Goal: Task Accomplishment & Management: Use online tool/utility

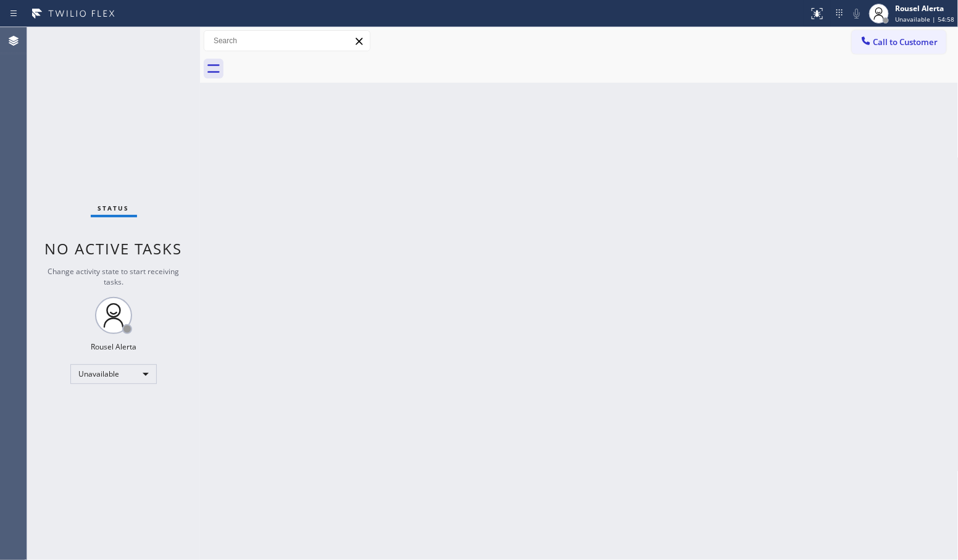
click at [668, 161] on div "Back to Dashboard Change Sender ID Customers Technicians Select a contact Outbo…" at bounding box center [579, 293] width 759 height 533
click at [280, 294] on div "Back to Dashboard Change Sender ID Customers Technicians Select a contact Outbo…" at bounding box center [579, 293] width 759 height 533
click at [810, 17] on icon at bounding box center [806, 13] width 15 height 15
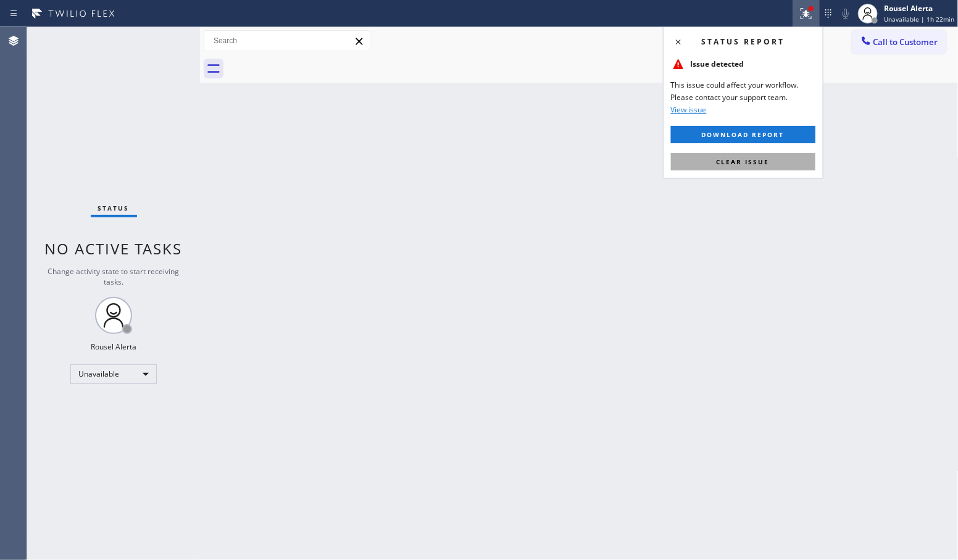
click at [772, 161] on button "Clear issue" at bounding box center [743, 161] width 144 height 17
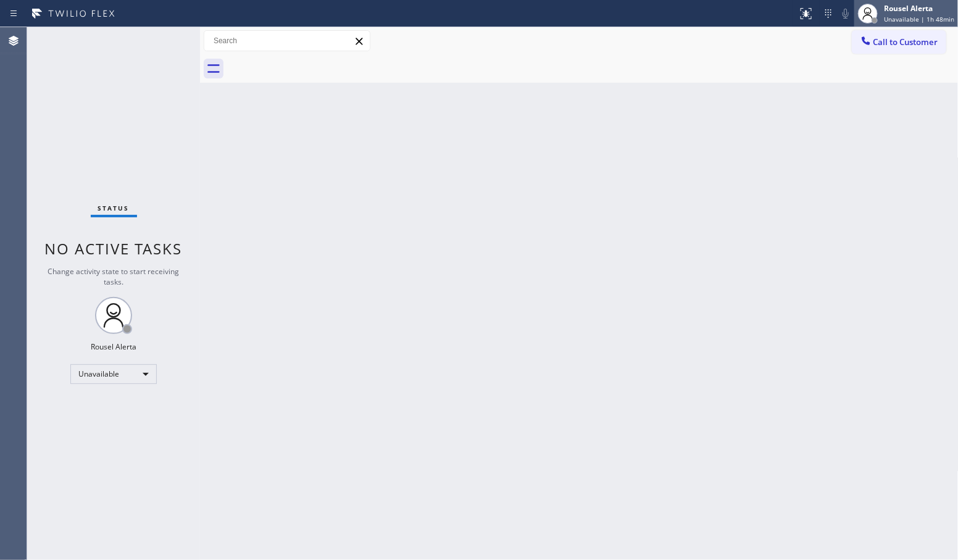
click at [891, 6] on div "Rousel Alerta" at bounding box center [919, 8] width 70 height 10
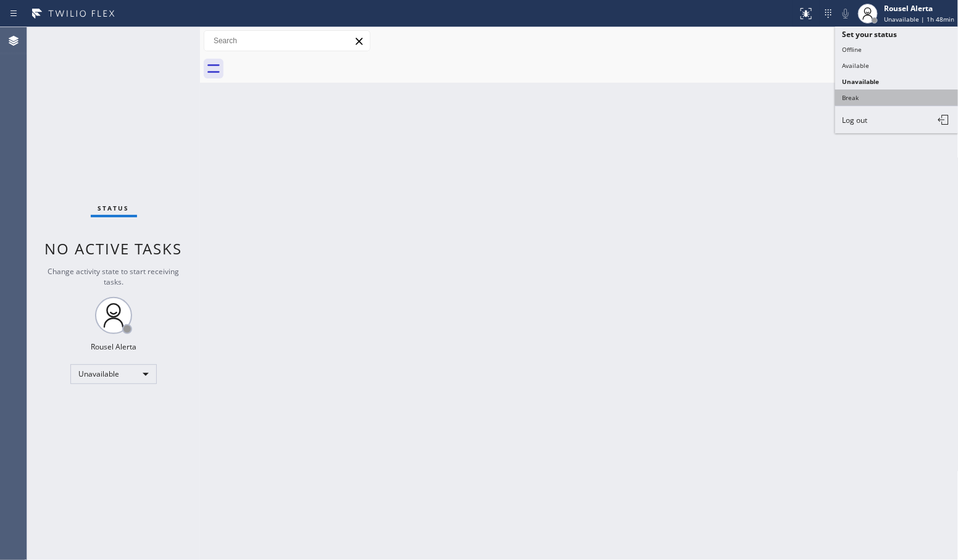
click at [877, 96] on button "Break" at bounding box center [896, 98] width 123 height 16
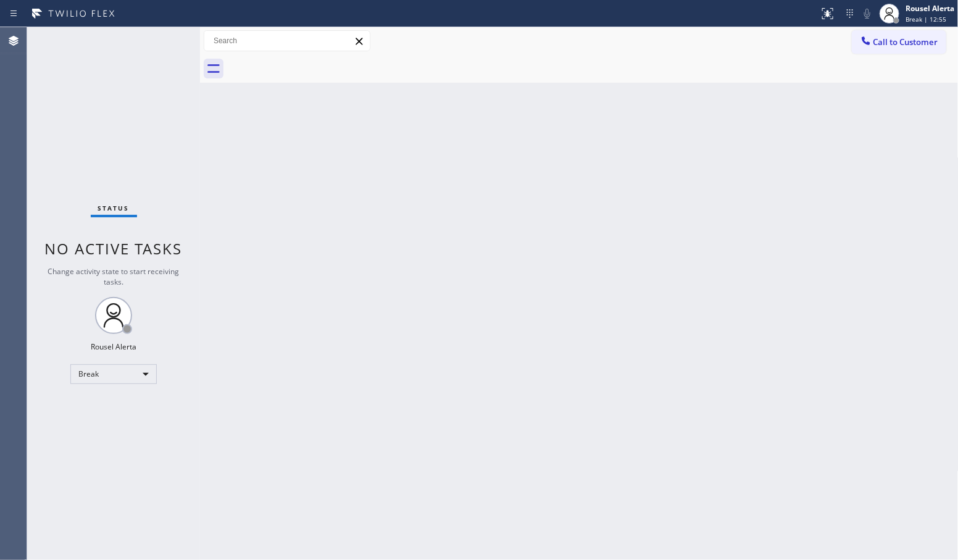
click at [286, 316] on div "Back to Dashboard Change Sender ID Customers Technicians Select a contact Outbo…" at bounding box center [579, 293] width 759 height 533
click at [545, 248] on div "Back to Dashboard Change Sender ID Customers Technicians Select a contact Outbo…" at bounding box center [579, 293] width 759 height 533
click at [914, 9] on div "Rousel Alerta" at bounding box center [930, 8] width 49 height 10
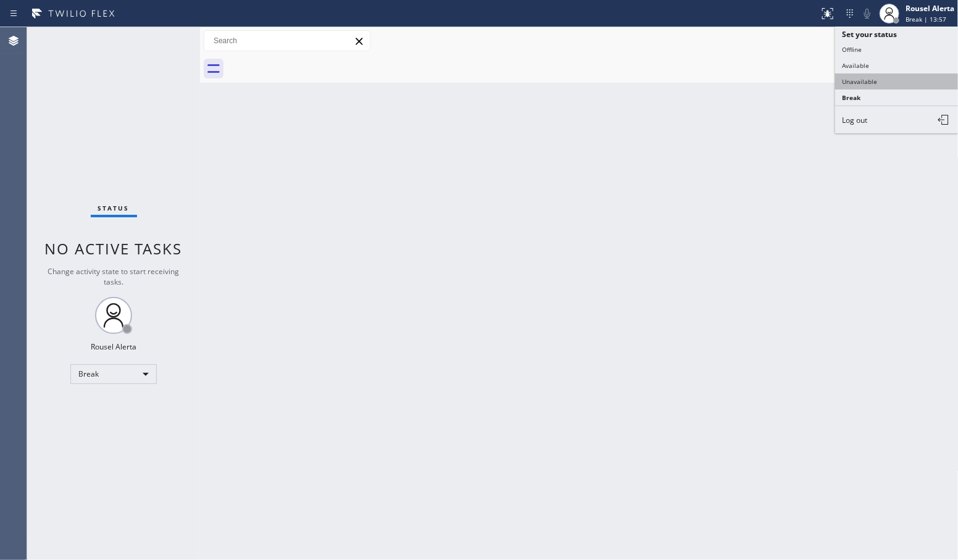
click at [897, 76] on button "Unavailable" at bounding box center [896, 81] width 123 height 16
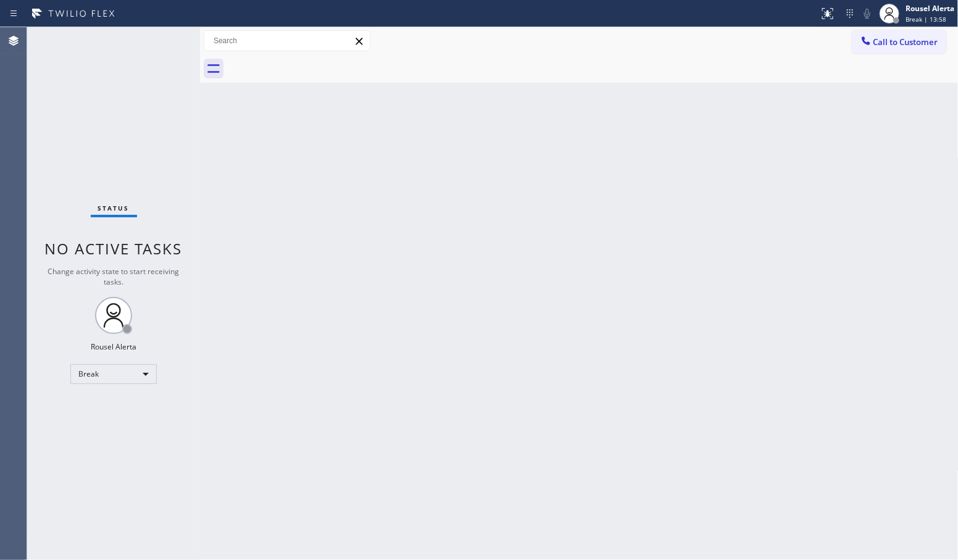
click at [745, 201] on div "Back to Dashboard Change Sender ID Customers Technicians Select a contact Outbo…" at bounding box center [579, 293] width 759 height 533
click at [422, 220] on div "Back to Dashboard Change Sender ID Customers Technicians Select a contact Outbo…" at bounding box center [579, 293] width 759 height 533
click at [161, 128] on div "Status No active tasks Change activity state to start receiving tasks. Rousel A…" at bounding box center [113, 293] width 173 height 533
click at [912, 13] on div "Rousel Alerta" at bounding box center [927, 8] width 56 height 10
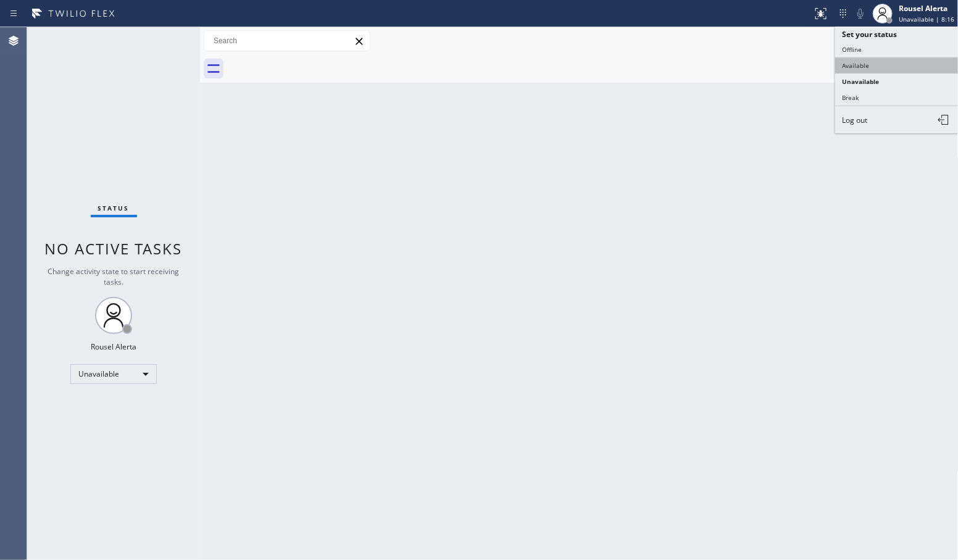
click at [901, 69] on button "Available" at bounding box center [896, 65] width 123 height 16
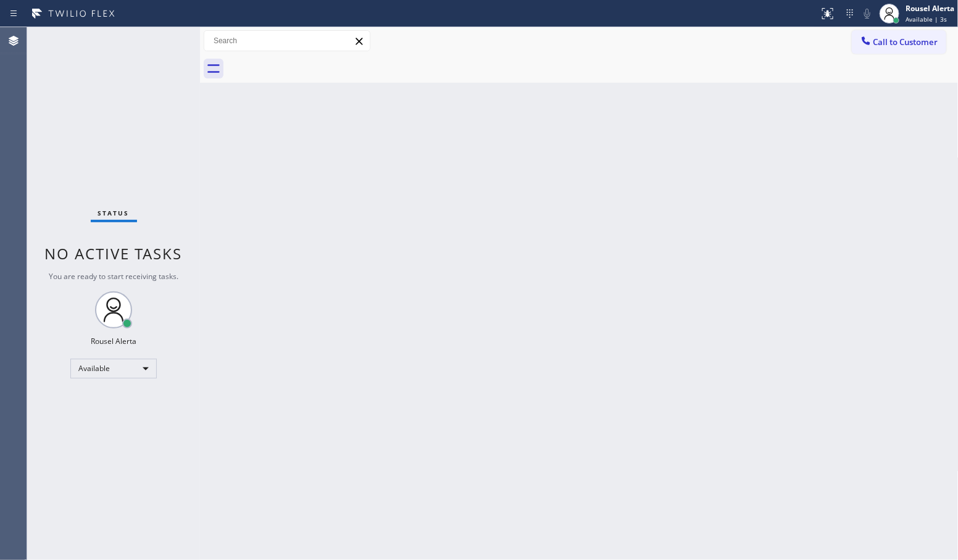
click at [685, 396] on div "Back to Dashboard Change Sender ID Customers Technicians Select a contact Outbo…" at bounding box center [579, 293] width 759 height 533
click at [123, 46] on div "Status No active tasks You are ready to start receiving tasks. Rousel Alerta Av…" at bounding box center [113, 293] width 173 height 533
click at [279, 254] on div "Back to Dashboard Change Sender ID Customers Technicians Select a contact Outbo…" at bounding box center [579, 293] width 759 height 533
click at [671, 109] on div "Back to Dashboard Change Sender ID Customers Technicians Select a contact Outbo…" at bounding box center [579, 293] width 759 height 533
click at [489, 128] on div "Back to Dashboard Change Sender ID Customers Technicians Select a contact Outbo…" at bounding box center [579, 293] width 759 height 533
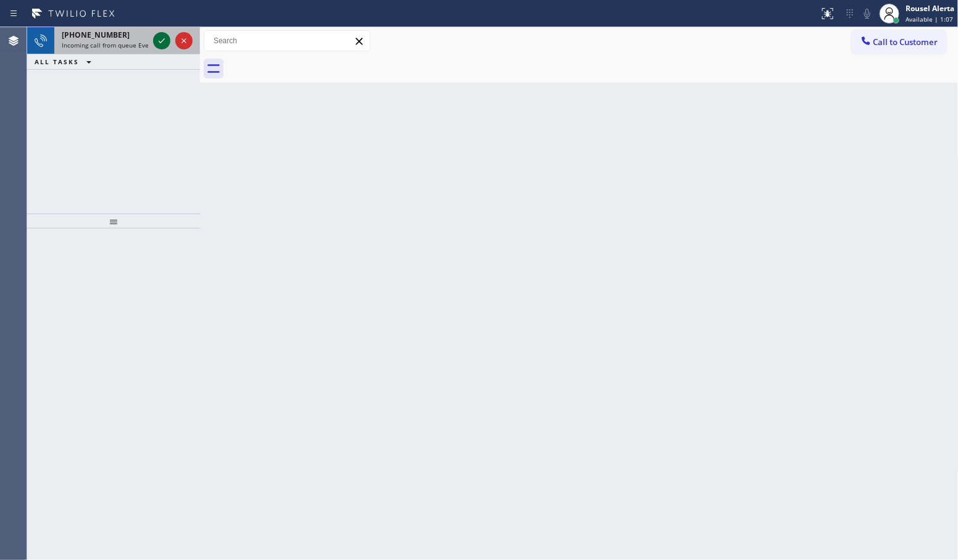
click at [162, 40] on icon at bounding box center [161, 40] width 15 height 15
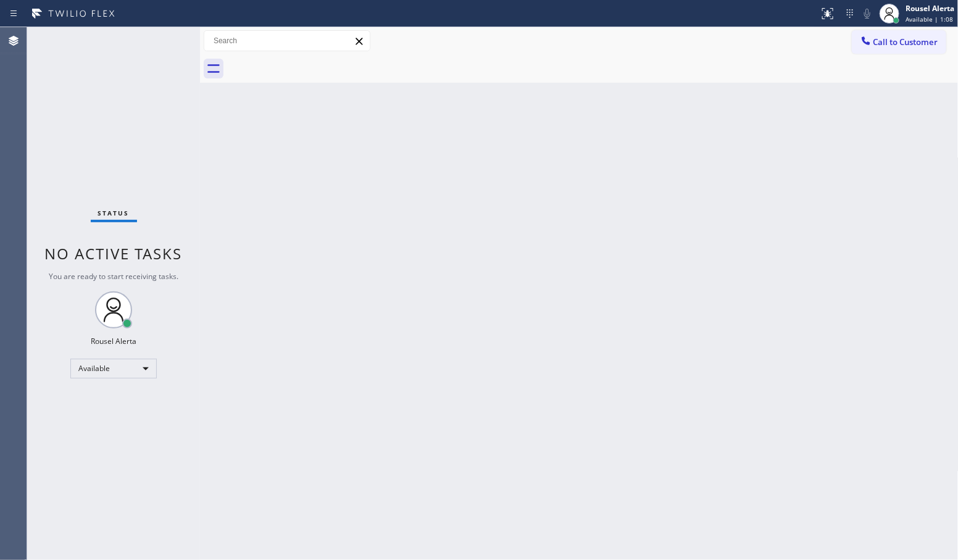
click at [162, 40] on div "Status No active tasks You are ready to start receiving tasks. Rousel Alerta Av…" at bounding box center [113, 293] width 173 height 533
click at [161, 46] on div "Status No active tasks You are ready to start receiving tasks. Rousel Alerta Av…" at bounding box center [113, 293] width 173 height 533
click at [823, 15] on icon at bounding box center [827, 13] width 15 height 15
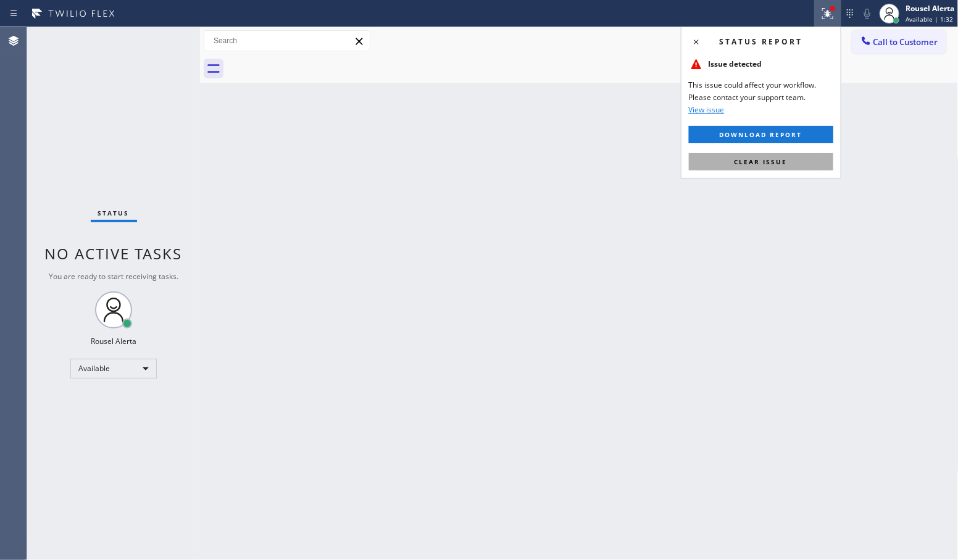
click at [798, 170] on button "Clear issue" at bounding box center [761, 161] width 144 height 17
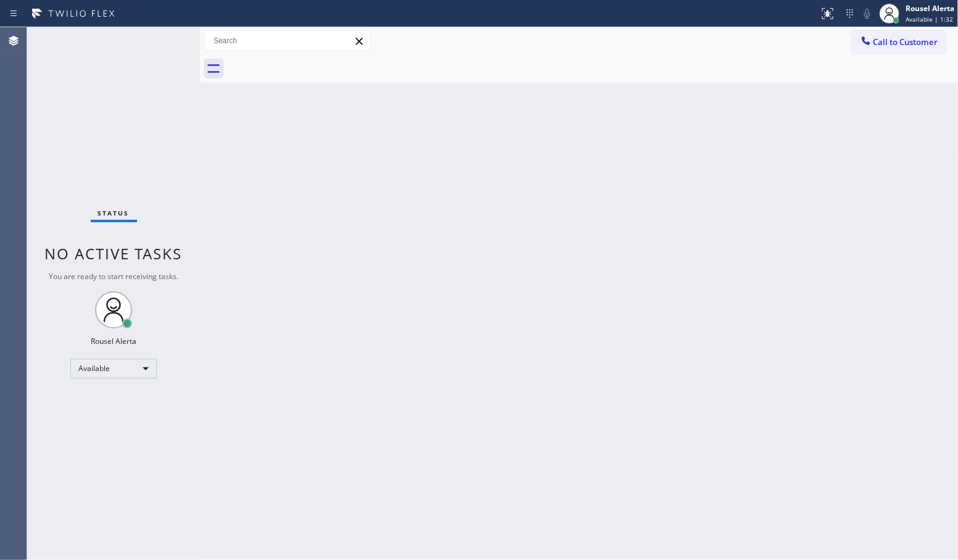
click at [720, 195] on div "Back to Dashboard Change Sender ID Customers Technicians Select a contact Outbo…" at bounding box center [579, 293] width 759 height 533
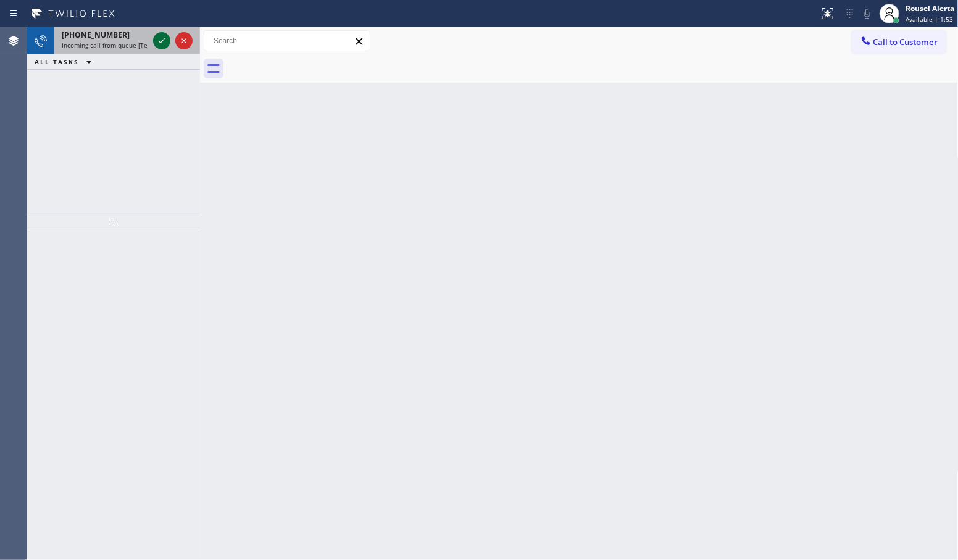
click at [153, 34] on div at bounding box center [161, 40] width 17 height 15
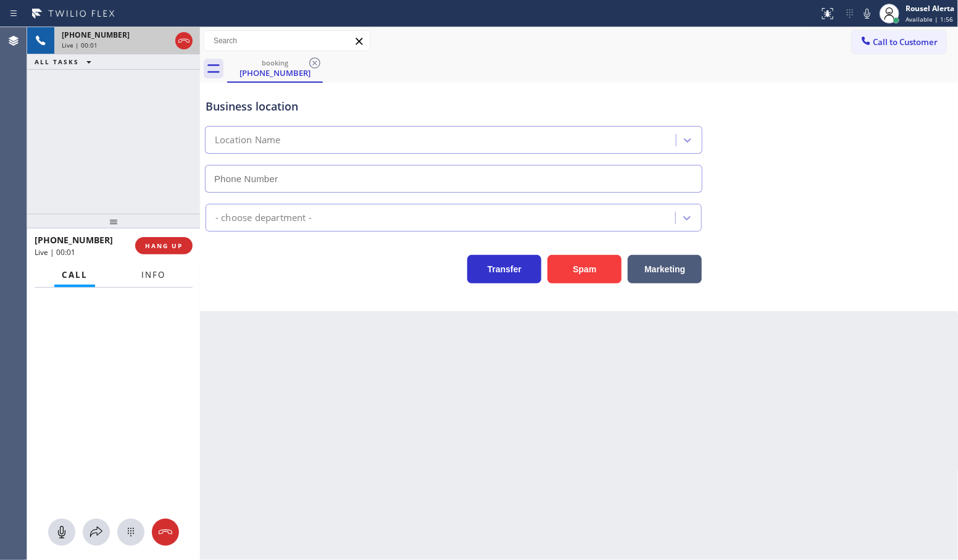
click at [170, 272] on button "Info" at bounding box center [153, 275] width 39 height 24
type input "(562) 526-7878"
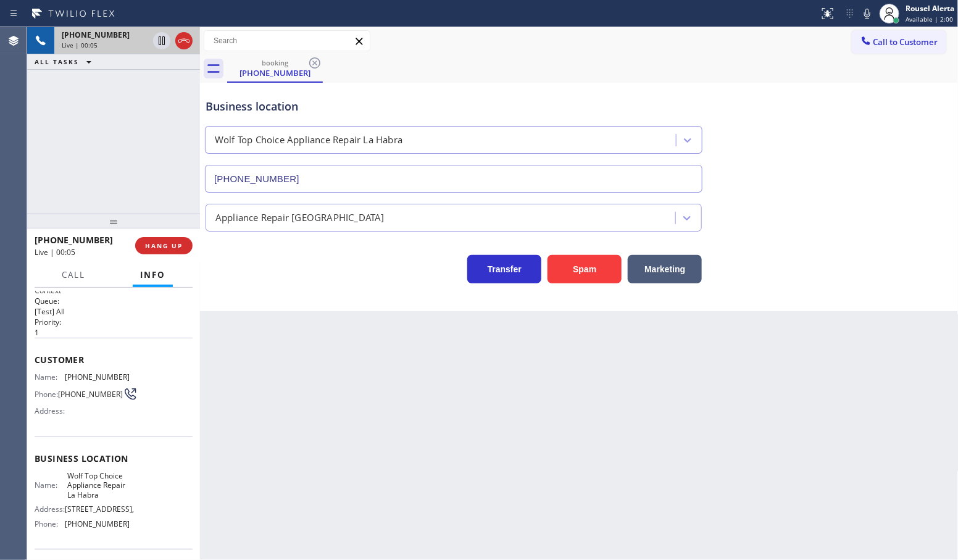
scroll to position [4, 0]
click at [336, 393] on div "Back to Dashboard Change Sender ID Customers Technicians Select a contact Outbo…" at bounding box center [579, 293] width 759 height 533
click at [517, 395] on div "Back to Dashboard Change Sender ID Customers Technicians Select a contact Outbo…" at bounding box center [579, 293] width 759 height 533
click at [399, 398] on div "Back to Dashboard Change Sender ID Customers Technicians Select a contact Outbo…" at bounding box center [579, 293] width 759 height 533
click at [165, 247] on span "HANG UP" at bounding box center [164, 245] width 38 height 9
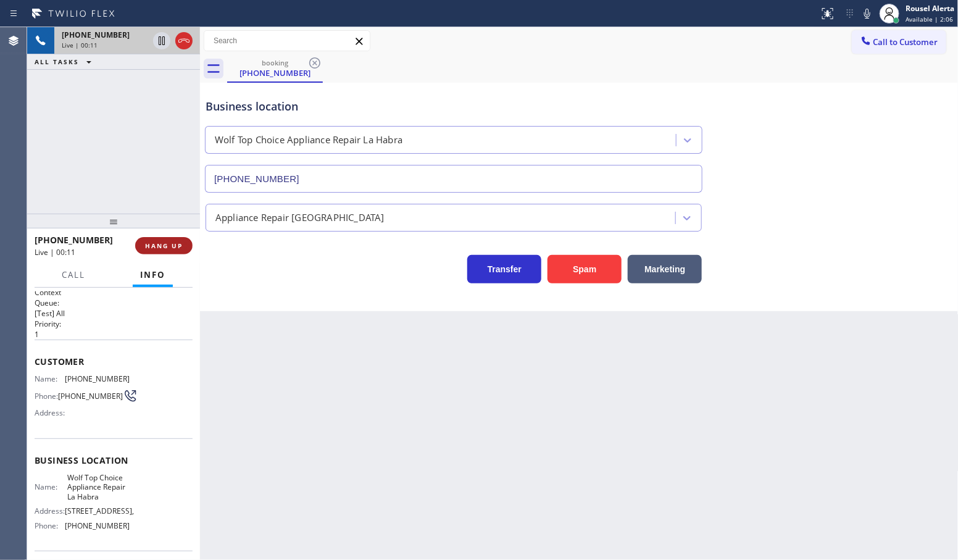
click at [165, 247] on span "HANG UP" at bounding box center [164, 245] width 38 height 9
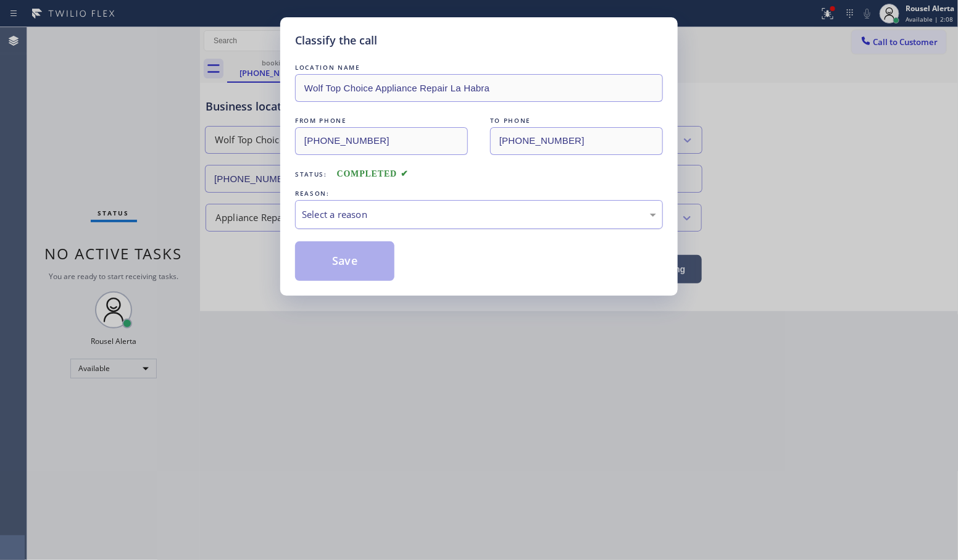
click at [335, 216] on div "Select a reason" at bounding box center [479, 214] width 354 height 14
click at [349, 270] on button "Save" at bounding box center [344, 261] width 99 height 40
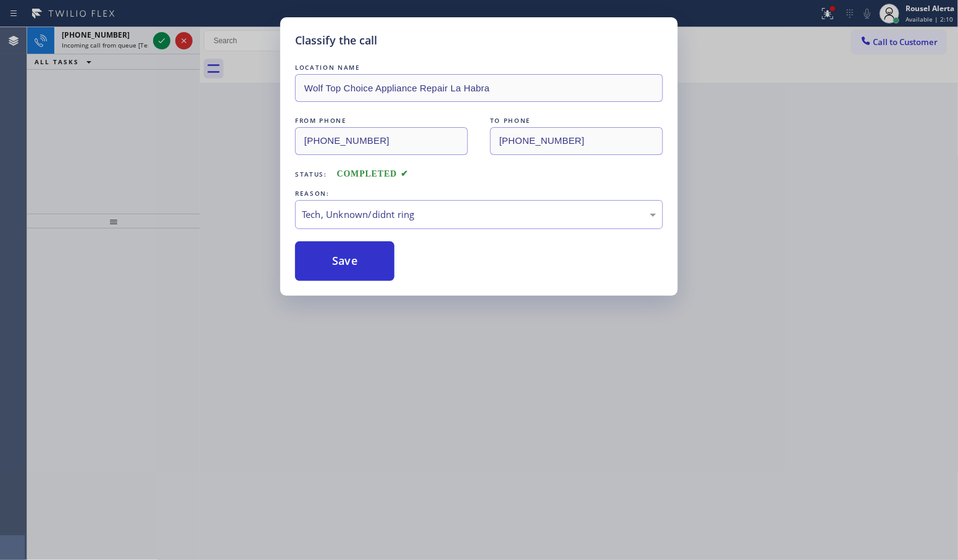
click at [420, 430] on div "Classify the call LOCATION NAME Wolf Top Choice Appliance Repair La Habra FROM …" at bounding box center [479, 280] width 958 height 560
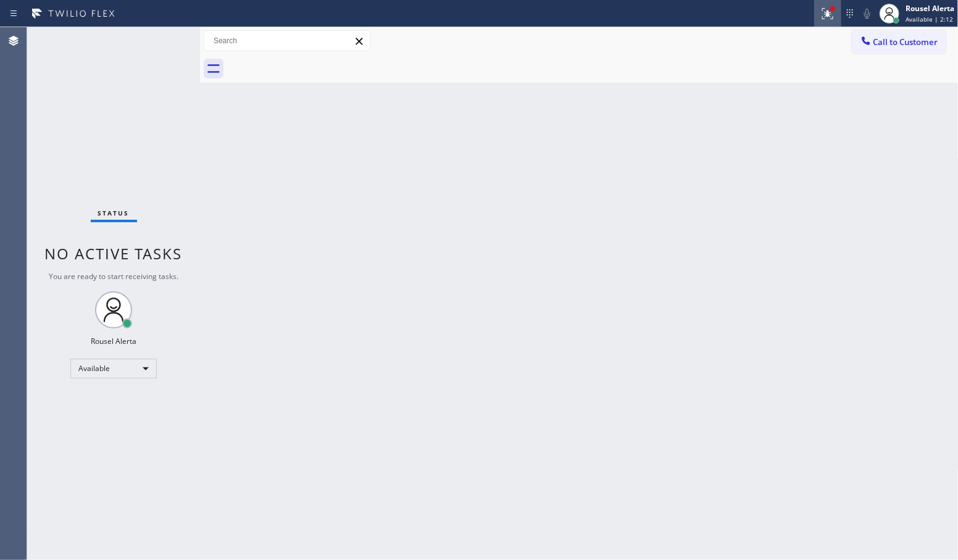
click at [828, 14] on icon at bounding box center [827, 12] width 7 height 4
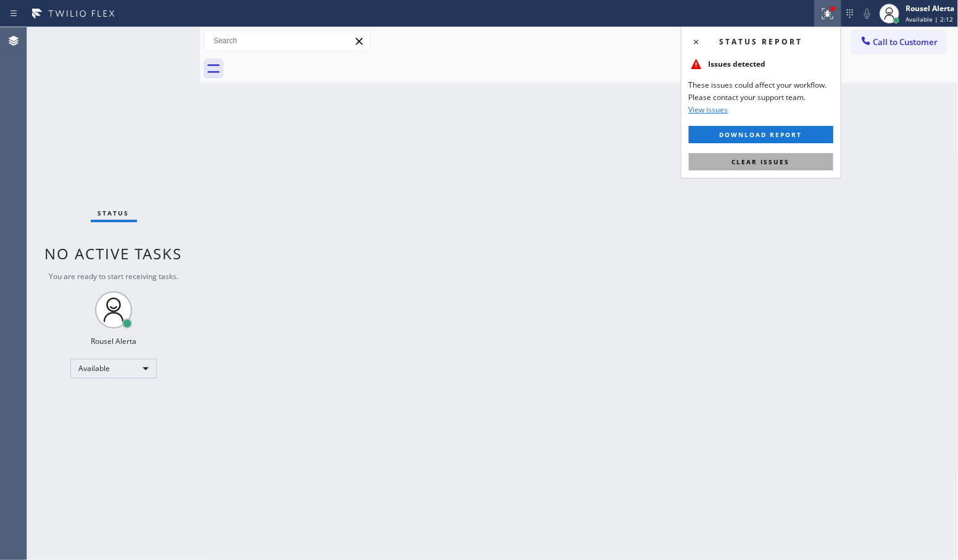
click at [776, 167] on button "Clear issues" at bounding box center [761, 161] width 144 height 17
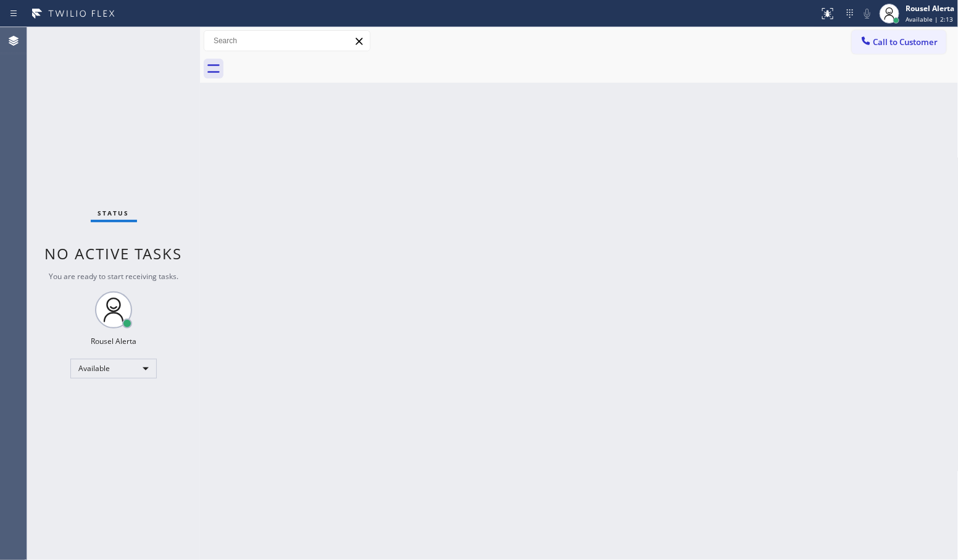
click at [500, 273] on div "Back to Dashboard Change Sender ID Customers Technicians Select a contact Outbo…" at bounding box center [579, 293] width 759 height 533
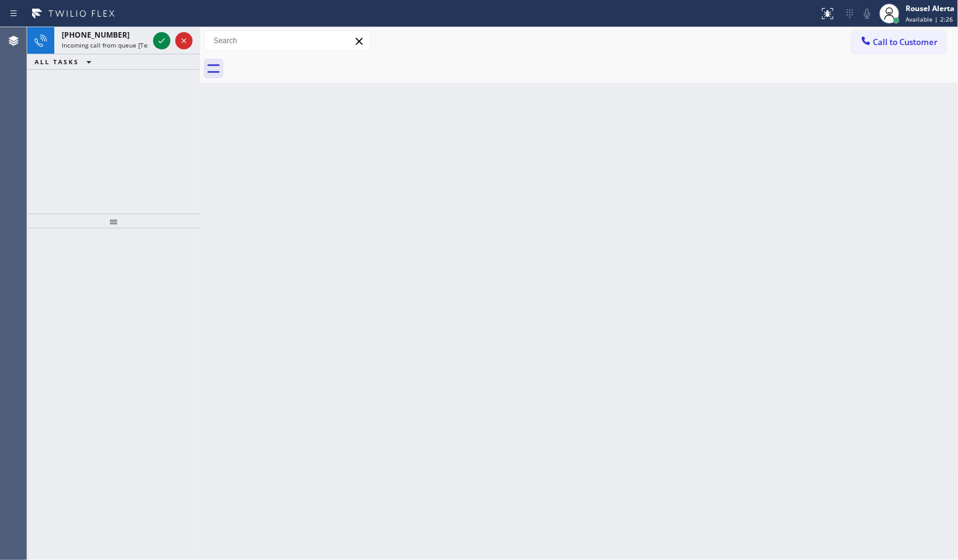
click at [133, 31] on div "+13472346068" at bounding box center [105, 35] width 86 height 10
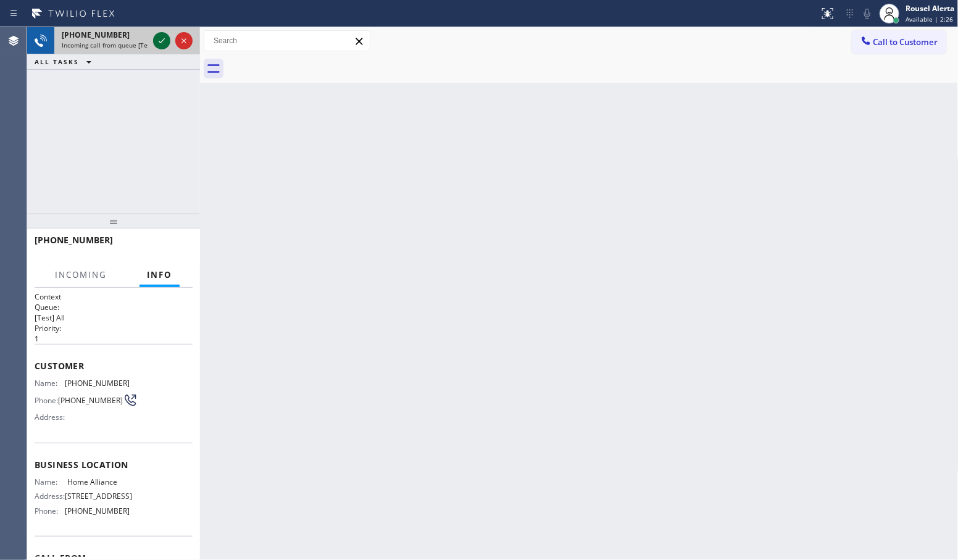
click at [153, 41] on div at bounding box center [161, 40] width 17 height 15
click at [151, 44] on div at bounding box center [173, 40] width 44 height 27
click at [151, 45] on div at bounding box center [173, 40] width 44 height 27
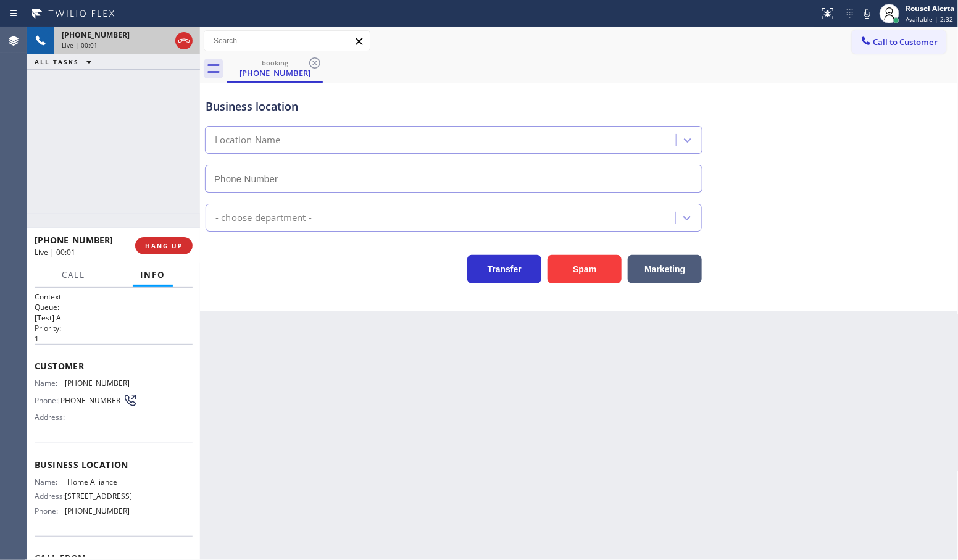
type input "(877) 777-0796"
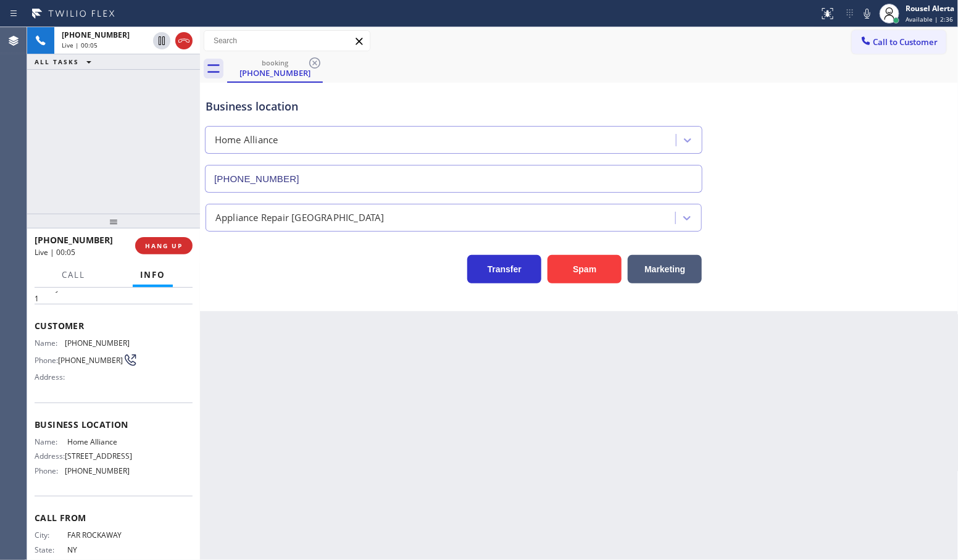
scroll to position [33, 0]
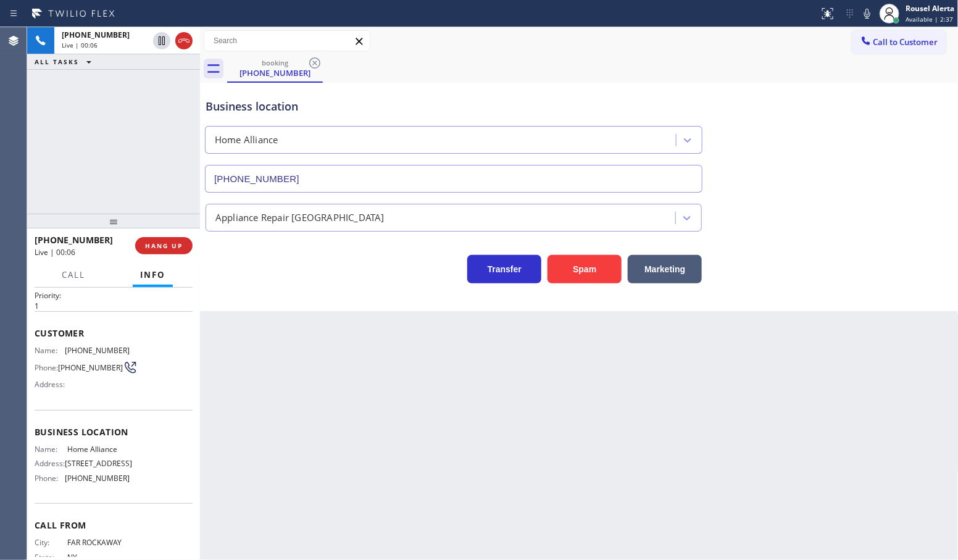
click at [351, 492] on div "Back to Dashboard Change Sender ID Customers Technicians Select a contact Outbo…" at bounding box center [579, 293] width 759 height 533
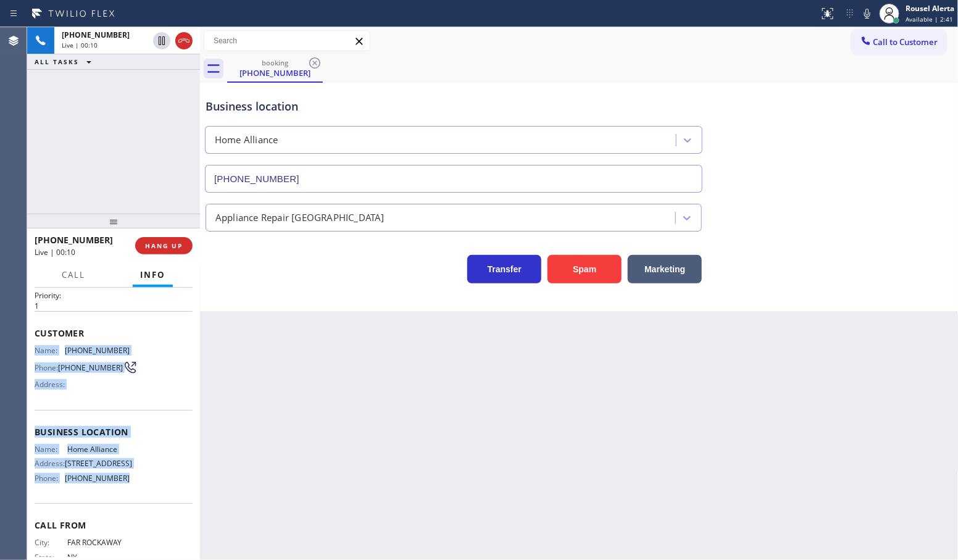
drag, startPoint x: 37, startPoint y: 346, endPoint x: 120, endPoint y: 482, distance: 159.3
click at [120, 482] on div "Context Queue: [Test] All Priority: 1 Customer Name: (347) 234-6068 Phone: (347…" at bounding box center [114, 428] width 158 height 338
copy div "Name: (347) 234-6068 Phone: (347) 234-6068 Address: Business location Name: Hom…"
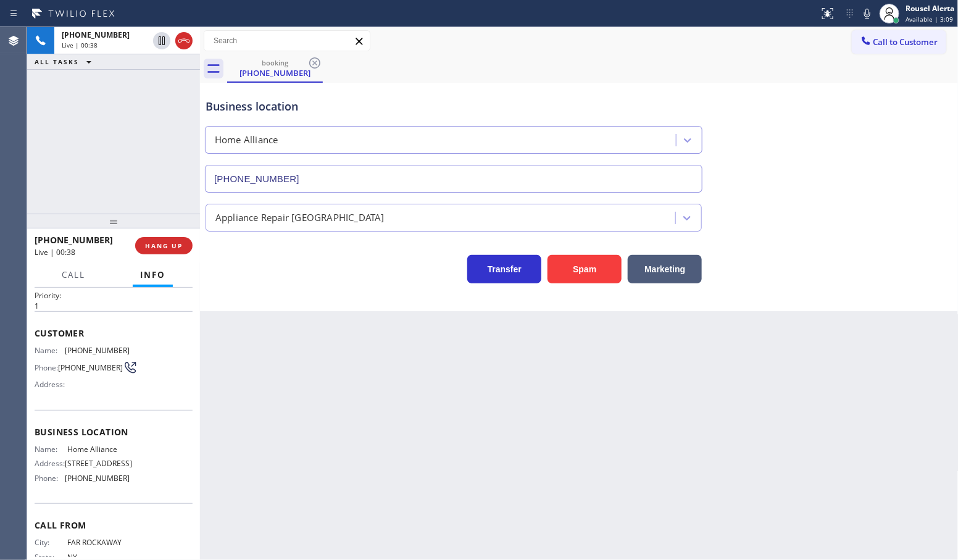
click at [644, 386] on div "Back to Dashboard Change Sender ID Customers Technicians Select a contact Outbo…" at bounding box center [579, 293] width 759 height 533
click at [152, 94] on div "+13472346068 Live | 04:51 ALL TASKS ALL TASKS ACTIVE TASKS TASKS IN WRAP UP" at bounding box center [113, 120] width 173 height 186
click at [172, 247] on span "HANG UP" at bounding box center [164, 245] width 38 height 9
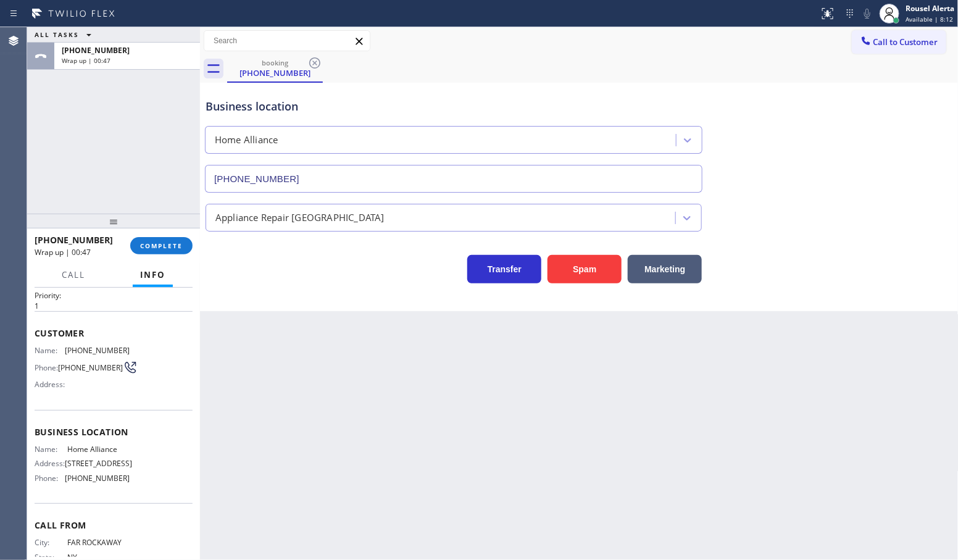
click at [140, 128] on div "ALL TASKS ALL TASKS ACTIVE TASKS TASKS IN WRAP UP +13472346068 Wrap up | 00:47" at bounding box center [113, 120] width 173 height 186
click at [160, 253] on button "COMPLETE" at bounding box center [161, 245] width 62 height 17
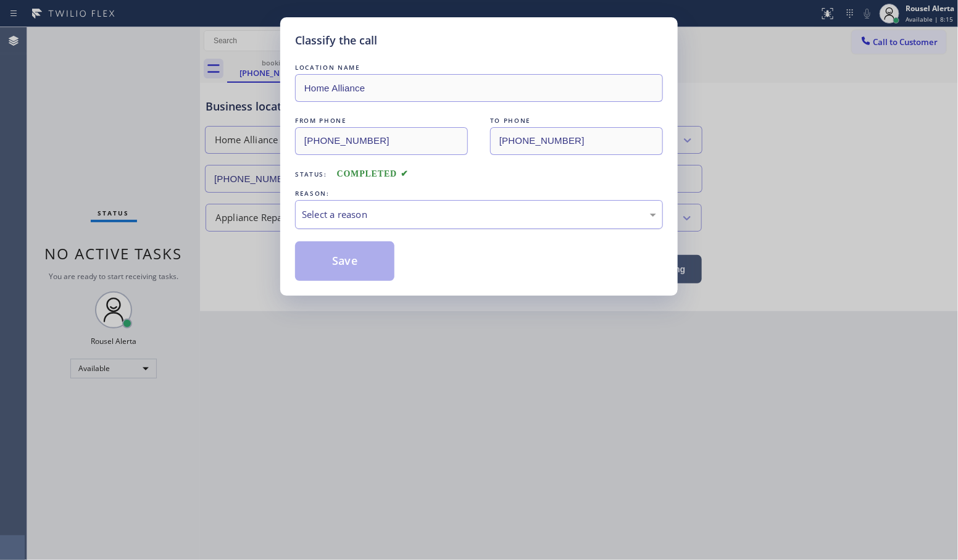
click at [365, 216] on div "Select a reason" at bounding box center [479, 214] width 354 height 14
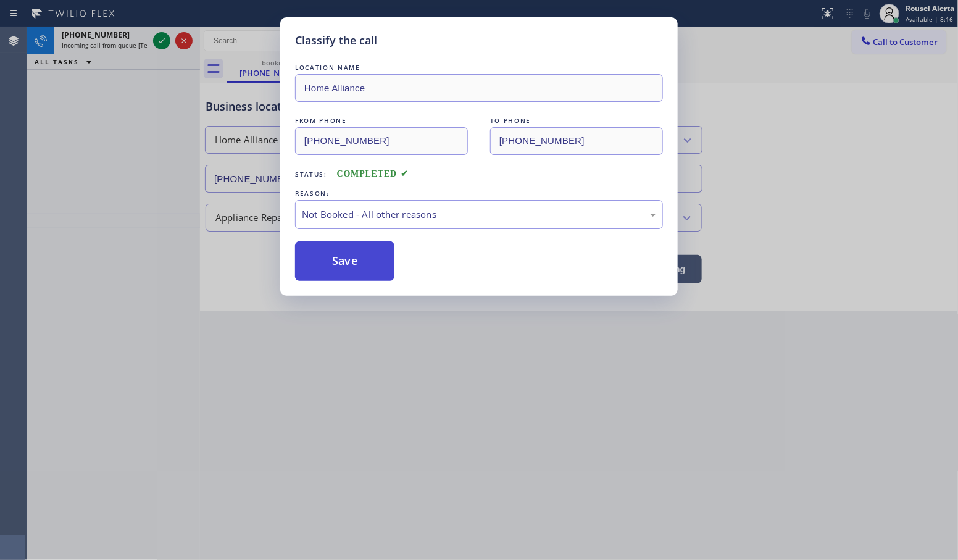
click at [333, 267] on button "Save" at bounding box center [344, 261] width 99 height 40
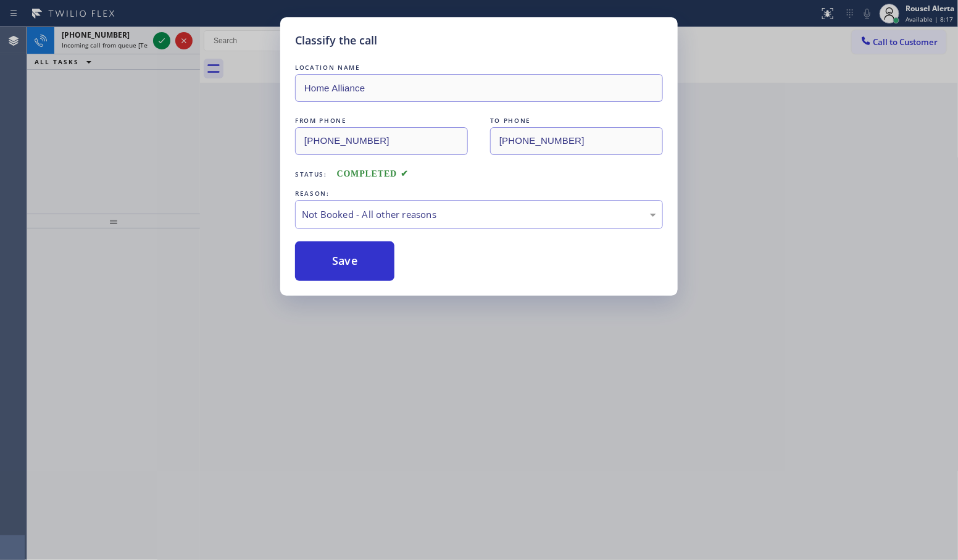
click at [110, 44] on span "Incoming call from queue [Test] All" at bounding box center [113, 45] width 102 height 9
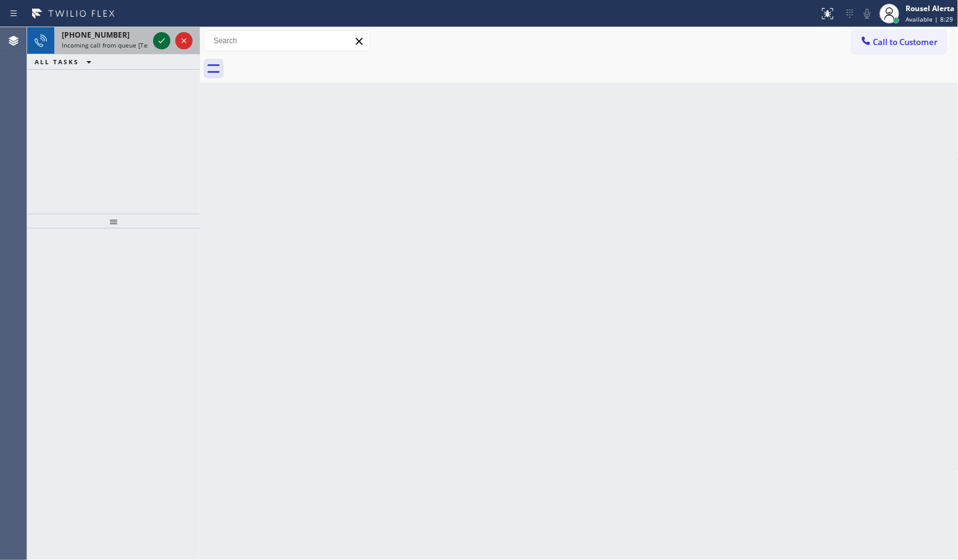
click at [162, 39] on icon at bounding box center [161, 40] width 15 height 15
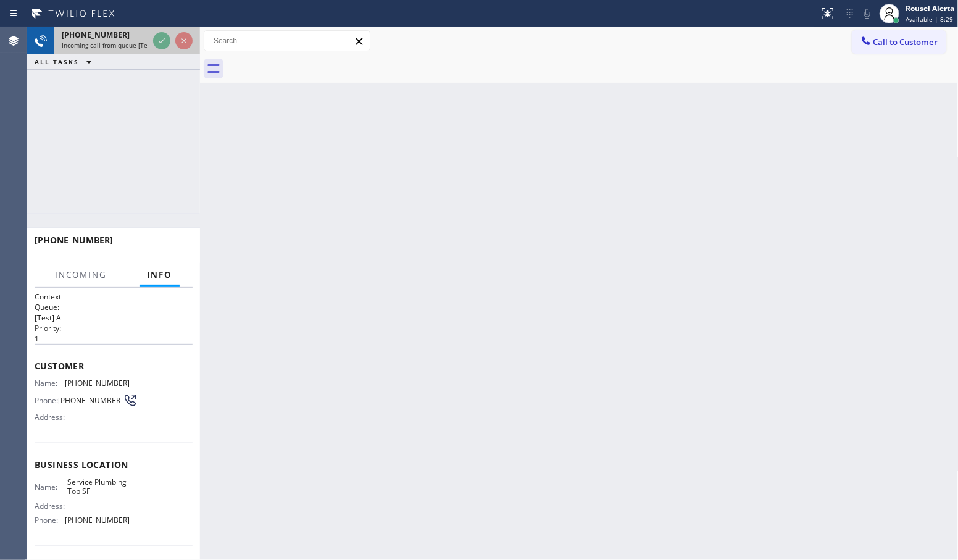
click at [161, 39] on icon at bounding box center [161, 40] width 15 height 15
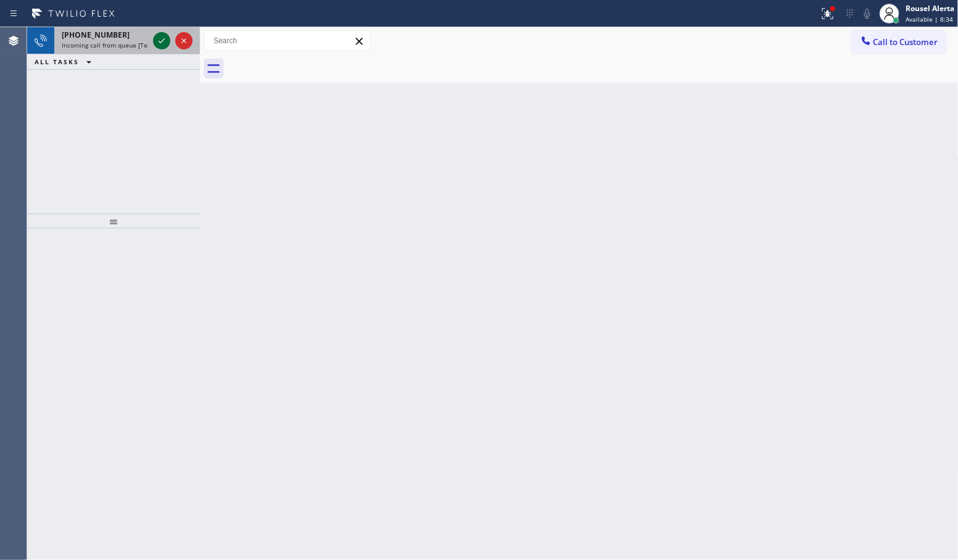
click at [157, 41] on icon at bounding box center [161, 40] width 15 height 15
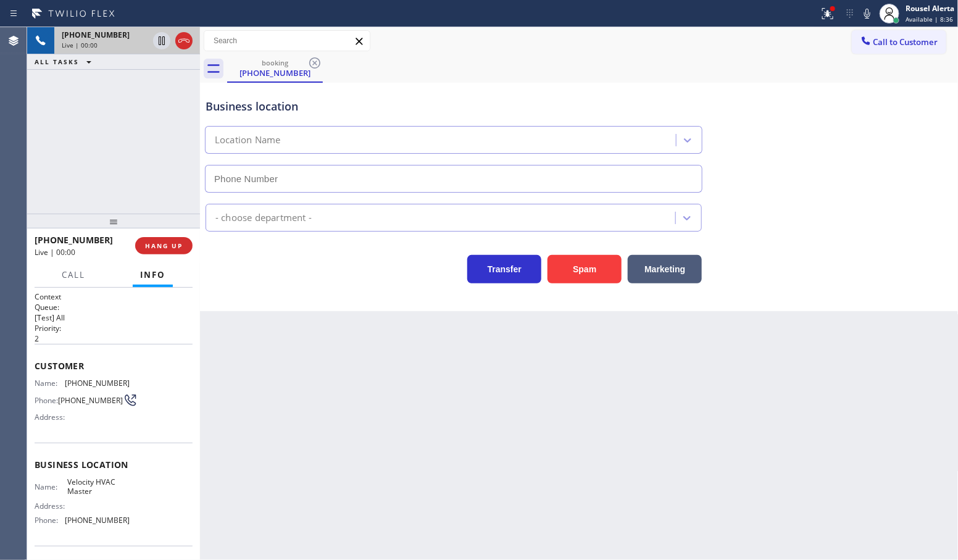
type input "(786) 761-7126"
click at [425, 466] on div "Back to Dashboard Change Sender ID Customers Technicians Select a contact Outbo…" at bounding box center [579, 293] width 759 height 533
click at [180, 244] on span "HANG UP" at bounding box center [164, 245] width 38 height 9
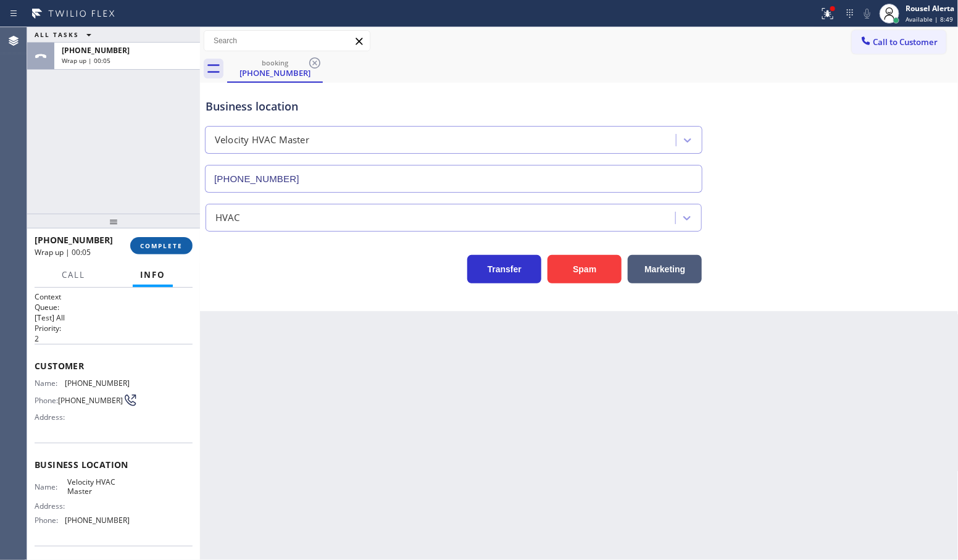
click at [157, 244] on span "COMPLETE" at bounding box center [161, 245] width 43 height 9
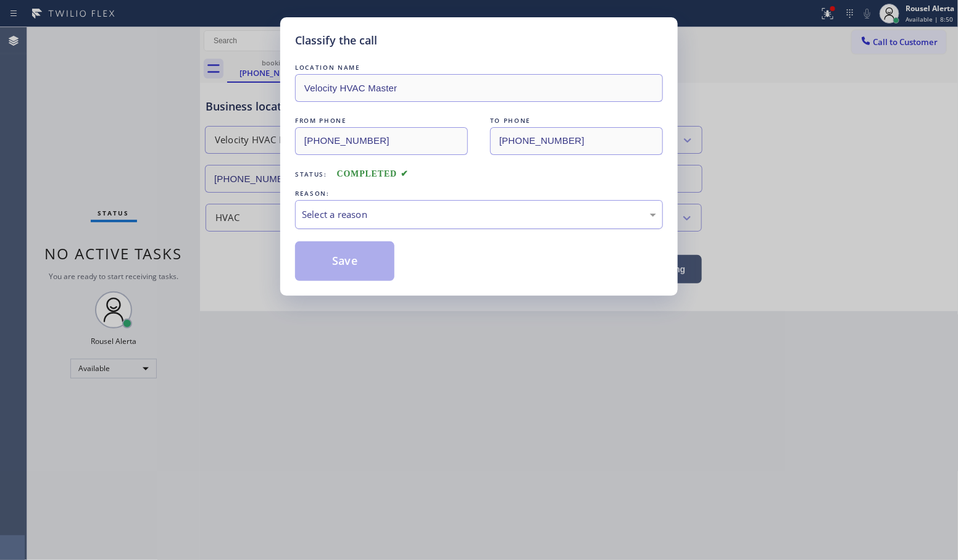
click at [358, 209] on div "Select a reason" at bounding box center [479, 214] width 354 height 14
click at [350, 270] on button "Save" at bounding box center [344, 261] width 99 height 40
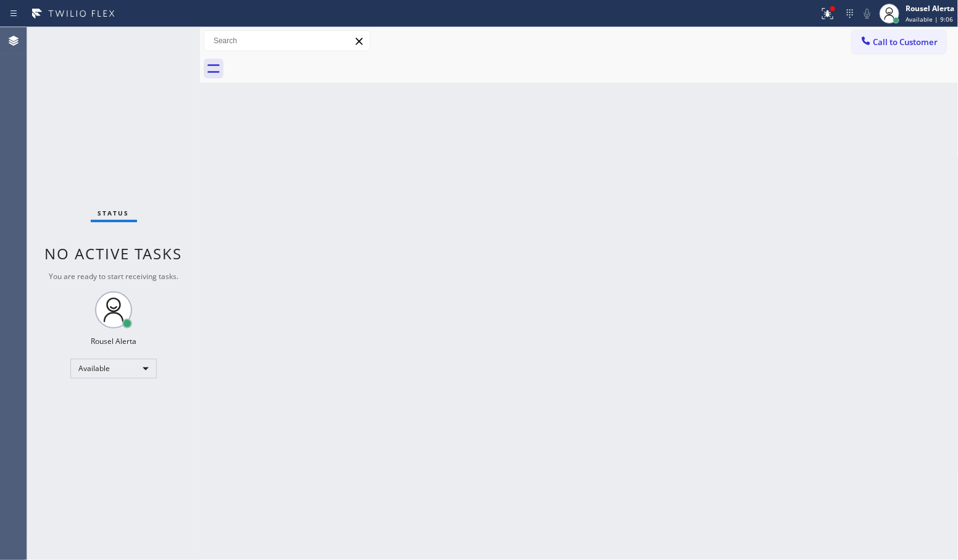
drag, startPoint x: 125, startPoint y: 32, endPoint x: 137, endPoint y: 41, distance: 15.1
click at [125, 32] on div "Status No active tasks You are ready to start receiving tasks. Rousel Alerta Av…" at bounding box center [113, 293] width 173 height 533
click at [157, 41] on div "Status No active tasks You are ready to start receiving tasks. Rousel Alerta Av…" at bounding box center [113, 293] width 173 height 533
click at [617, 275] on div "Back to Dashboard Change Sender ID Customers Technicians Select a contact Outbo…" at bounding box center [579, 293] width 759 height 533
click at [827, 8] on icon at bounding box center [827, 13] width 15 height 15
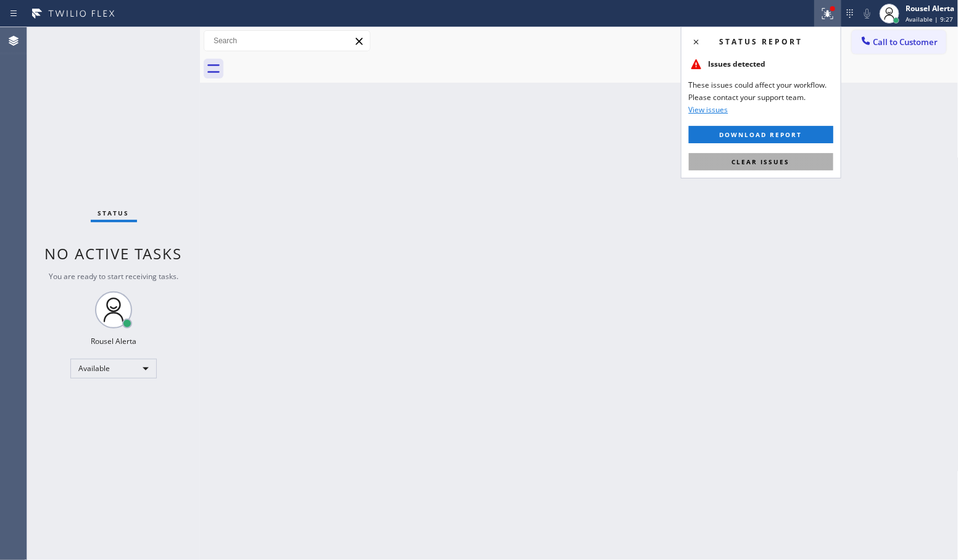
click at [784, 159] on span "Clear issues" at bounding box center [761, 161] width 58 height 9
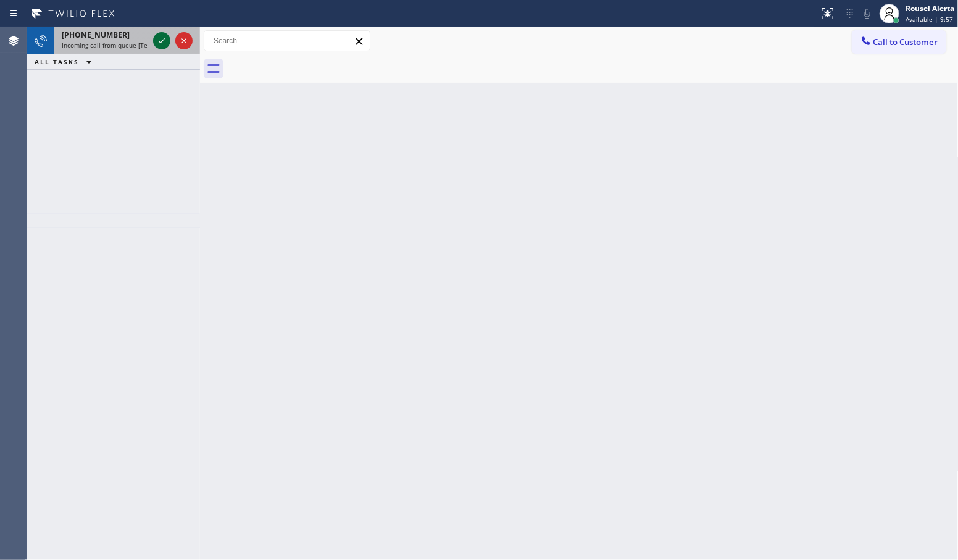
click at [154, 38] on icon at bounding box center [161, 40] width 15 height 15
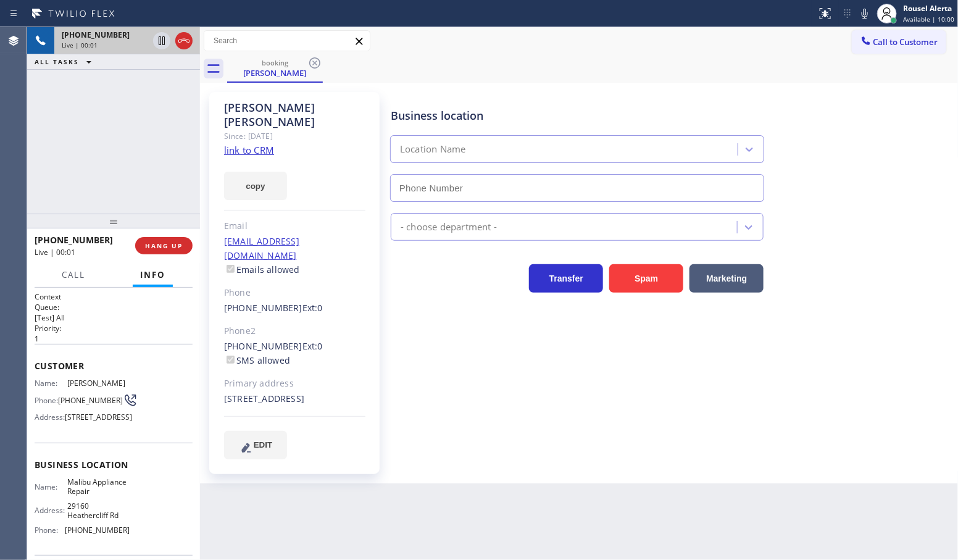
type input "(310) 740-9737"
click at [265, 144] on link "link to CRM" at bounding box center [249, 150] width 50 height 12
click at [155, 44] on icon at bounding box center [161, 40] width 15 height 15
click at [862, 15] on icon at bounding box center [864, 13] width 15 height 15
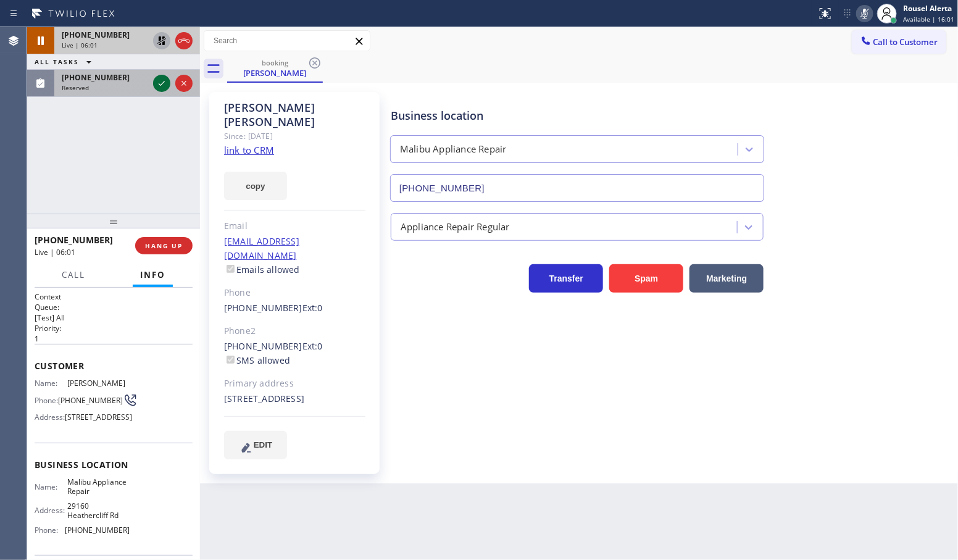
click at [155, 80] on icon at bounding box center [161, 83] width 15 height 15
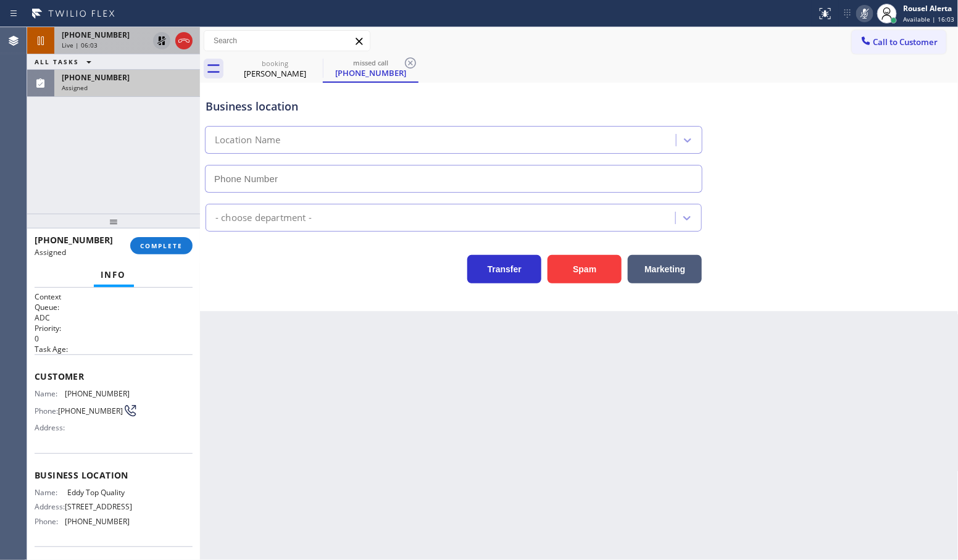
type input "(347) 603-1741"
click at [158, 43] on icon at bounding box center [161, 40] width 15 height 15
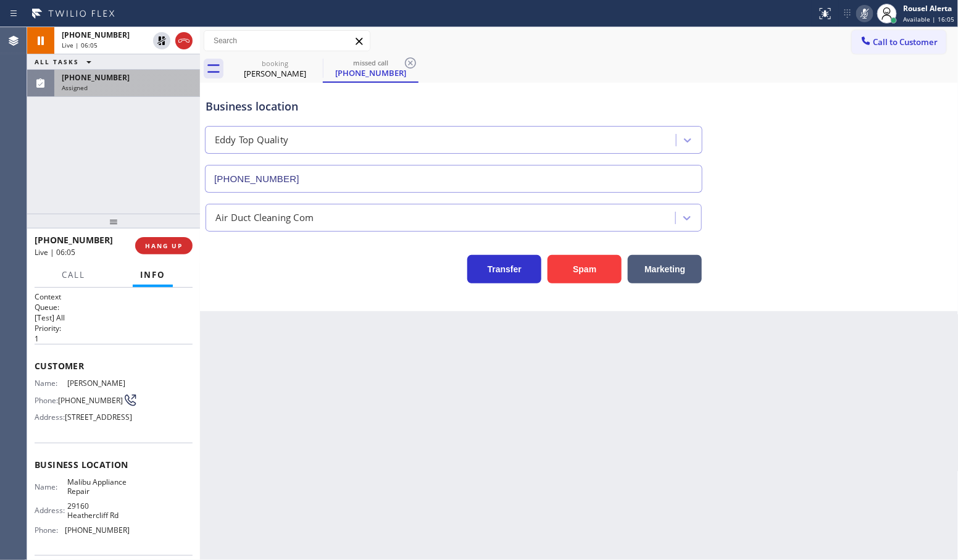
click at [864, 19] on icon at bounding box center [864, 13] width 15 height 15
click at [103, 44] on div "Live | 06:08" at bounding box center [105, 45] width 86 height 9
drag, startPoint x: 177, startPoint y: 93, endPoint x: 231, endPoint y: 283, distance: 197.3
click at [177, 93] on div "(401) 640-2773 Assigned" at bounding box center [124, 83] width 141 height 27
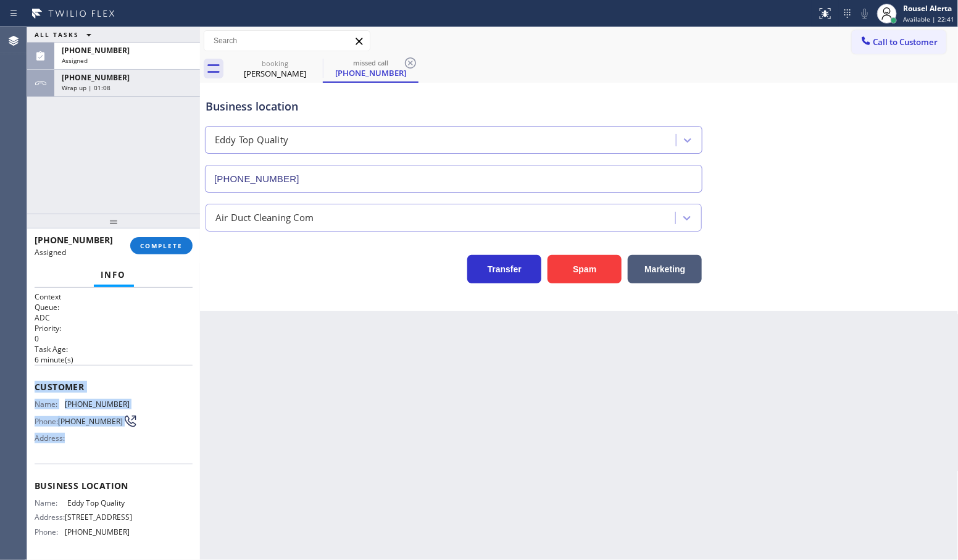
drag, startPoint x: 29, startPoint y: 380, endPoint x: 100, endPoint y: 462, distance: 108.5
click at [100, 462] on div "Context Queue: ADC Priority: 0 Task Age: 6 minute(s) Customer Name: (401) 640-2…" at bounding box center [113, 424] width 173 height 273
click at [112, 56] on div "Assigned" at bounding box center [127, 60] width 131 height 9
click at [157, 248] on span "COMPLETE" at bounding box center [161, 245] width 43 height 9
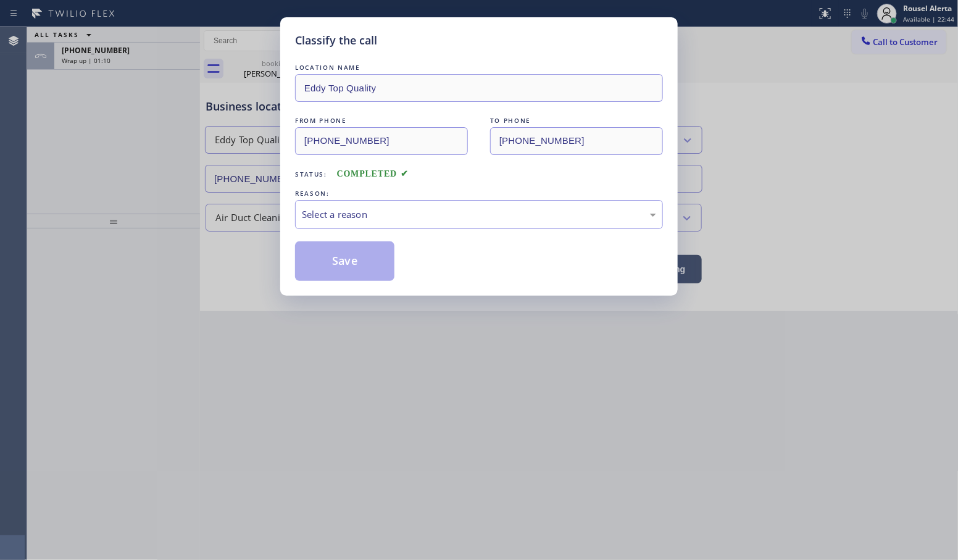
click at [350, 221] on div "Select a reason" at bounding box center [479, 214] width 354 height 14
click at [337, 263] on button "Save" at bounding box center [344, 261] width 99 height 40
type input "(310) 740-9737"
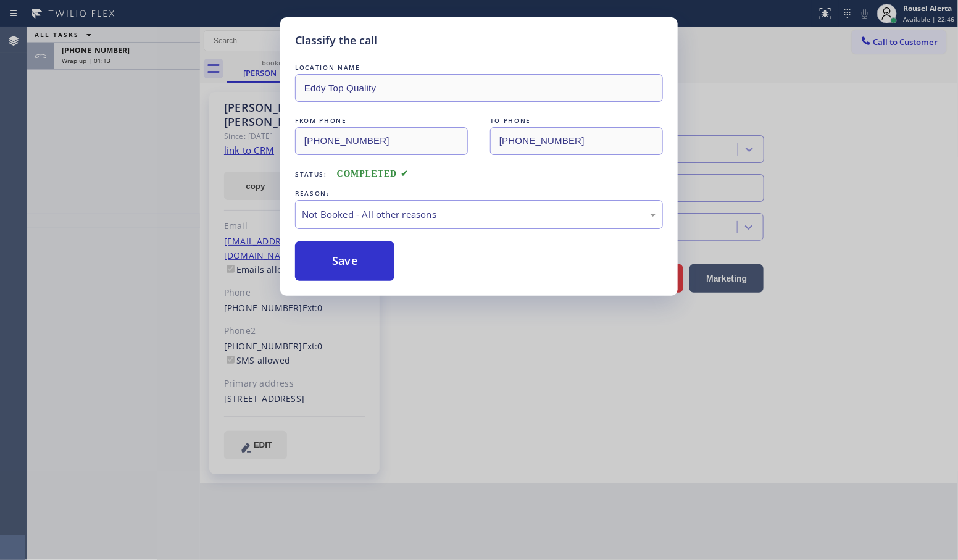
click at [137, 60] on div "Classify the call LOCATION NAME Eddy Top Quality FROM PHONE (401) 640-2773 TO P…" at bounding box center [479, 280] width 958 height 560
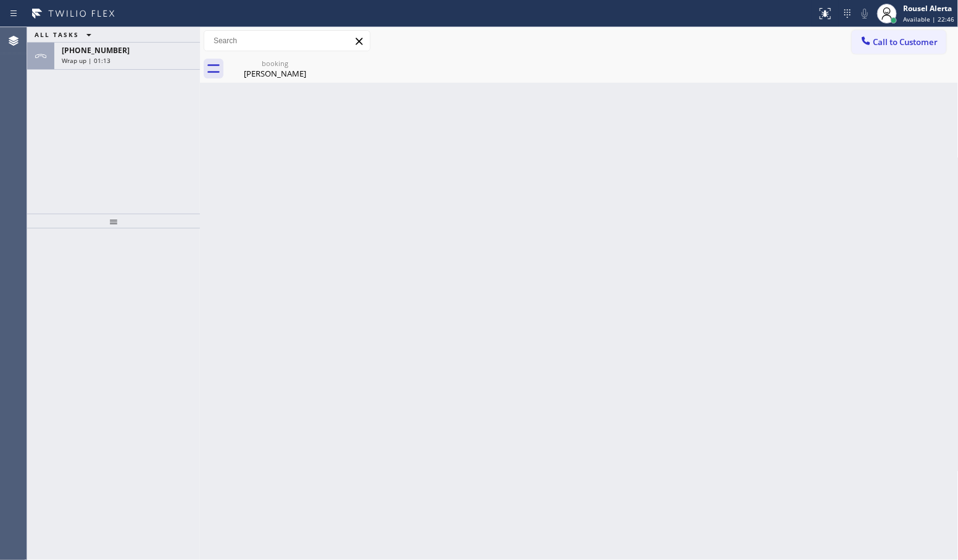
click at [137, 60] on div "Wrap up | 01:13" at bounding box center [127, 60] width 131 height 9
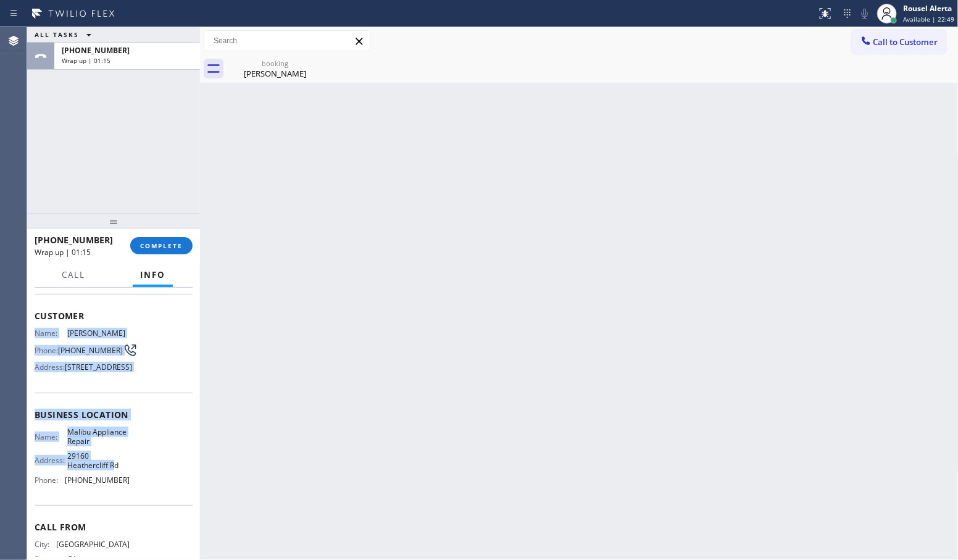
scroll to position [77, 0]
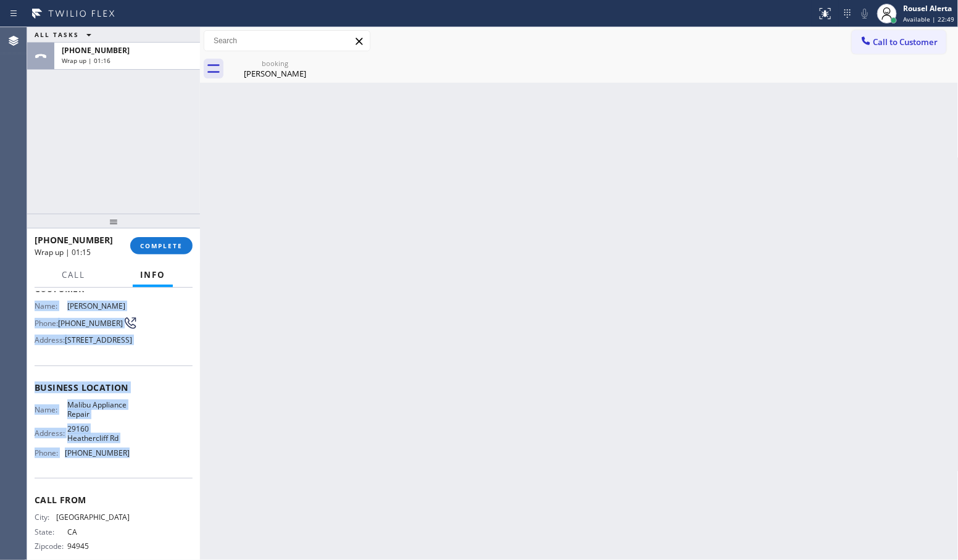
drag, startPoint x: 28, startPoint y: 378, endPoint x: 127, endPoint y: 480, distance: 141.4
click at [127, 480] on div "Context Queue: [Test] All Priority: 1 Customer Name: Nicole Bookman Phone: (415…" at bounding box center [113, 424] width 173 height 273
copy div "Name: Nicole Bookman Phone: (415) 385-5609 Address: 30081 Harvester Rd, Malibu,…"
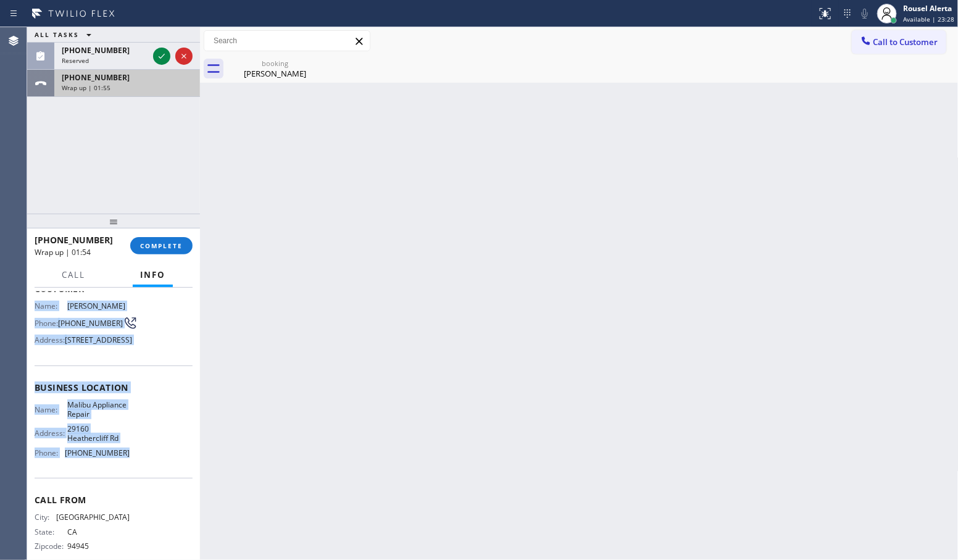
click at [143, 86] on div "Wrap up | 01:55" at bounding box center [127, 87] width 131 height 9
click at [158, 248] on span "COMPLETE" at bounding box center [161, 245] width 43 height 9
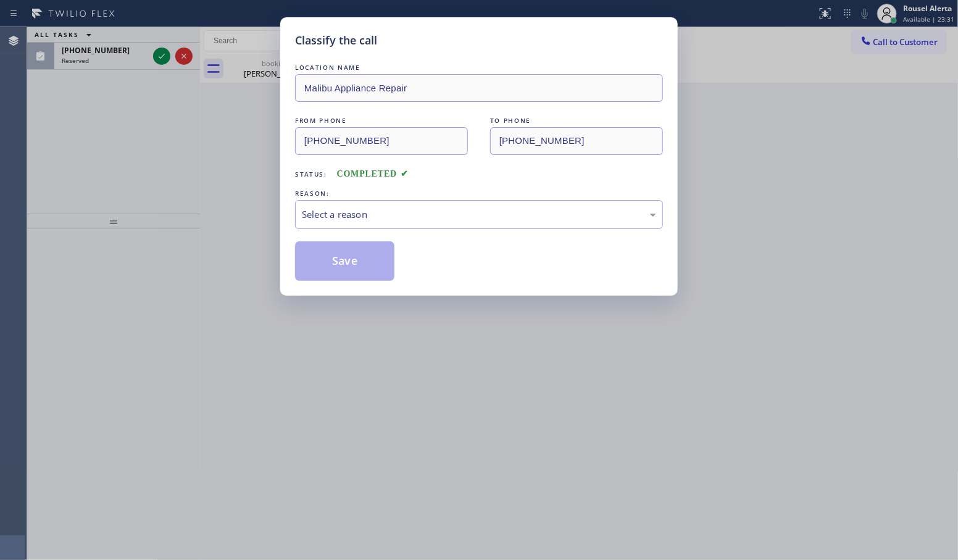
click at [356, 217] on div "Select a reason" at bounding box center [479, 214] width 354 height 14
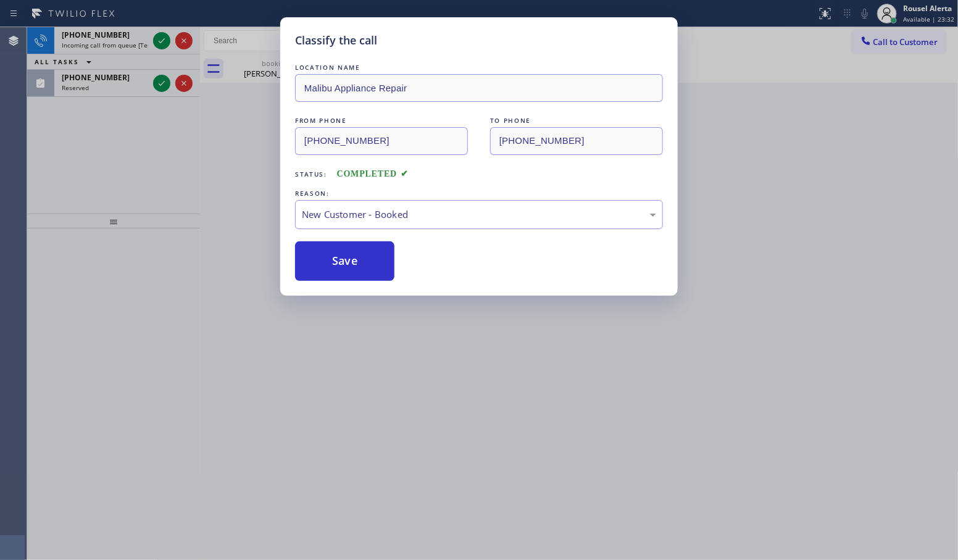
drag, startPoint x: 328, startPoint y: 255, endPoint x: 297, endPoint y: 220, distance: 47.2
click at [328, 256] on button "Save" at bounding box center [344, 261] width 99 height 40
click at [162, 84] on div "Classify the call LOCATION NAME Malibu Appliance Repair FROM PHONE (415) 385-56…" at bounding box center [479, 280] width 958 height 560
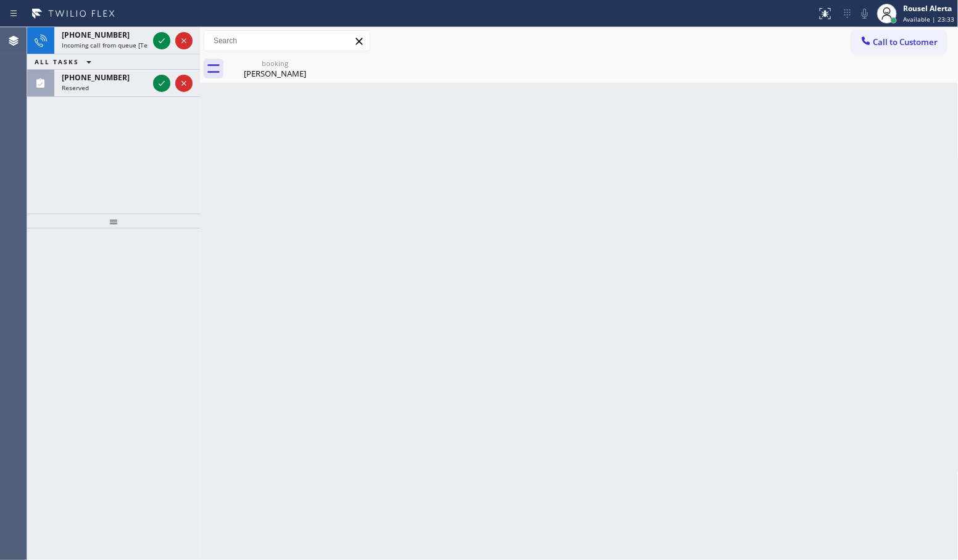
click at [162, 84] on icon at bounding box center [161, 83] width 15 height 15
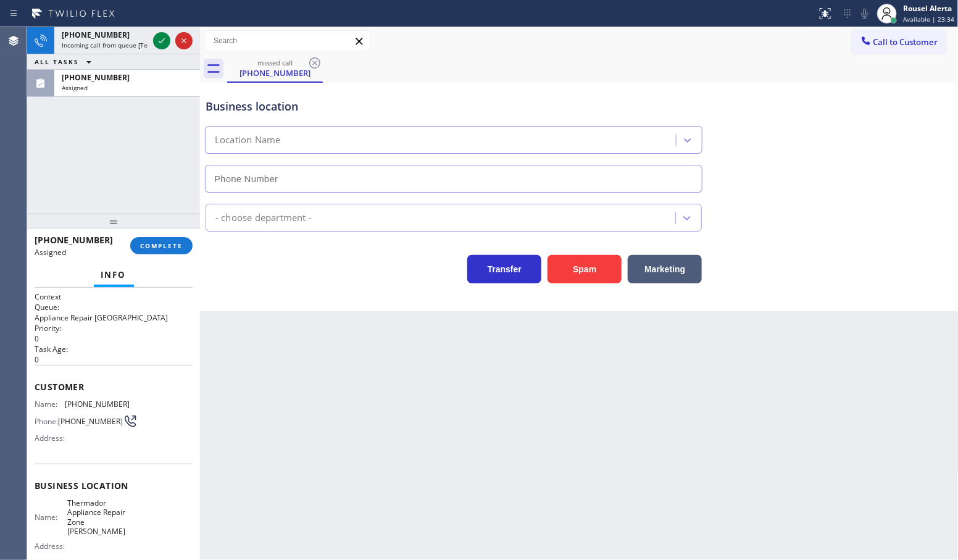
type input "(914) 677-2262"
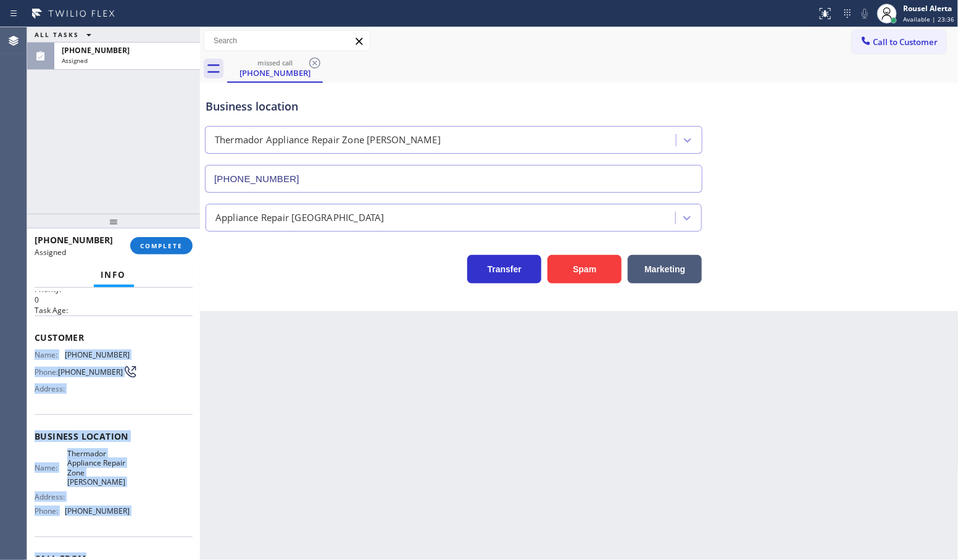
scroll to position [77, 0]
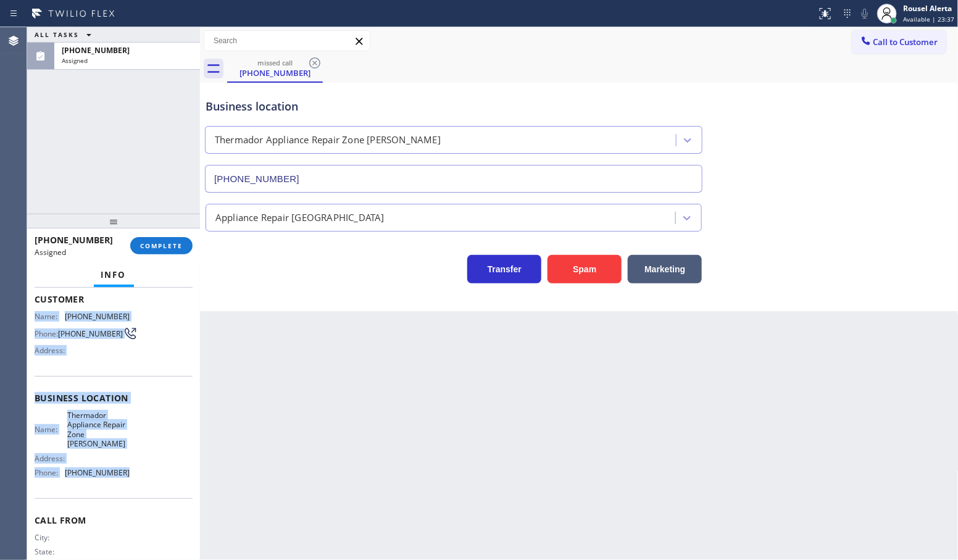
drag, startPoint x: 31, startPoint y: 391, endPoint x: 140, endPoint y: 485, distance: 144.0
click at [140, 485] on div "Context Queue: Appliance Repair High End Priority: 0 Task Age: Customer Name: (…" at bounding box center [113, 424] width 173 height 273
copy div "Name: (959) 299-4800 Phone: (959) 299-4800 Address: Business location Name: The…"
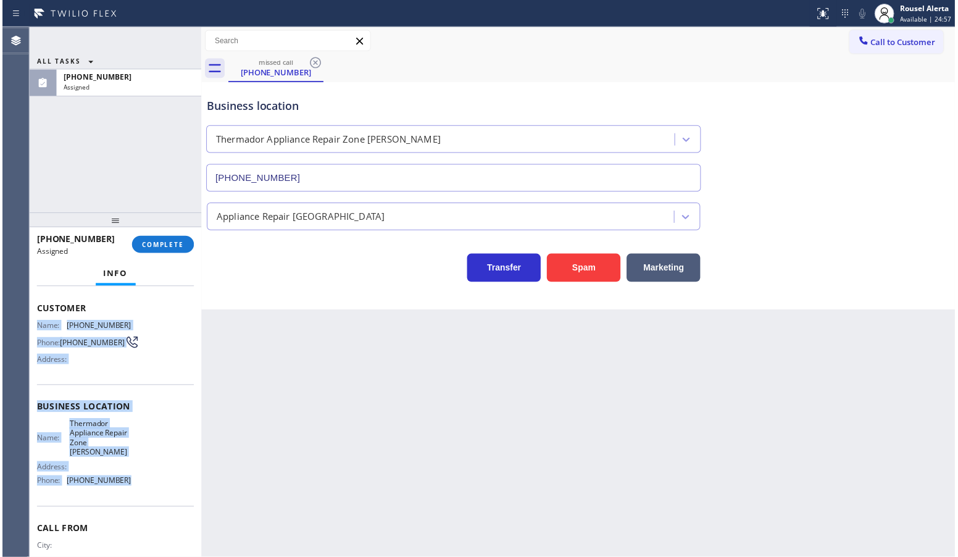
scroll to position [87, 0]
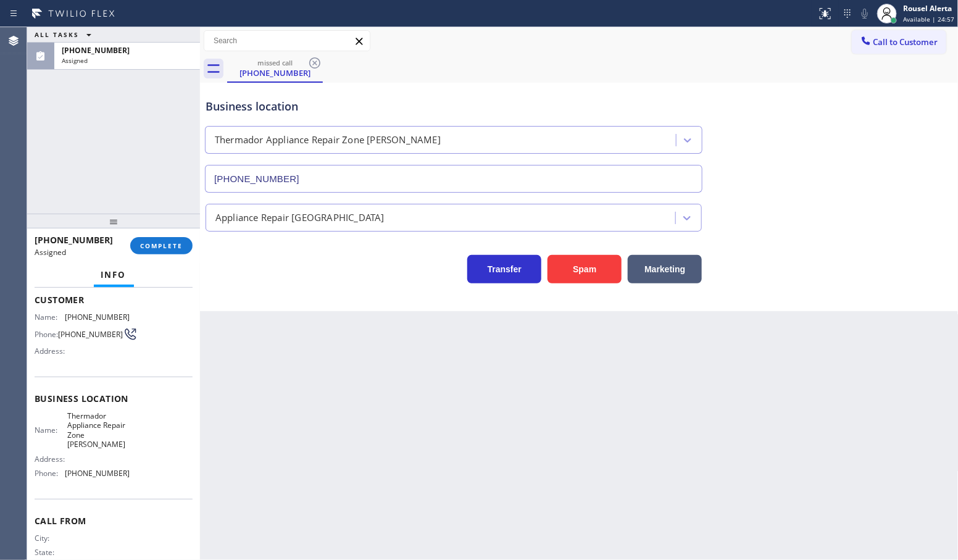
click at [148, 232] on div "(959) 299-4800 Assigned COMPLETE" at bounding box center [114, 246] width 158 height 32
click at [148, 241] on span "COMPLETE" at bounding box center [161, 245] width 43 height 9
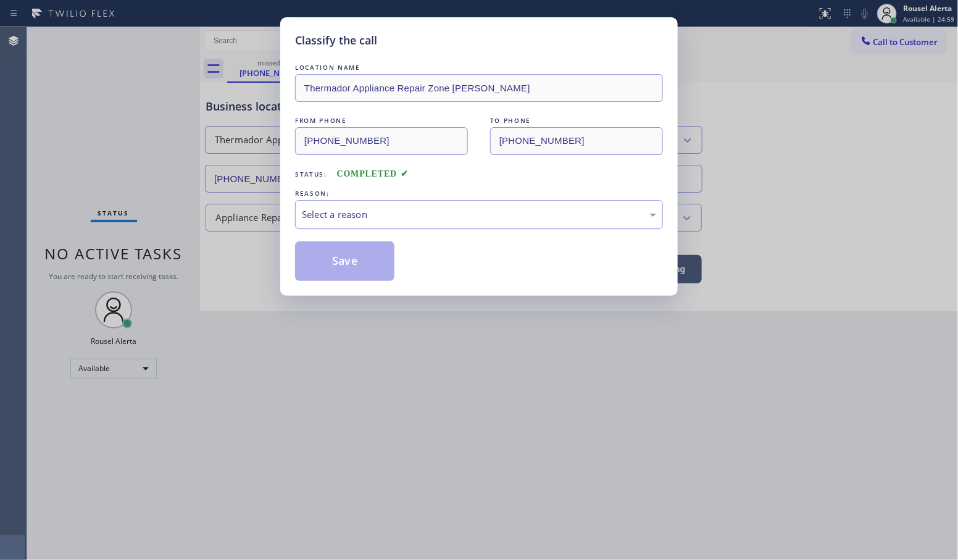
click at [314, 218] on div "Select a reason" at bounding box center [479, 214] width 354 height 14
click at [349, 265] on button "Save" at bounding box center [344, 261] width 99 height 40
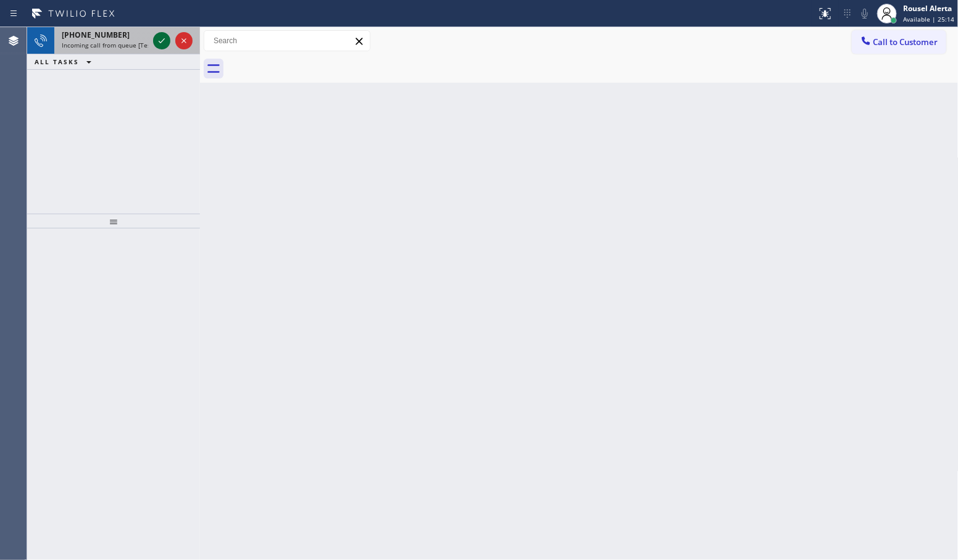
click at [161, 40] on icon at bounding box center [161, 40] width 15 height 15
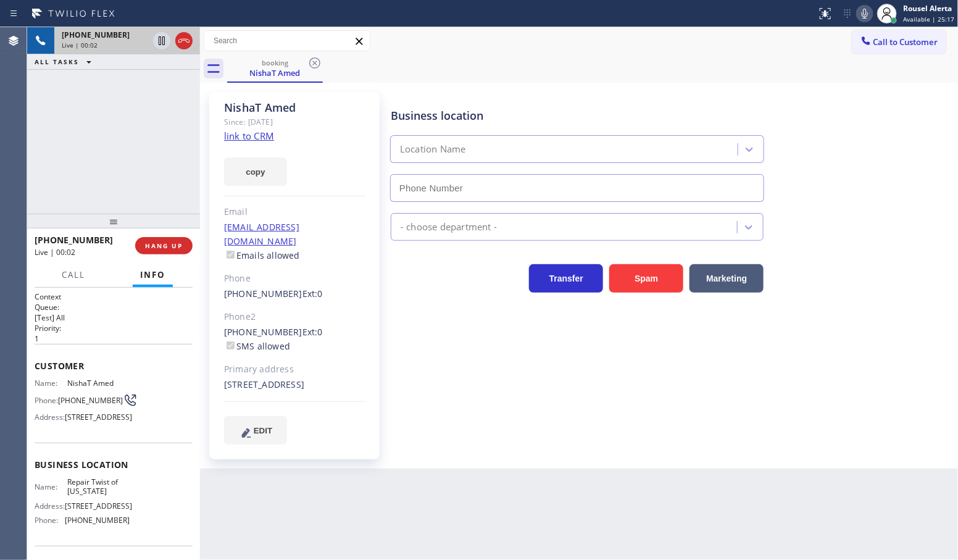
type input "[PHONE_NUMBER]"
click at [250, 138] on link "link to CRM" at bounding box center [249, 136] width 50 height 12
click at [127, 105] on div "+13479357769 Live | 01:07 ALL TASKS ALL TASKS ACTIVE TASKS TASKS IN WRAP UP" at bounding box center [113, 120] width 173 height 186
click at [156, 42] on icon at bounding box center [161, 40] width 15 height 15
click at [864, 20] on button at bounding box center [864, 13] width 17 height 17
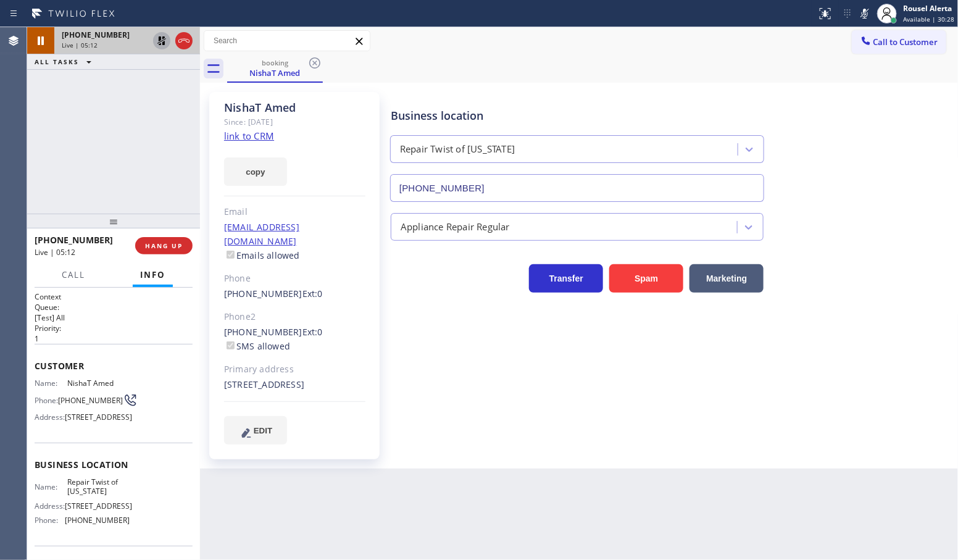
click at [158, 43] on icon at bounding box center [161, 40] width 9 height 9
click at [862, 14] on icon at bounding box center [864, 13] width 15 height 15
drag, startPoint x: 133, startPoint y: 115, endPoint x: 146, endPoint y: 178, distance: 63.7
click at [133, 115] on div "+13479357769 Live | 06:37 ALL TASKS ALL TASKS ACTIVE TASKS TASKS IN WRAP UP" at bounding box center [113, 120] width 173 height 186
click at [273, 532] on div "Back to Dashboard Change Sender ID Customers Technicians Select a contact Outbo…" at bounding box center [579, 293] width 759 height 533
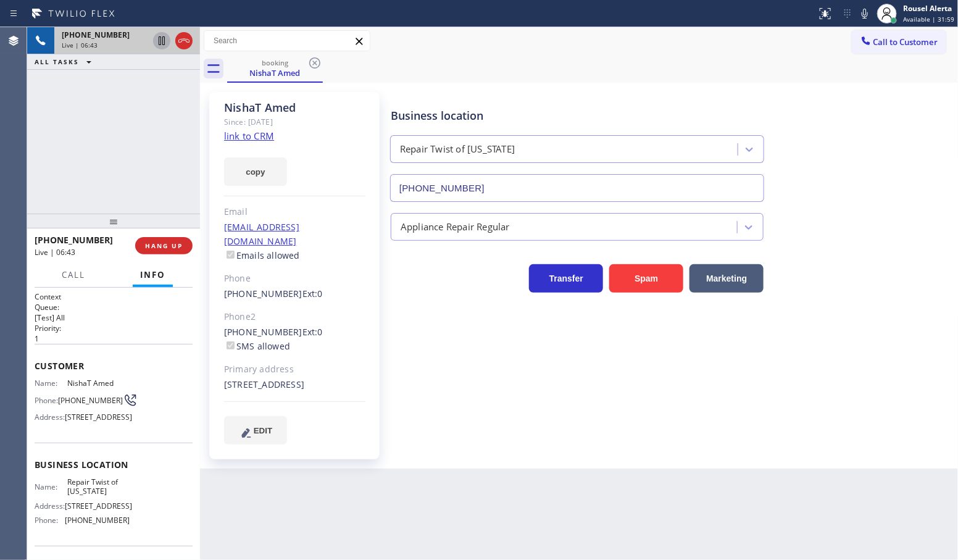
drag, startPoint x: 90, startPoint y: 93, endPoint x: 133, endPoint y: 155, distance: 75.9
click at [91, 93] on div "+13479357769 Live | 06:43 ALL TASKS ALL TASKS ACTIVE TASKS TASKS IN WRAP UP" at bounding box center [113, 120] width 173 height 186
click at [352, 486] on div "Back to Dashboard Change Sender ID Customers Technicians Select a contact Outbo…" at bounding box center [579, 293] width 759 height 533
click at [167, 208] on div "+13479357769 Live | 06:47 ALL TASKS ALL TASKS ACTIVE TASKS TASKS IN WRAP UP" at bounding box center [113, 120] width 173 height 186
click at [319, 509] on div "Back to Dashboard Change Sender ID Customers Technicians Select a contact Outbo…" at bounding box center [579, 293] width 759 height 533
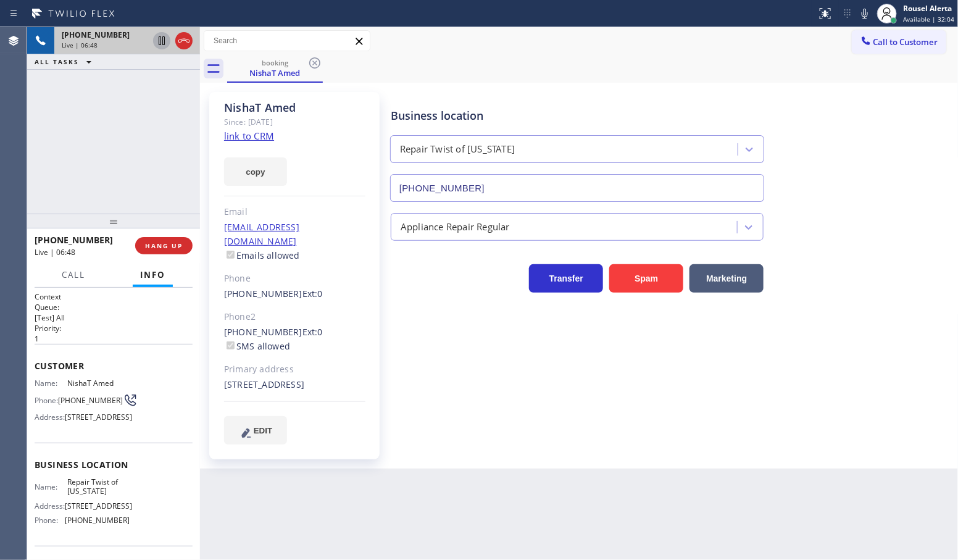
click at [141, 204] on div "+13479357769 Live | 06:48 ALL TASKS ALL TASKS ACTIVE TASKS TASKS IN WRAP UP" at bounding box center [113, 120] width 173 height 186
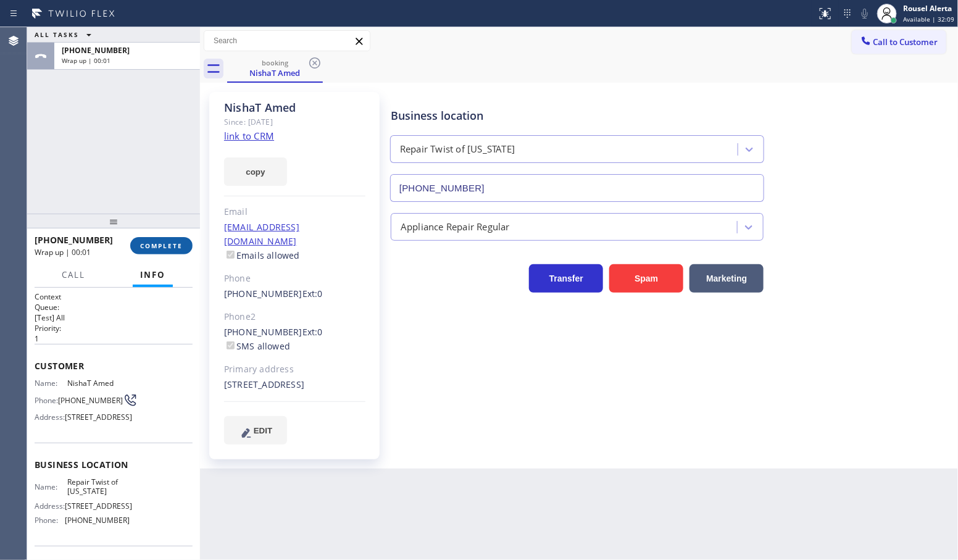
click at [158, 244] on span "COMPLETE" at bounding box center [161, 245] width 43 height 9
click at [134, 174] on div "ALL TASKS ALL TASKS ACTIVE TASKS TASKS IN WRAP UP +13479357769 Wrap up | 00:04" at bounding box center [113, 120] width 173 height 186
click at [325, 520] on div "Back to Dashboard Change Sender ID Customers Technicians Select a contact Outbo…" at bounding box center [579, 293] width 759 height 533
click at [157, 252] on button "COMPLETE" at bounding box center [161, 245] width 62 height 17
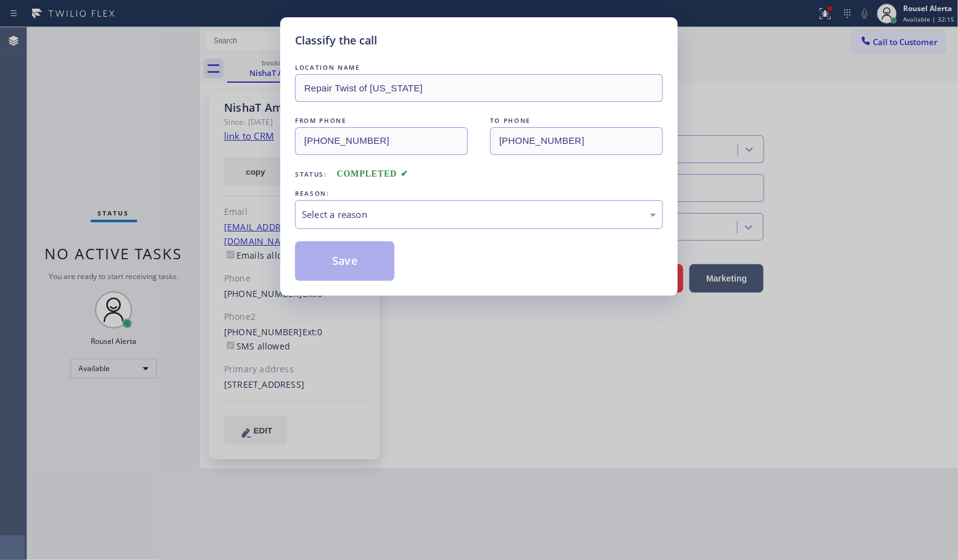
click at [285, 222] on div "Classify the call LOCATION NAME Repair Twist of New York FROM PHONE (347) 935-7…" at bounding box center [479, 156] width 398 height 278
click at [307, 223] on div "Select a reason" at bounding box center [479, 214] width 368 height 29
click at [346, 279] on button "Save" at bounding box center [344, 261] width 99 height 40
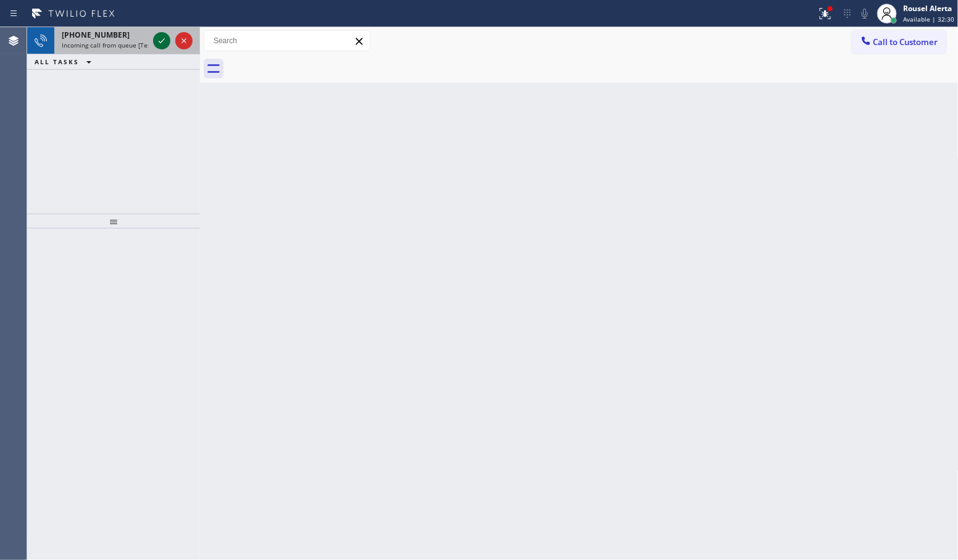
click at [157, 35] on icon at bounding box center [161, 40] width 15 height 15
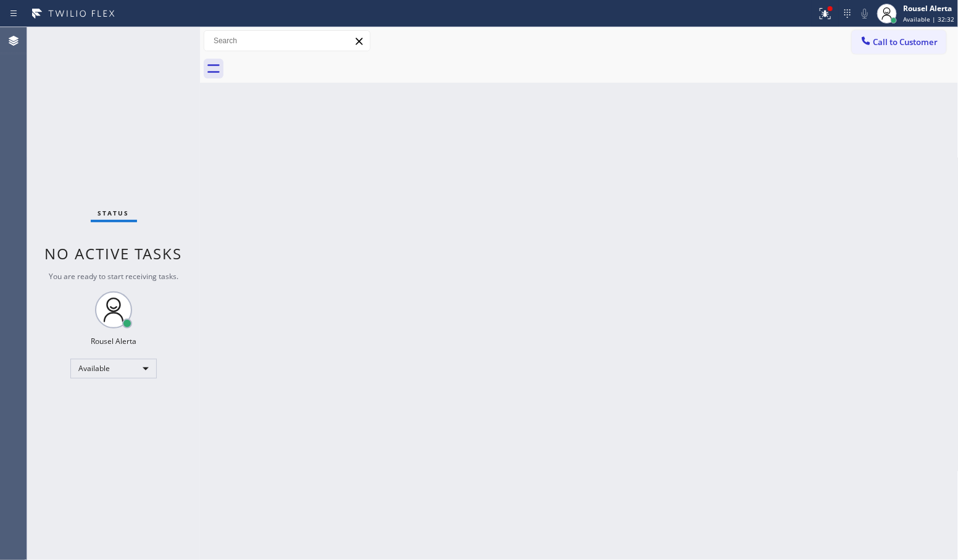
click at [352, 363] on div "Back to Dashboard Change Sender ID Customers Technicians Select a contact Outbo…" at bounding box center [579, 293] width 759 height 533
click at [829, 13] on icon at bounding box center [825, 13] width 15 height 15
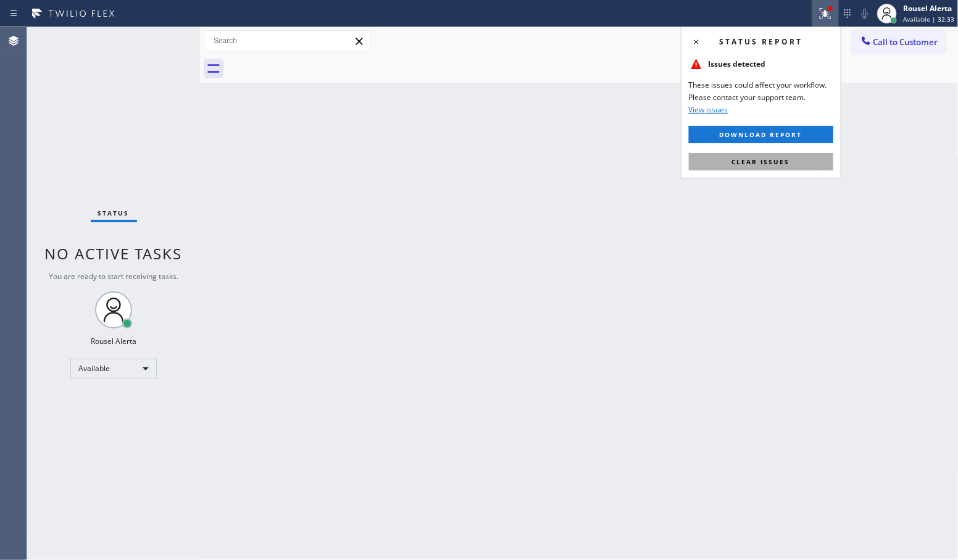
click at [775, 167] on button "Clear issues" at bounding box center [761, 161] width 144 height 17
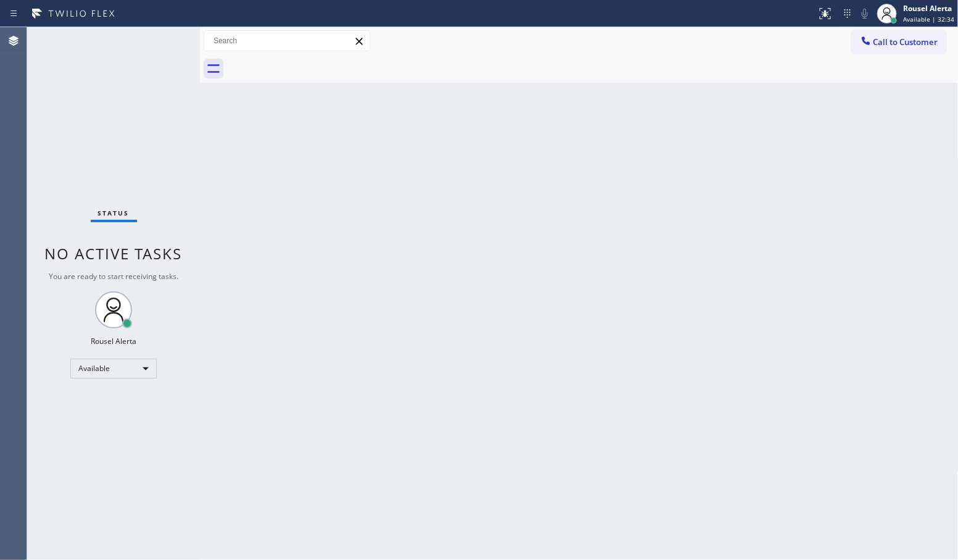
click at [680, 269] on div "Back to Dashboard Change Sender ID Customers Technicians Select a contact Outbo…" at bounding box center [579, 293] width 759 height 533
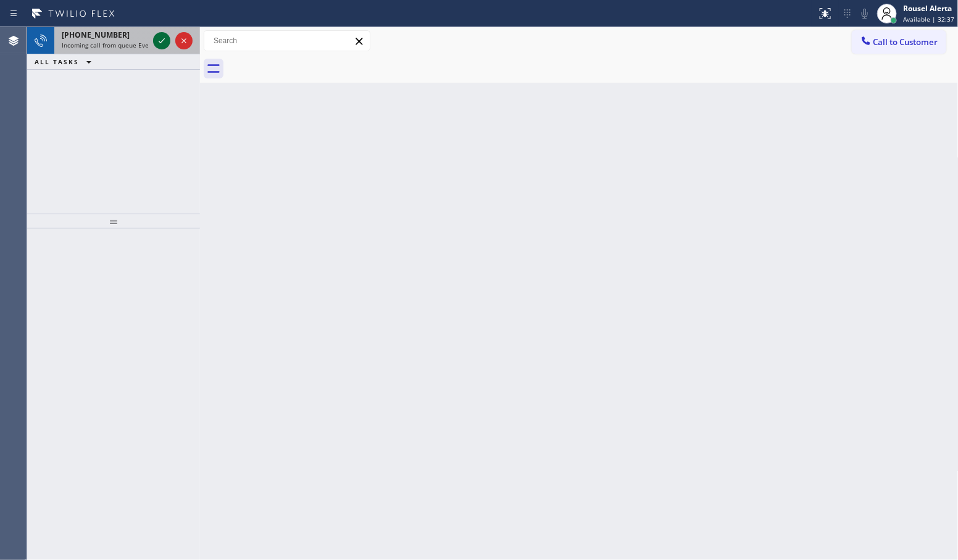
click at [153, 38] on div at bounding box center [161, 40] width 17 height 15
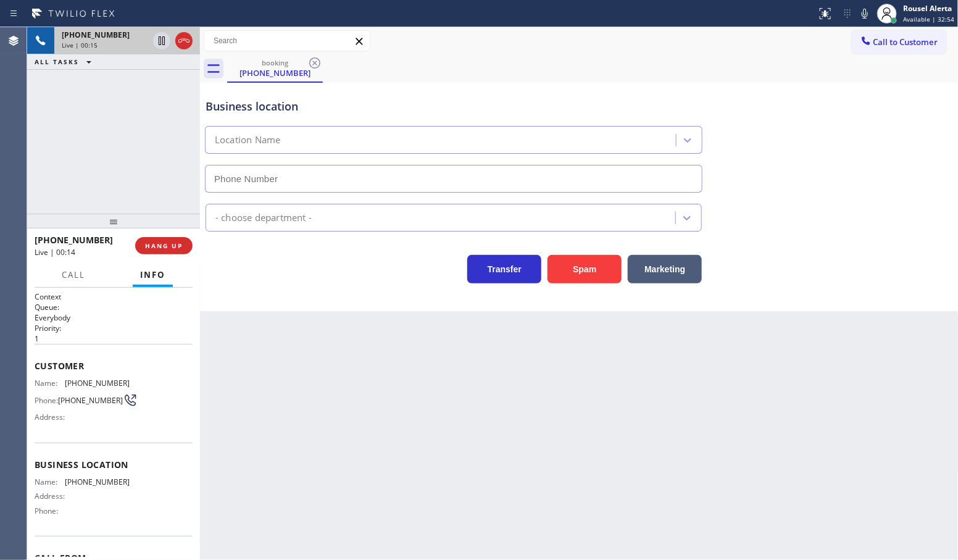
click at [385, 414] on div "Back to Dashboard Change Sender ID Customers Technicians Select a contact Outbo…" at bounding box center [579, 293] width 759 height 533
drag, startPoint x: 137, startPoint y: 378, endPoint x: 65, endPoint y: 377, distance: 72.2
click at [65, 378] on div "Name: (626) 586-0392 Phone: (626) 586-0392 Address:" at bounding box center [114, 402] width 158 height 49
copy span "(626) 586-0392"
click at [128, 109] on div "+16265860392 Live | 02:39 ALL TASKS ALL TASKS ACTIVE TASKS TASKS IN WRAP UP" at bounding box center [113, 120] width 173 height 186
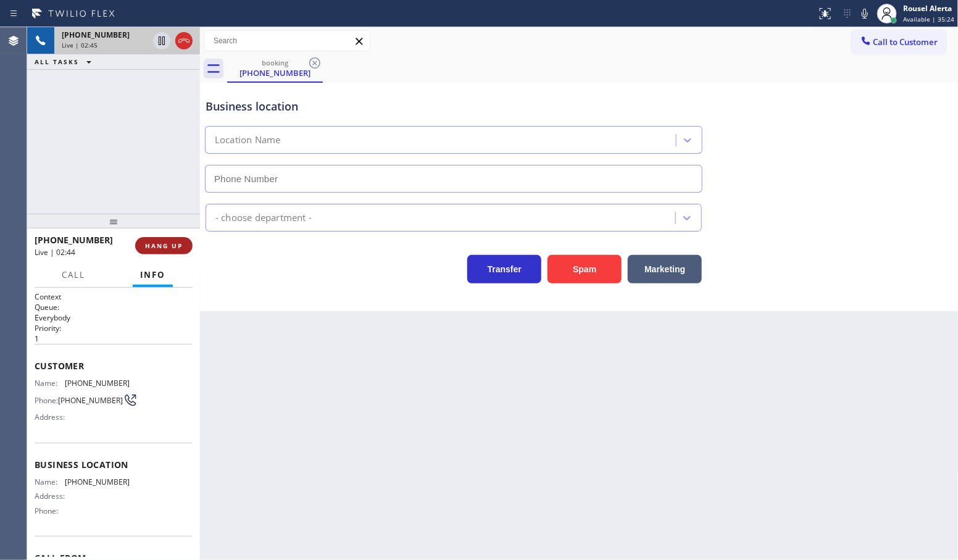
click at [151, 246] on span "HANG UP" at bounding box center [164, 245] width 38 height 9
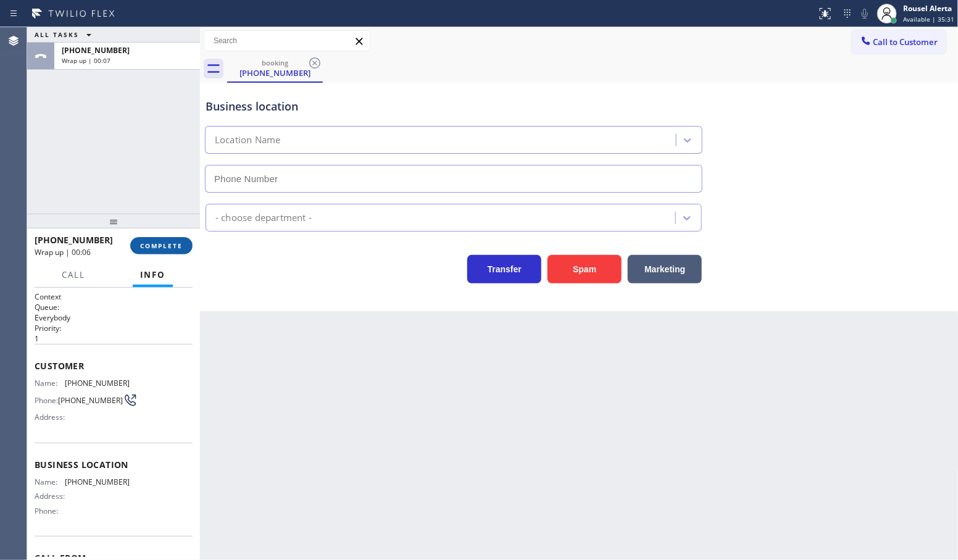
click at [162, 244] on span "COMPLETE" at bounding box center [161, 245] width 43 height 9
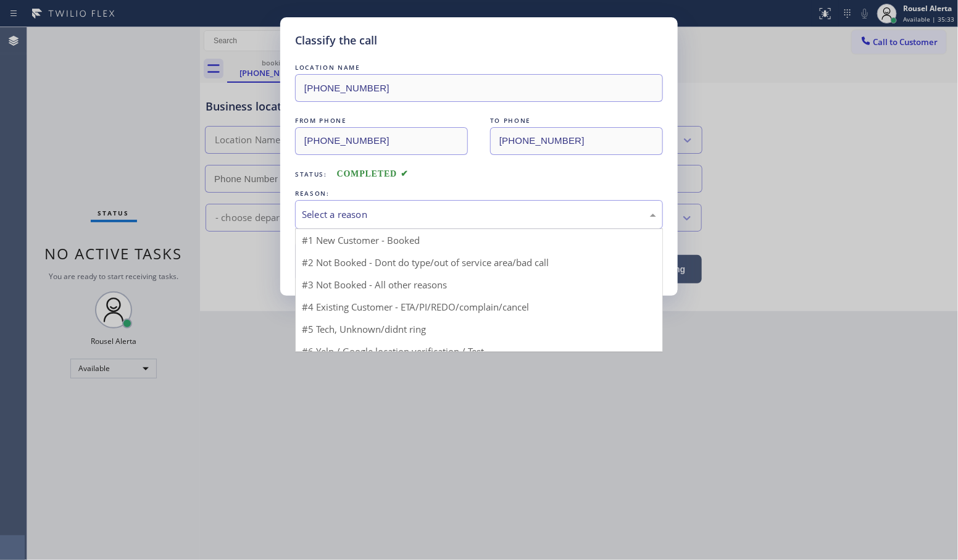
click at [359, 214] on div "Select a reason" at bounding box center [479, 214] width 354 height 14
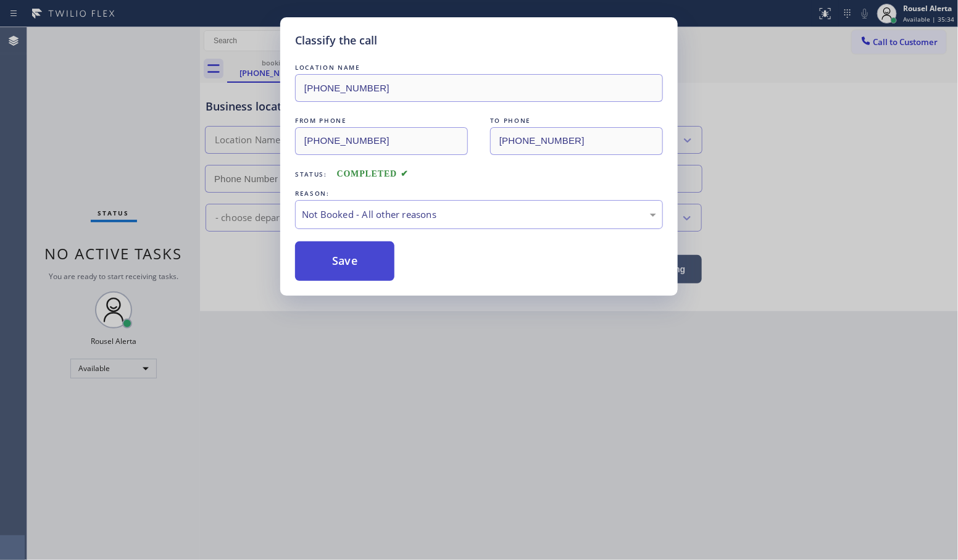
click at [375, 264] on button "Save" at bounding box center [344, 261] width 99 height 40
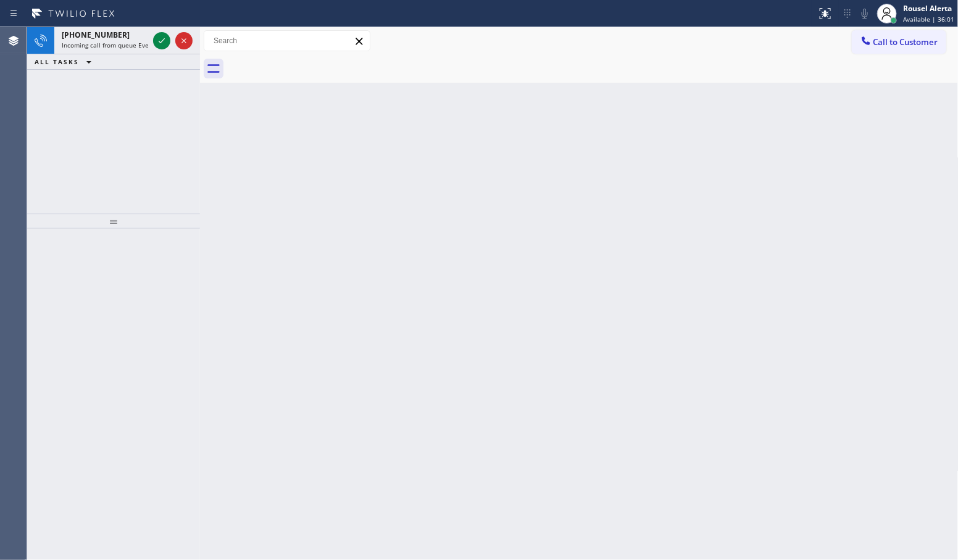
click at [171, 116] on div "+19162334794 Incoming call from queue Everybody ALL TASKS ALL TASKS ACTIVE TASK…" at bounding box center [113, 120] width 173 height 186
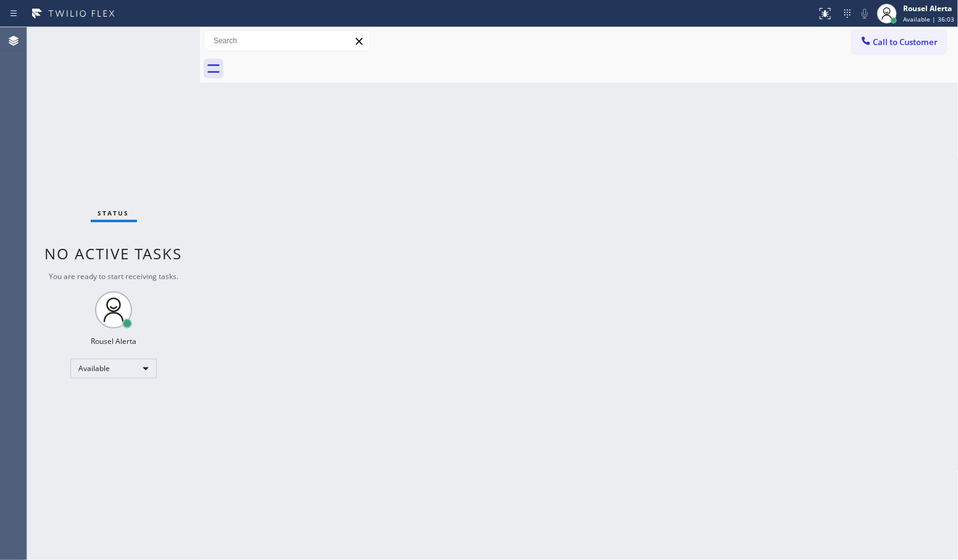
click at [159, 41] on div "Status No active tasks You are ready to start receiving tasks. Rousel Alerta Av…" at bounding box center [113, 293] width 173 height 533
click at [699, 119] on div "Back to Dashboard Change Sender ID Customers Technicians Select a contact Outbo…" at bounding box center [579, 293] width 759 height 533
click at [269, 241] on div "Back to Dashboard Change Sender ID Customers Technicians Select a contact Outbo…" at bounding box center [579, 293] width 759 height 533
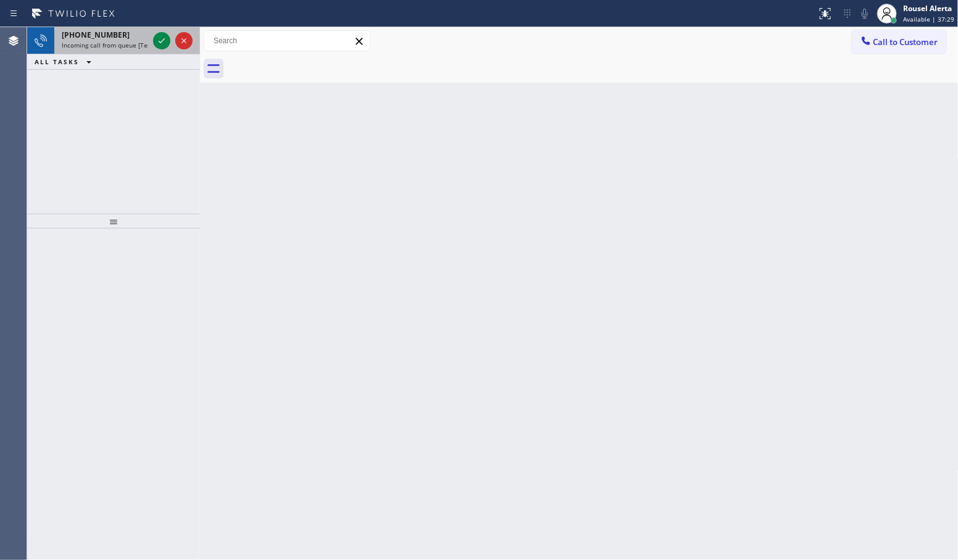
click at [130, 44] on span "Incoming call from queue [Test] All" at bounding box center [113, 45] width 102 height 9
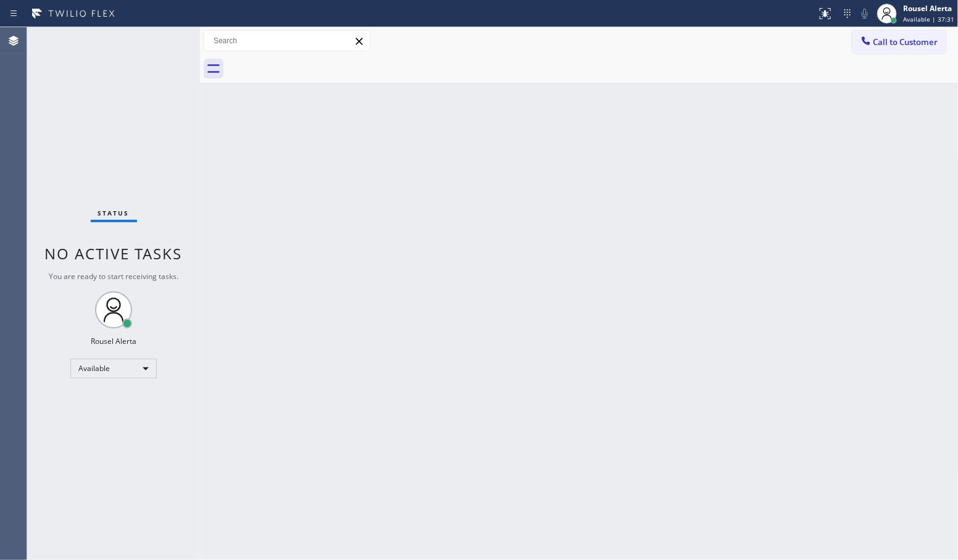
click at [157, 35] on div "Status No active tasks You are ready to start receiving tasks. Rousel Alerta Av…" at bounding box center [113, 293] width 173 height 533
click at [369, 294] on div "Back to Dashboard Change Sender ID Customers Technicians Select a contact Outbo…" at bounding box center [579, 293] width 759 height 533
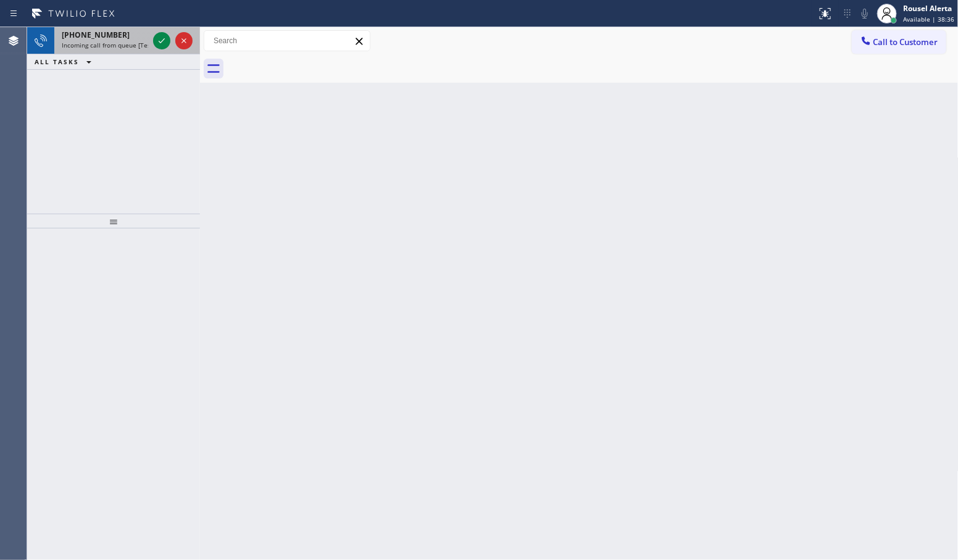
drag, startPoint x: 107, startPoint y: 31, endPoint x: 120, endPoint y: 31, distance: 13.6
click at [107, 31] on span "+15596964726" at bounding box center [96, 35] width 68 height 10
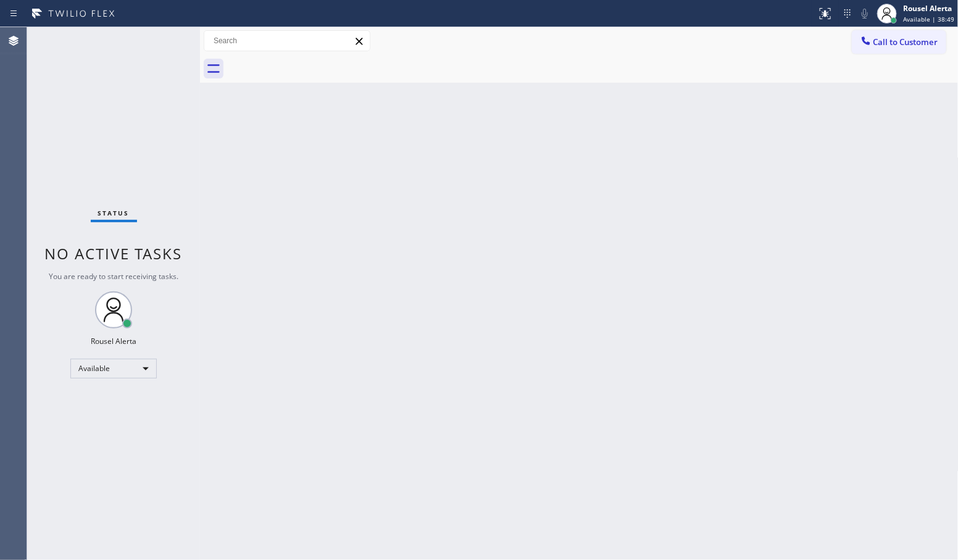
click at [119, 101] on div "Status No active tasks You are ready to start receiving tasks. Rousel Alerta Av…" at bounding box center [113, 293] width 173 height 533
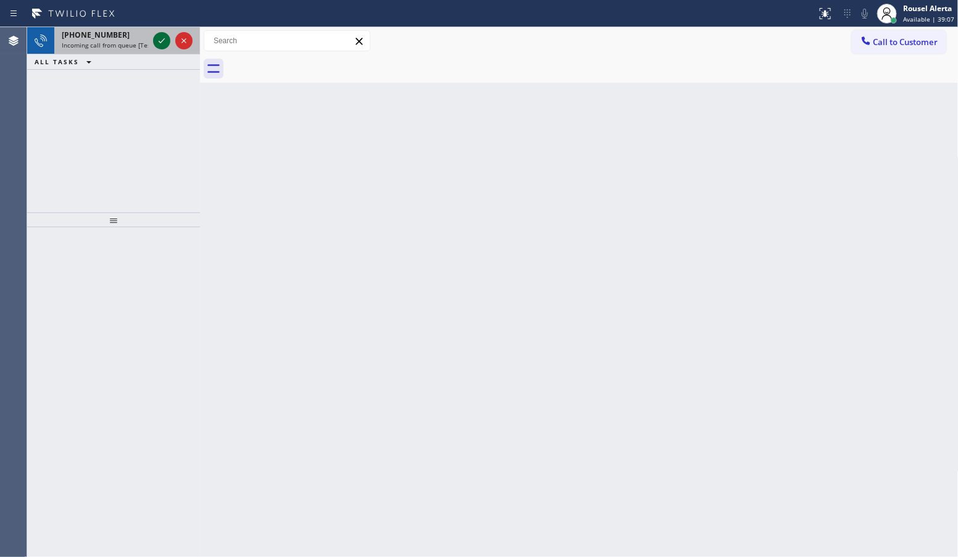
click at [162, 35] on icon at bounding box center [161, 40] width 15 height 15
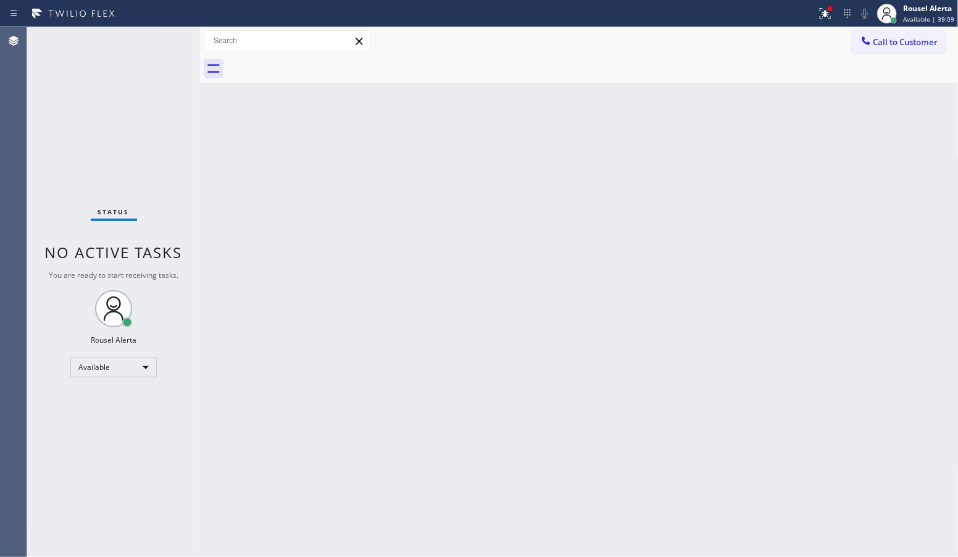
click at [377, 317] on div "Back to Dashboard Change Sender ID Customers Technicians Select a contact Outbo…" at bounding box center [579, 292] width 759 height 530
click at [590, 537] on div "Back to Dashboard Change Sender ID Customers Technicians Select a contact Outbo…" at bounding box center [579, 292] width 759 height 530
click at [156, 60] on div "Status No active tasks You are ready to start receiving tasks. Rousel Alerta Av…" at bounding box center [113, 292] width 173 height 530
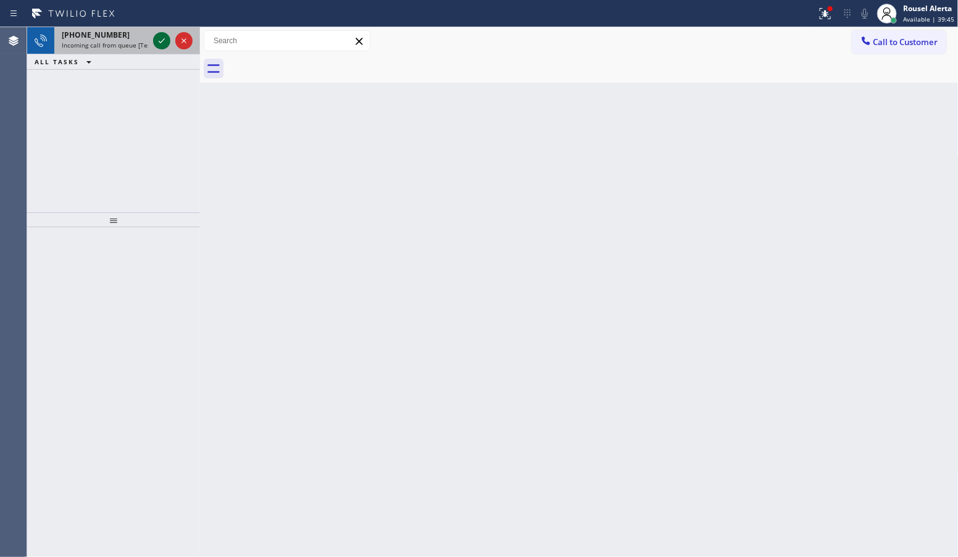
click at [155, 39] on icon at bounding box center [161, 40] width 15 height 15
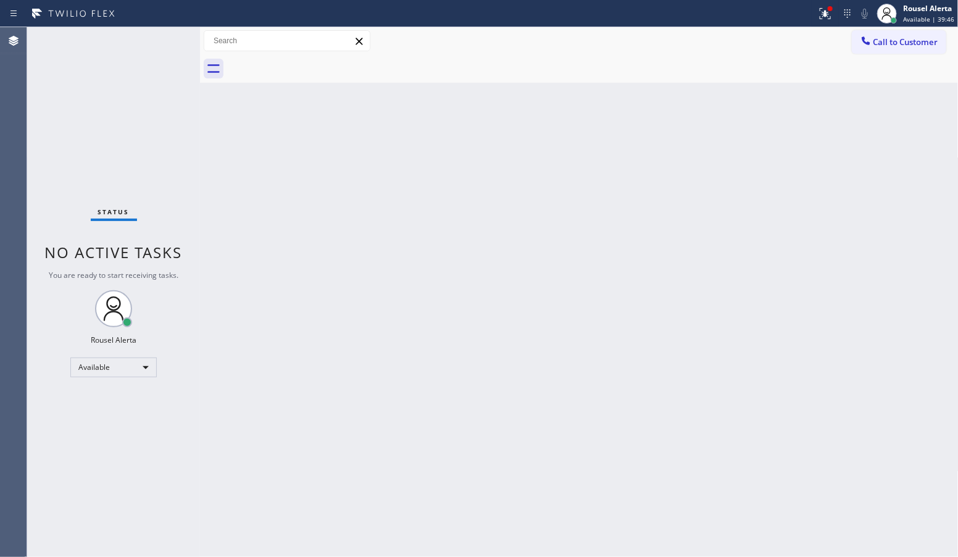
click at [281, 298] on div "Back to Dashboard Change Sender ID Customers Technicians Select a contact Outbo…" at bounding box center [579, 292] width 759 height 530
click at [152, 60] on div "Status No active tasks You are ready to start receiving tasks. Rousel Alerta Av…" at bounding box center [113, 292] width 173 height 530
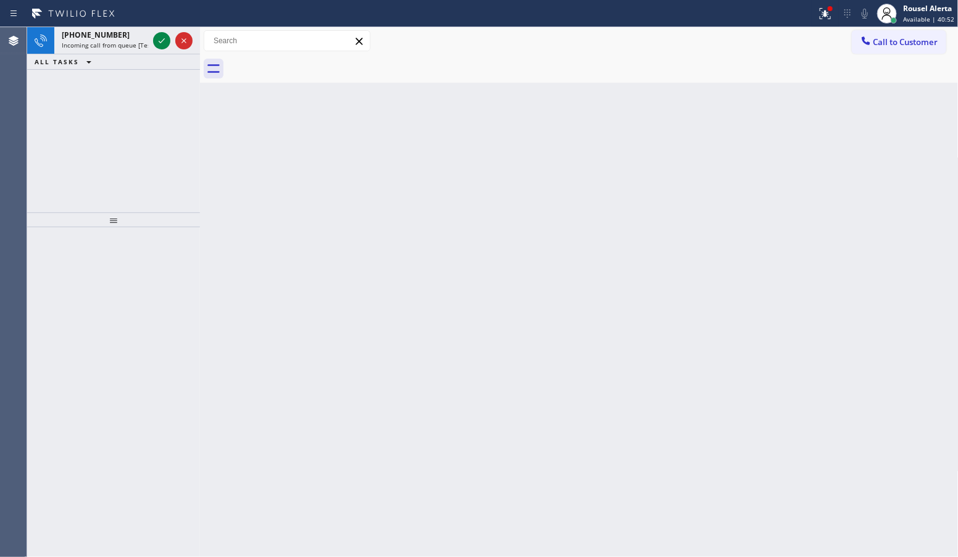
drag, startPoint x: 159, startPoint y: 33, endPoint x: 165, endPoint y: 57, distance: 25.6
click at [159, 33] on icon at bounding box center [161, 40] width 15 height 15
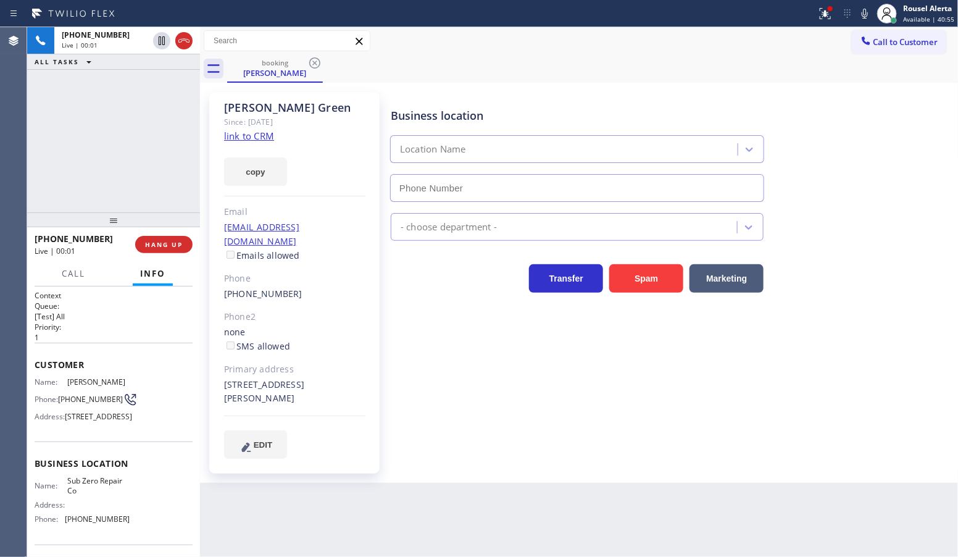
type input "(888) 789-2281"
click at [247, 139] on link "link to CRM" at bounding box center [249, 136] width 50 height 12
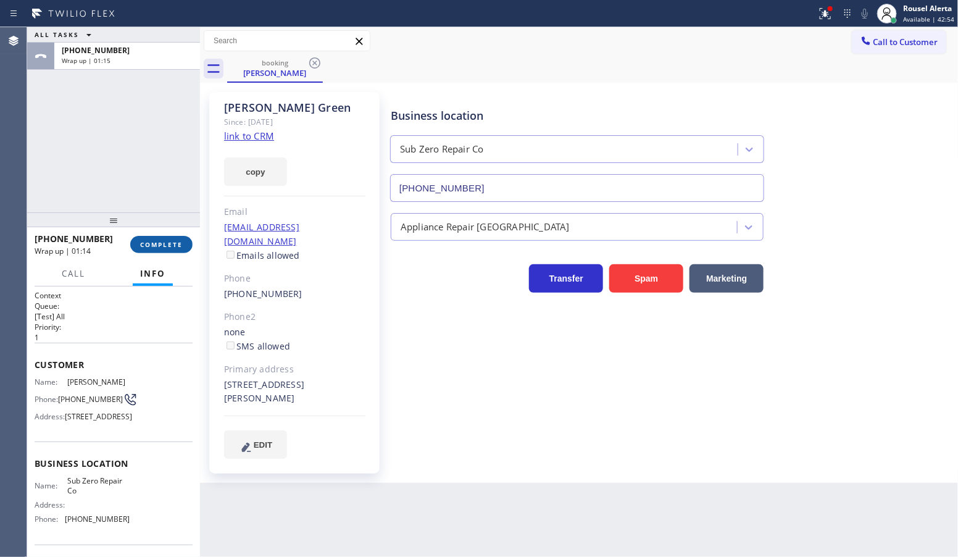
click at [136, 246] on button "COMPLETE" at bounding box center [161, 244] width 62 height 17
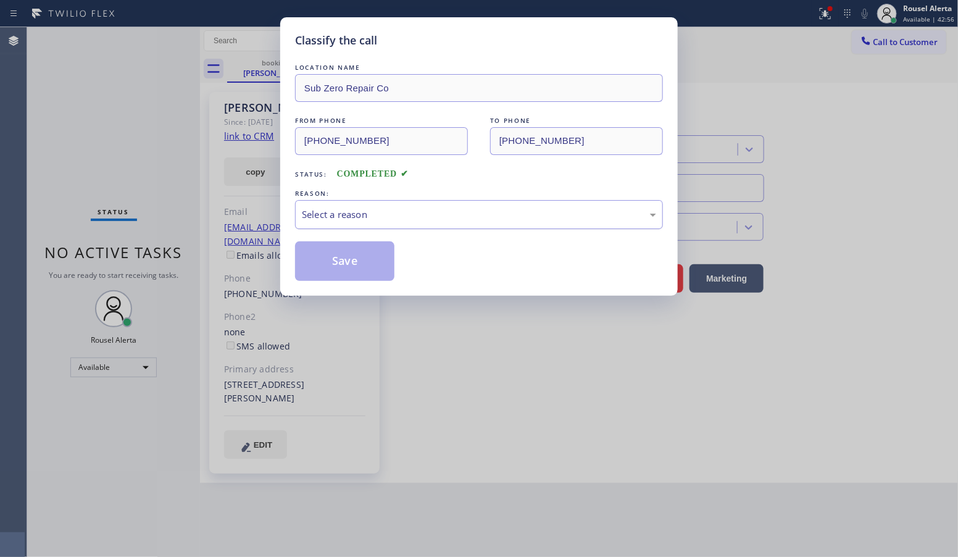
click at [324, 221] on div "Select a reason" at bounding box center [479, 214] width 354 height 14
click at [357, 275] on button "Save" at bounding box center [344, 261] width 99 height 40
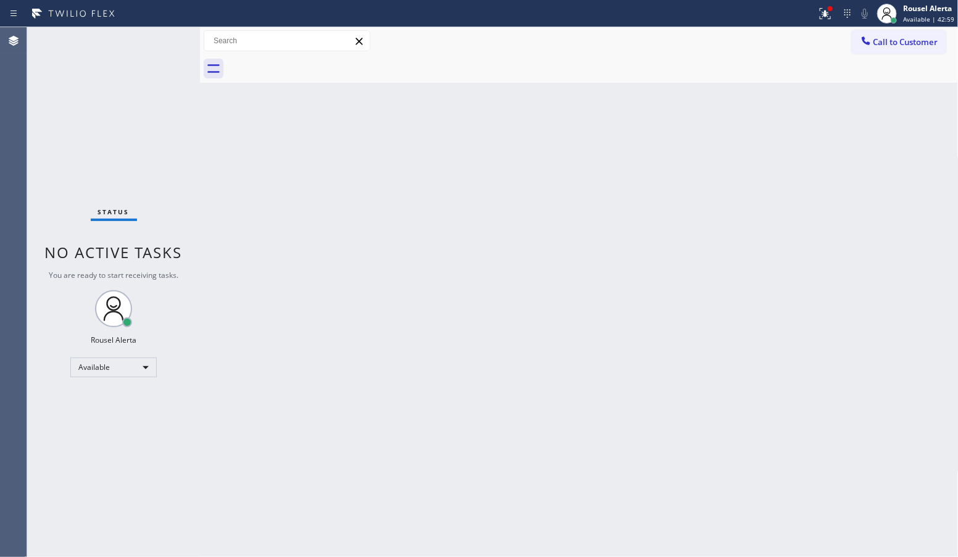
click at [375, 214] on div "Back to Dashboard Change Sender ID Customers Technicians Select a contact Outbo…" at bounding box center [579, 292] width 759 height 530
click at [825, 11] on icon at bounding box center [825, 13] width 11 height 11
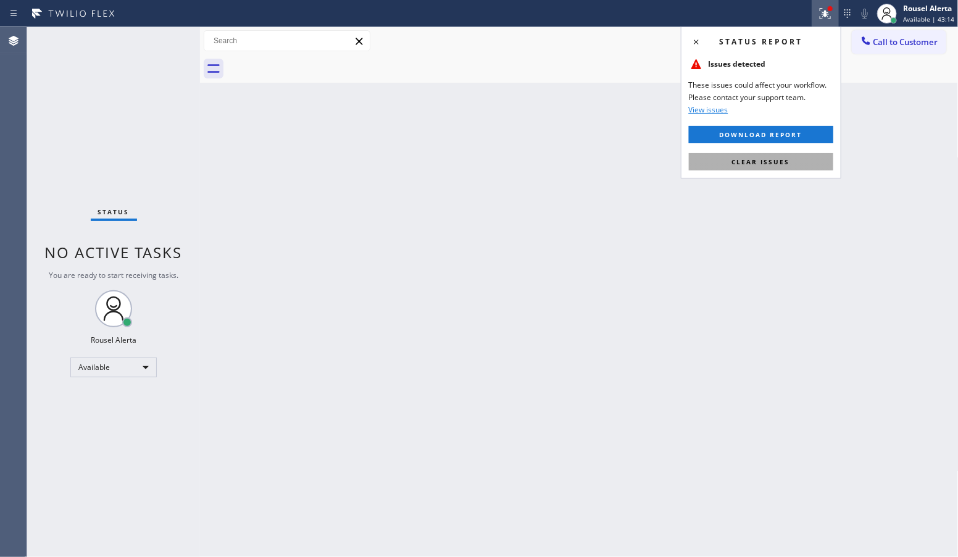
click at [790, 159] on button "Clear issues" at bounding box center [761, 161] width 144 height 17
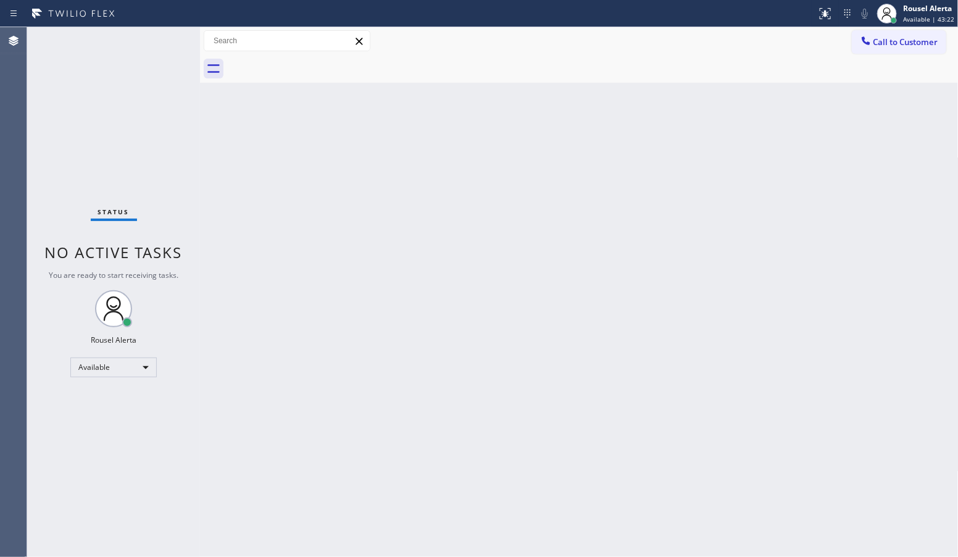
click at [162, 48] on div "Status No active tasks You are ready to start receiving tasks. Rousel Alerta Av…" at bounding box center [113, 292] width 173 height 530
click at [162, 38] on div "Status No active tasks You are ready to start receiving tasks. Rousel Alerta Av…" at bounding box center [113, 292] width 173 height 530
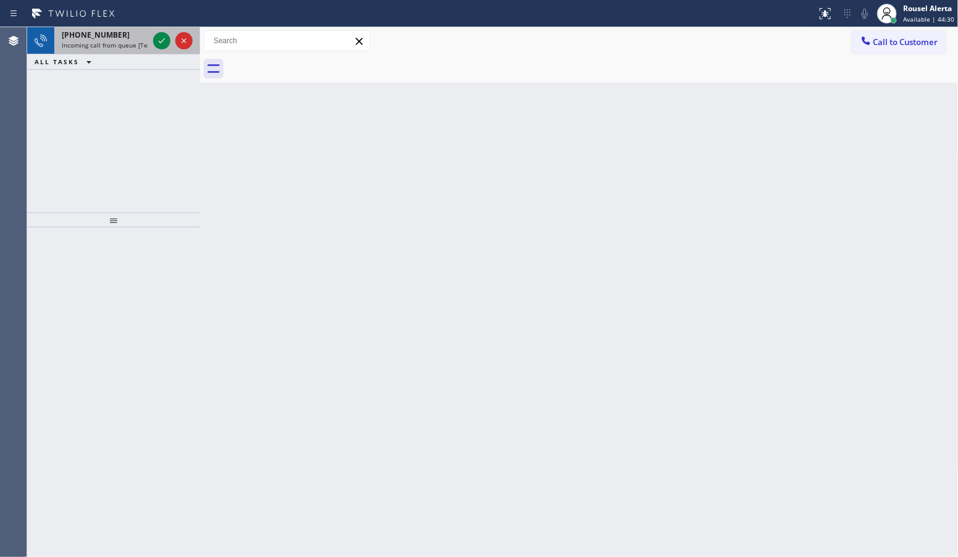
click at [128, 34] on div "+18452702005" at bounding box center [105, 35] width 86 height 10
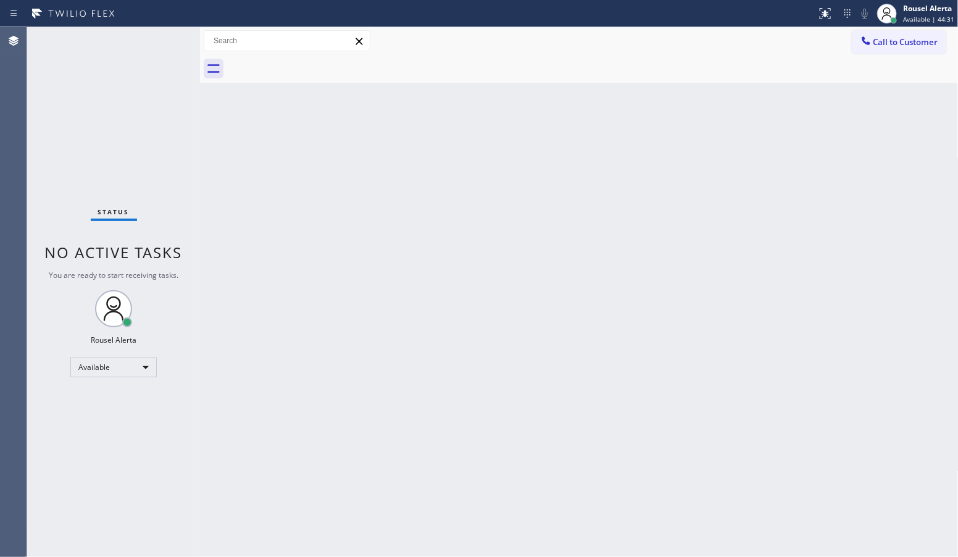
click at [226, 196] on div "Back to Dashboard Change Sender ID Customers Technicians Select a contact Outbo…" at bounding box center [579, 292] width 759 height 530
click at [442, 360] on div "Back to Dashboard Change Sender ID Customers Technicians Select a contact Outbo…" at bounding box center [579, 292] width 759 height 530
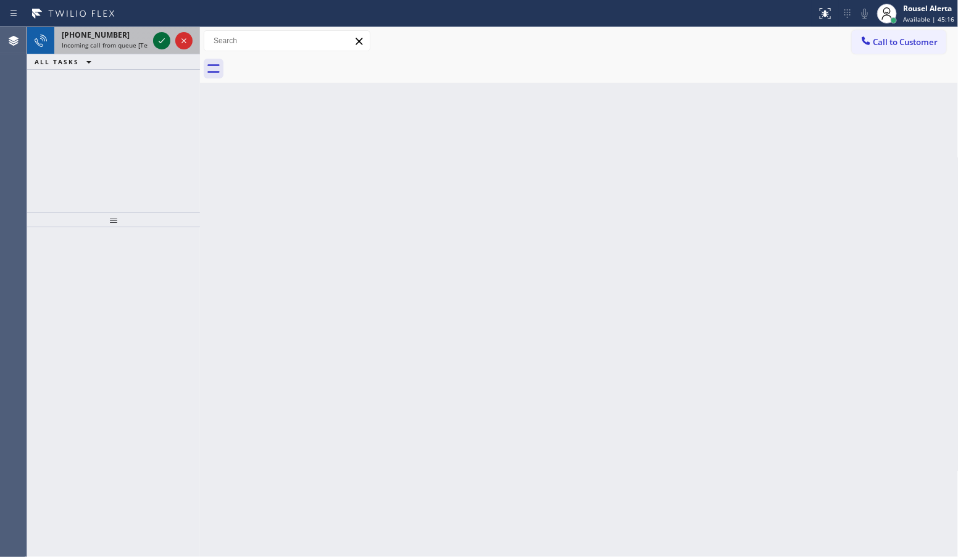
click at [157, 36] on icon at bounding box center [161, 40] width 15 height 15
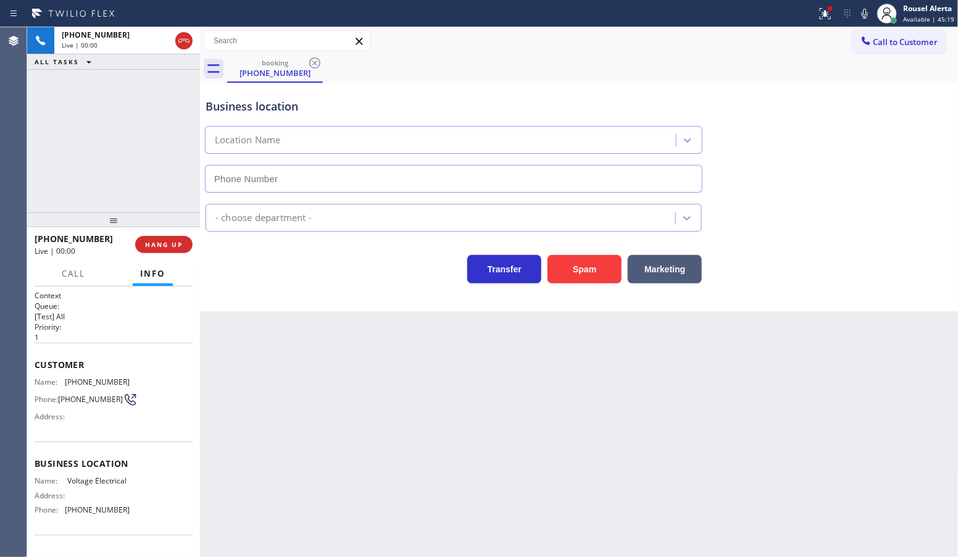
type input "(833) 307-0265"
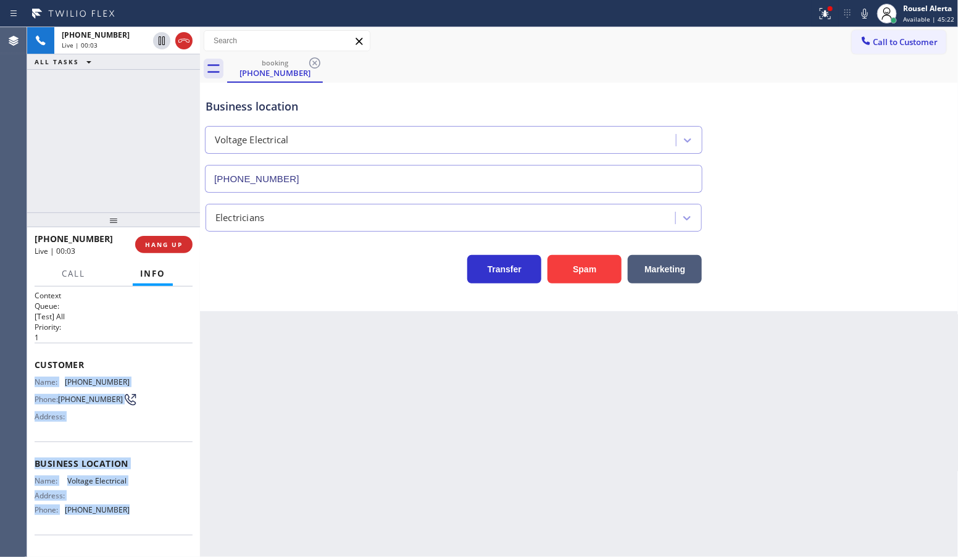
drag, startPoint x: 34, startPoint y: 381, endPoint x: 142, endPoint y: 525, distance: 180.4
click at [142, 525] on div "Context Queue: [Test] All Priority: 1 Customer Name: (760) 644-0464 Phone: (760…" at bounding box center [114, 459] width 158 height 338
copy div "Name: (760) 644-0464 Phone: (760) 644-0464 Address: Business location Name: Vol…"
drag, startPoint x: 704, startPoint y: 93, endPoint x: 757, endPoint y: 68, distance: 58.3
click at [704, 93] on div "Business location Voltage Electrical (833) 307-0265" at bounding box center [453, 139] width 501 height 107
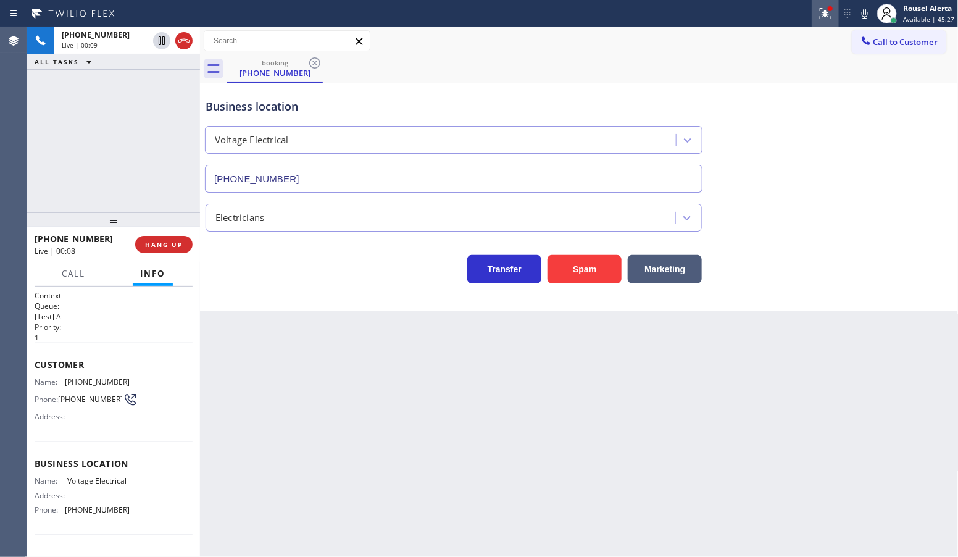
click at [832, 20] on button at bounding box center [825, 13] width 27 height 27
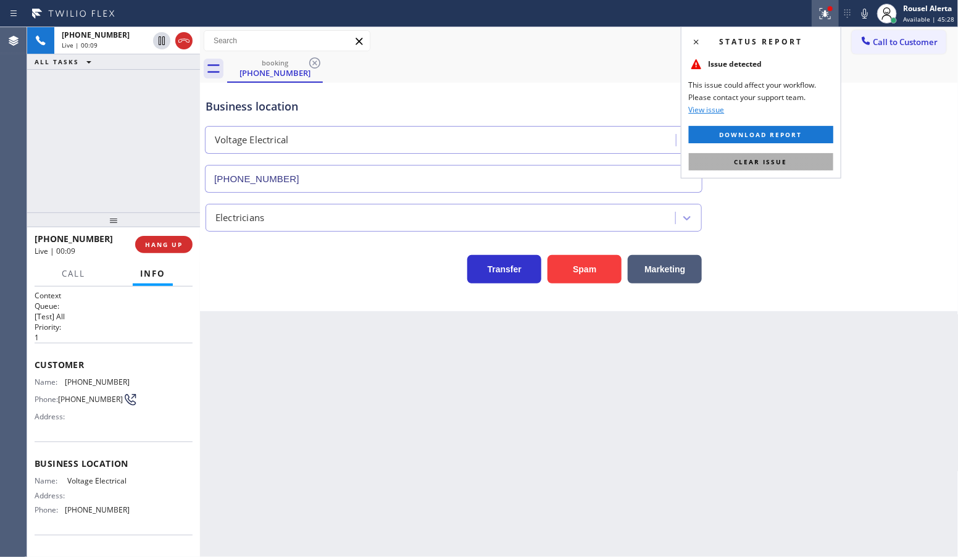
click at [803, 159] on button "Clear issue" at bounding box center [761, 161] width 144 height 17
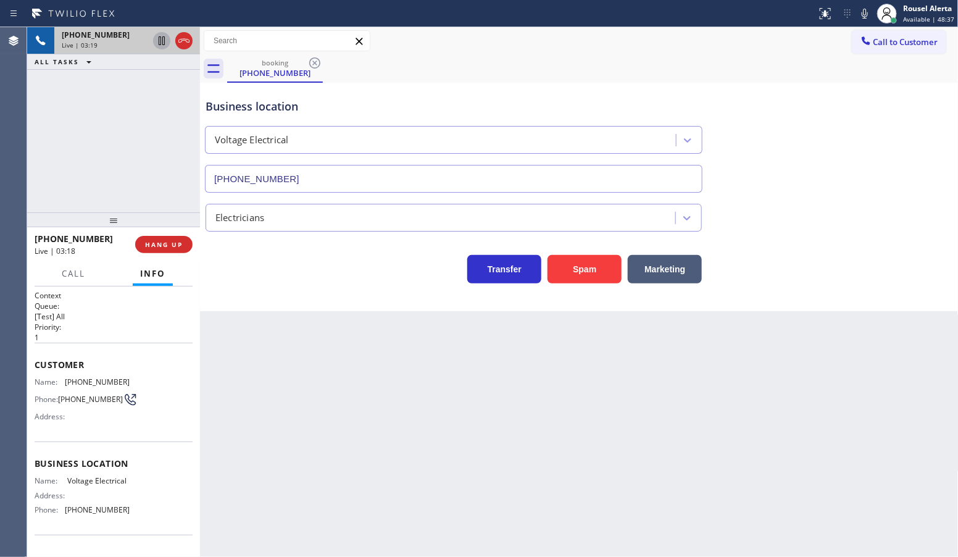
click at [155, 43] on icon at bounding box center [161, 40] width 15 height 15
click at [862, 16] on icon at bounding box center [864, 13] width 15 height 15
click at [159, 42] on icon at bounding box center [161, 40] width 9 height 9
click at [867, 14] on icon at bounding box center [865, 14] width 6 height 10
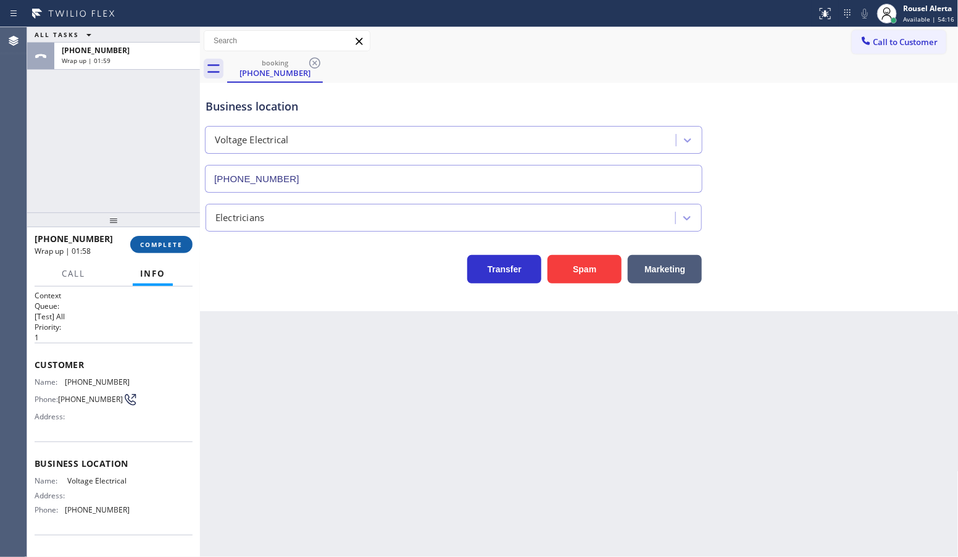
click at [160, 240] on span "COMPLETE" at bounding box center [161, 244] width 43 height 9
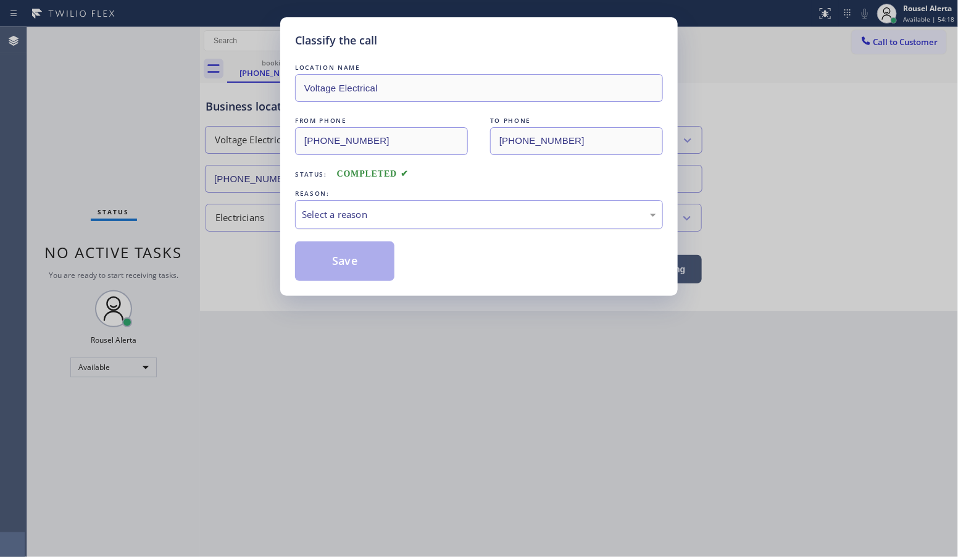
click at [326, 220] on div "Select a reason" at bounding box center [479, 214] width 354 height 14
drag, startPoint x: 350, startPoint y: 262, endPoint x: 359, endPoint y: 254, distance: 12.7
click at [349, 263] on button "Save" at bounding box center [344, 261] width 99 height 40
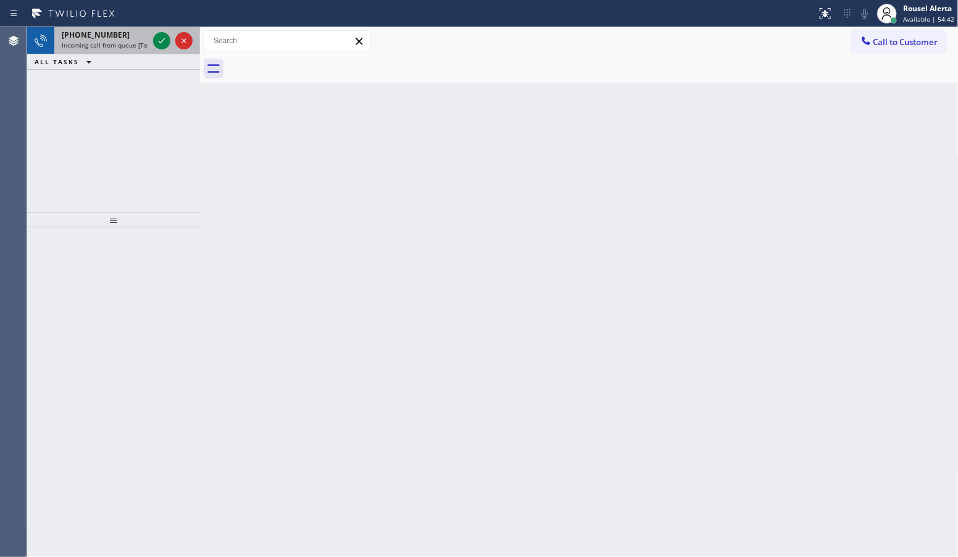
click at [131, 39] on div "+17149892865" at bounding box center [105, 35] width 86 height 10
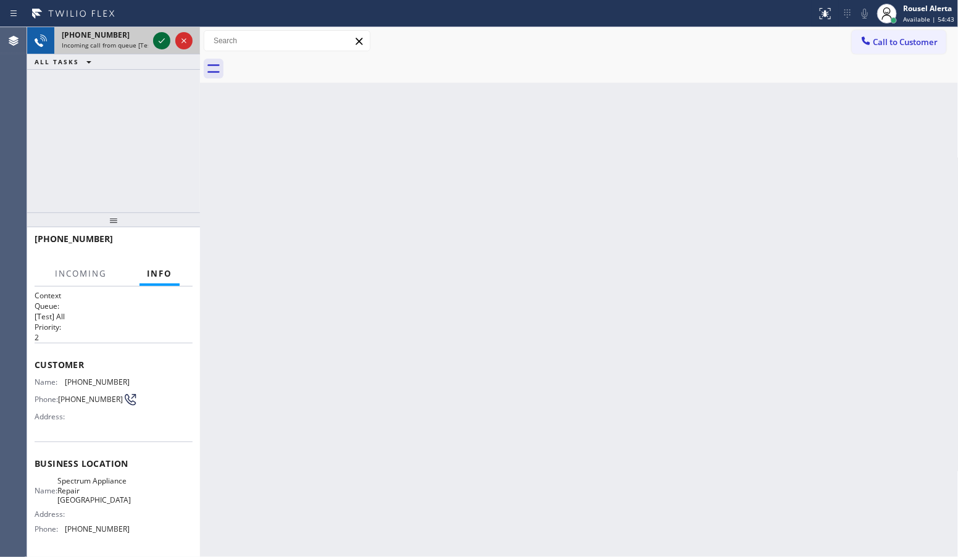
click at [156, 44] on icon at bounding box center [161, 40] width 15 height 15
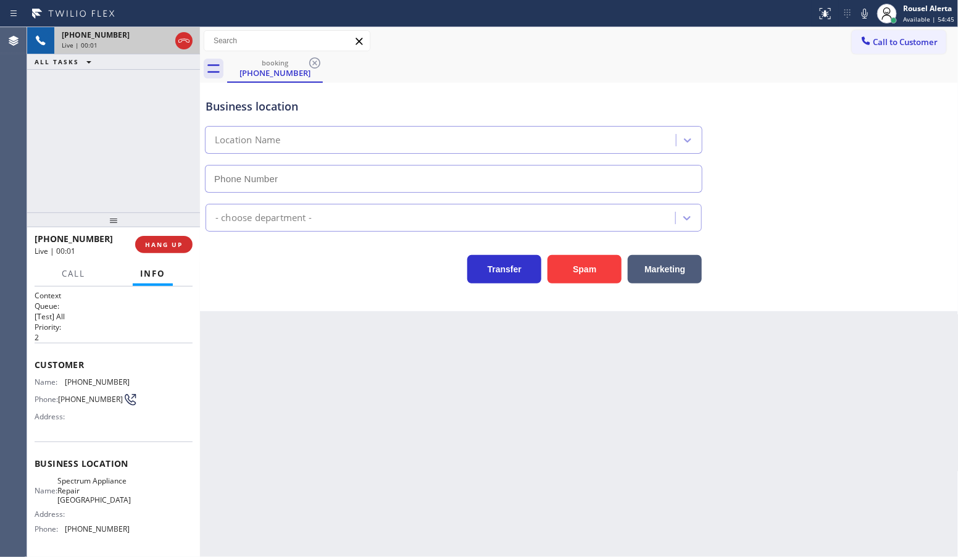
type input "(714) 844-7736"
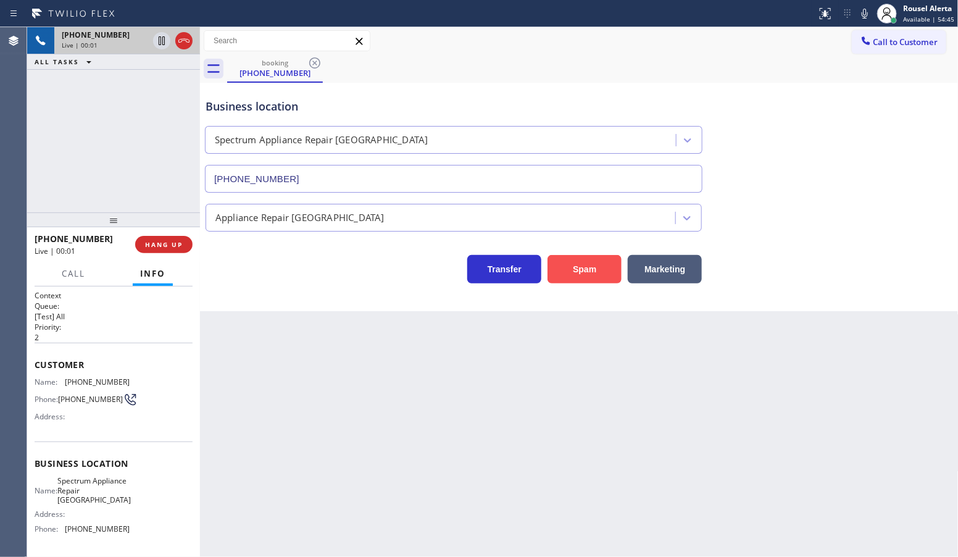
click at [594, 261] on button "Spam" at bounding box center [585, 269] width 74 height 28
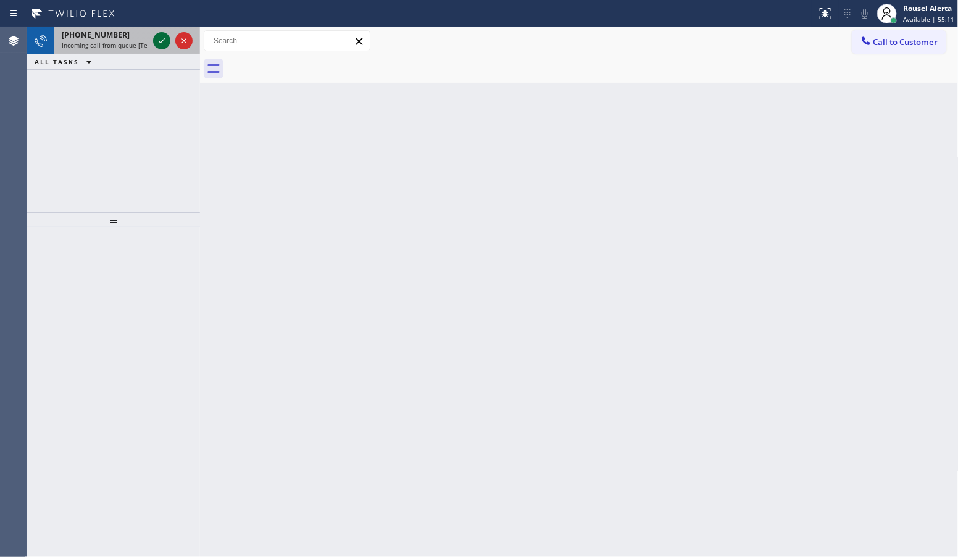
click at [161, 46] on icon at bounding box center [161, 40] width 15 height 15
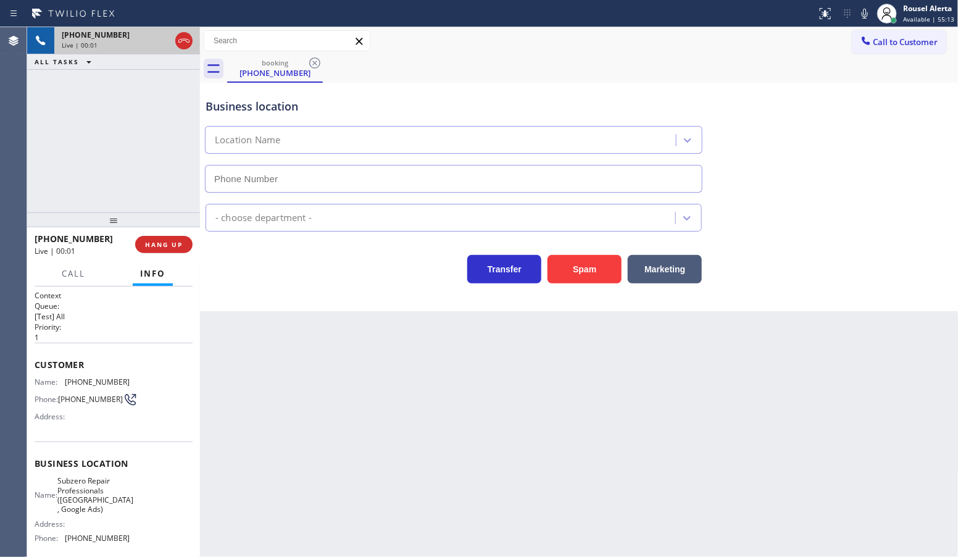
type input "(916) 515-7318"
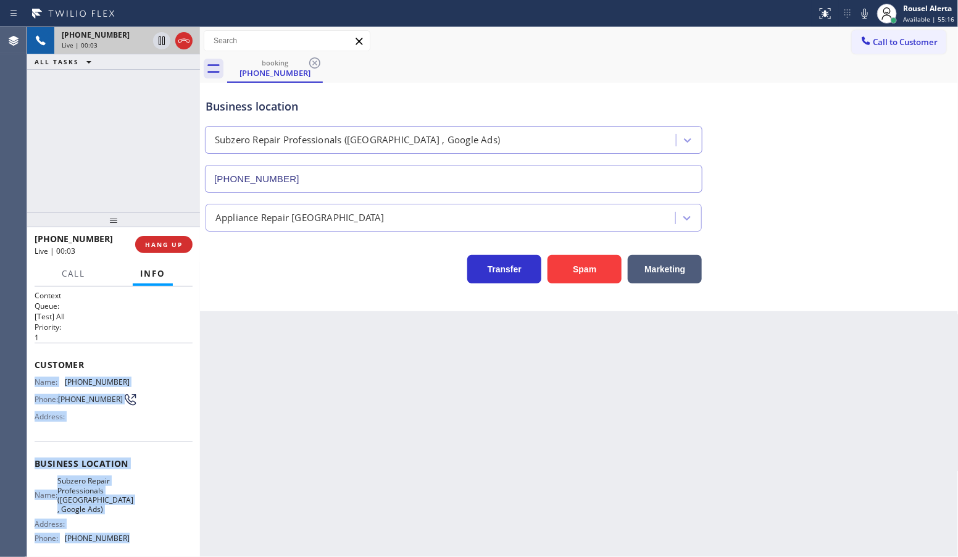
drag, startPoint x: 31, startPoint y: 383, endPoint x: 131, endPoint y: 537, distance: 183.9
click at [131, 537] on div "Context Queue: [Test] All Priority: 1 Customer Name: (530) 219-9856 Phone: (530…" at bounding box center [113, 421] width 173 height 270
copy div "Name: (530) 219-9856 Phone: (530) 219-9856 Address: Business location Name: Sub…"
click at [155, 415] on div "Name: (530) 219-9856 Phone: (530) 219-9856 Address:" at bounding box center [114, 401] width 158 height 49
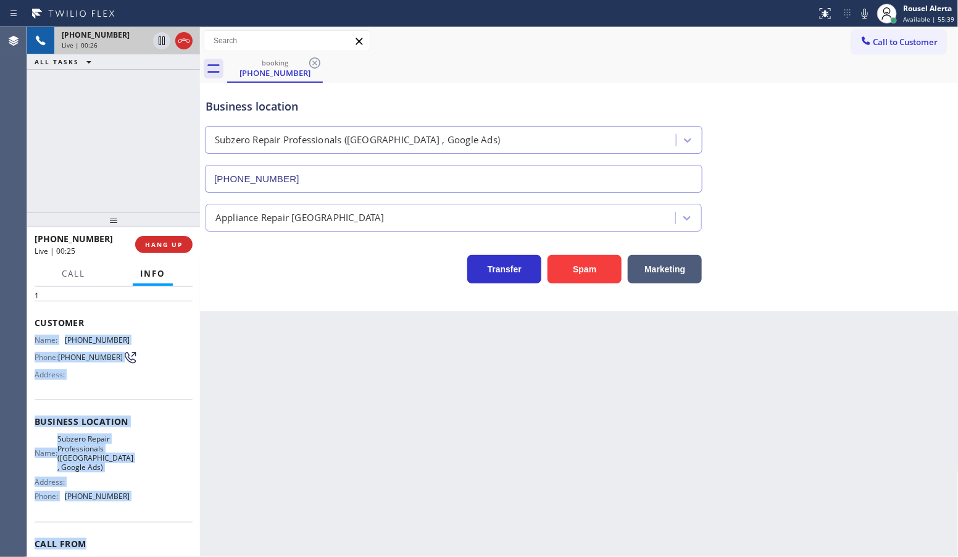
scroll to position [77, 0]
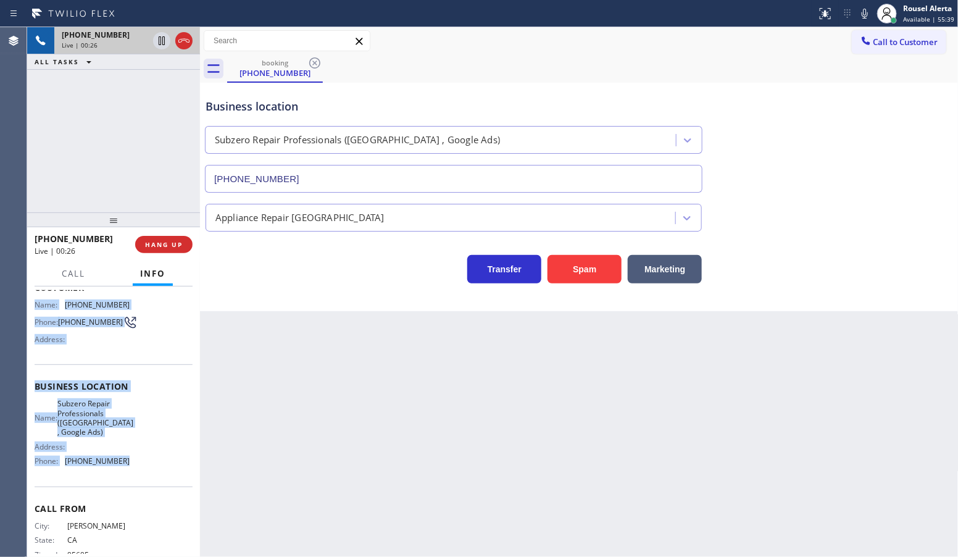
drag, startPoint x: 48, startPoint y: 403, endPoint x: 143, endPoint y: 478, distance: 121.8
click at [143, 478] on div "Context Queue: [Test] All Priority: 1 Customer Name: (530) 219-9856 Phone: (530…" at bounding box center [113, 421] width 173 height 270
copy div "Name: (530) 219-9856 Phone: (530) 219-9856 Address: Business location Name: Sub…"
click at [97, 99] on div "+15302199856 Live | 01:19 ALL TASKS ALL TASKS ACTIVE TASKS TASKS IN WRAP UP" at bounding box center [113, 119] width 173 height 185
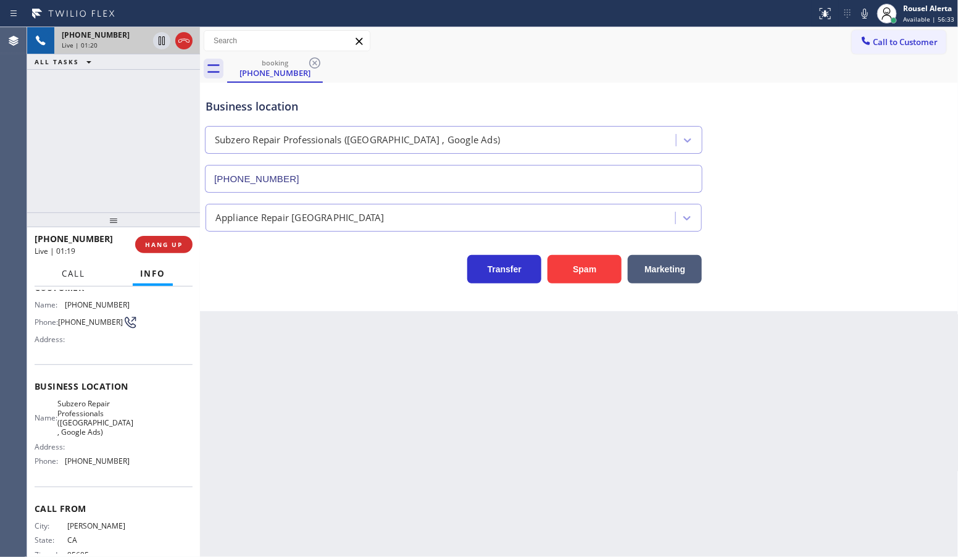
click at [81, 277] on span "Call" at bounding box center [73, 273] width 23 height 11
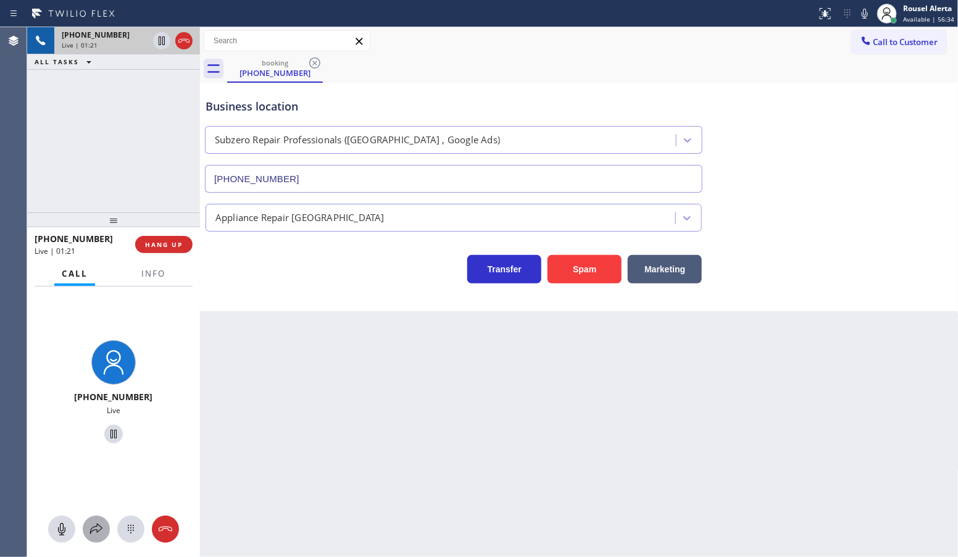
click at [93, 534] on icon at bounding box center [96, 529] width 15 height 15
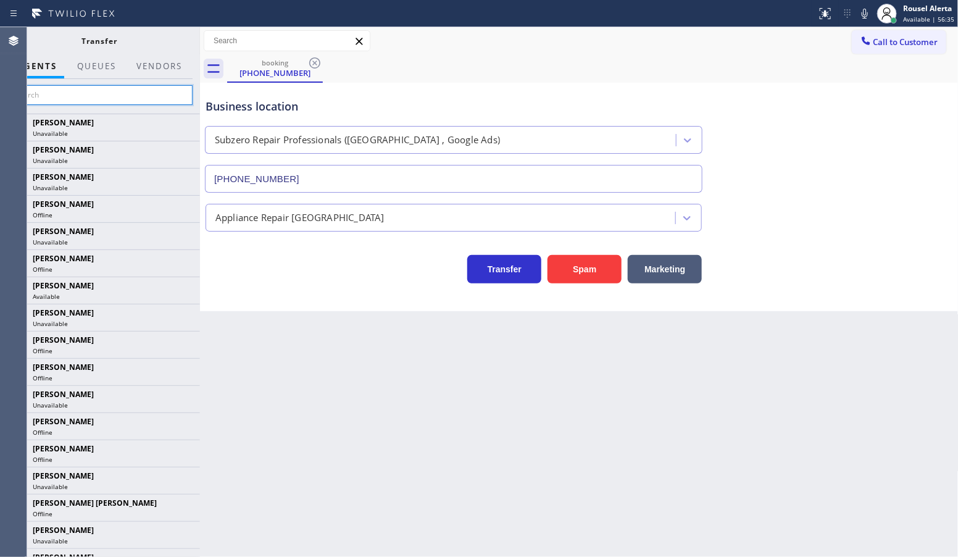
click at [152, 102] on input "text" at bounding box center [100, 95] width 186 height 20
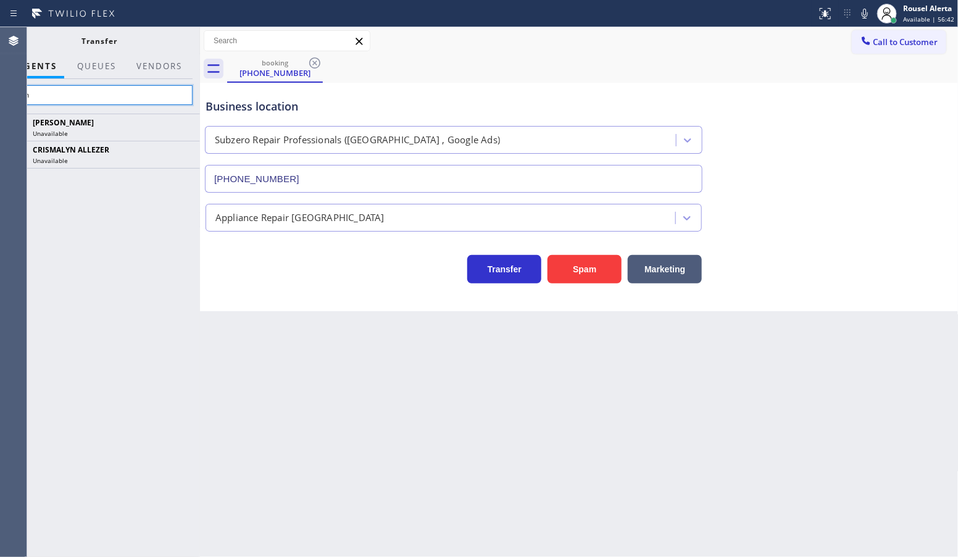
click at [125, 90] on input "alyn" at bounding box center [100, 95] width 186 height 20
type input "a"
type input "j"
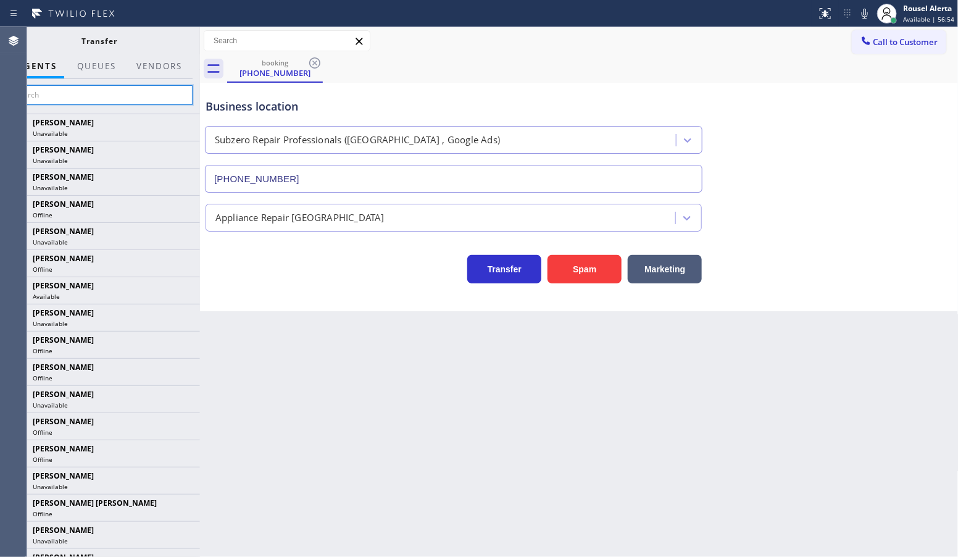
click at [113, 90] on input "text" at bounding box center [100, 95] width 186 height 20
drag, startPoint x: 863, startPoint y: 10, endPoint x: 859, endPoint y: 46, distance: 36.0
click at [863, 10] on icon at bounding box center [864, 13] width 15 height 15
click at [93, 88] on input "text" at bounding box center [100, 95] width 186 height 20
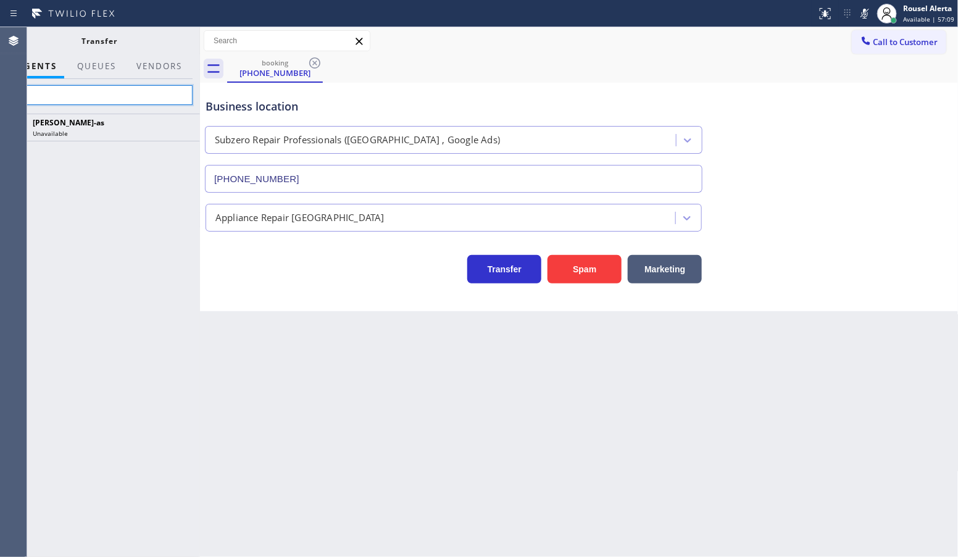
click at [146, 94] on input "jesi" at bounding box center [100, 95] width 186 height 20
type input "j"
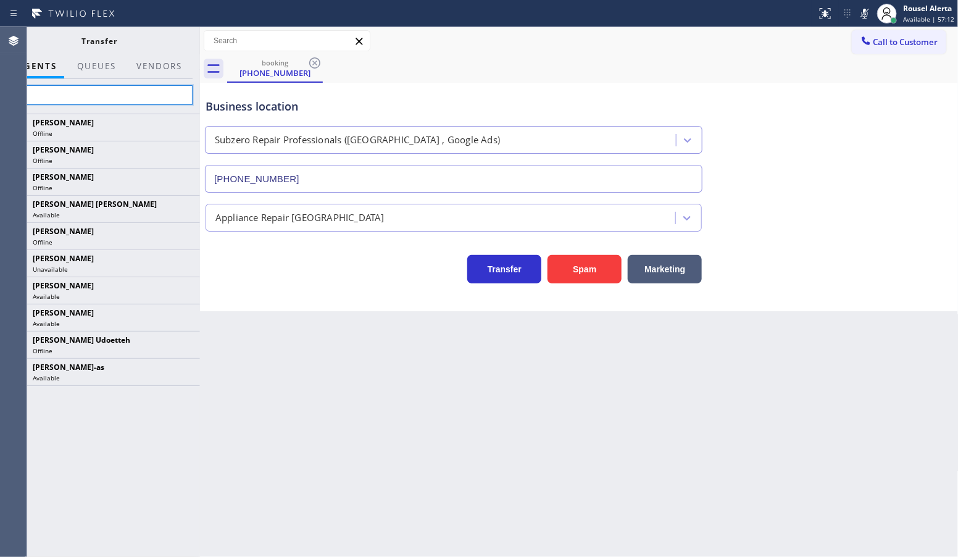
type input "j"
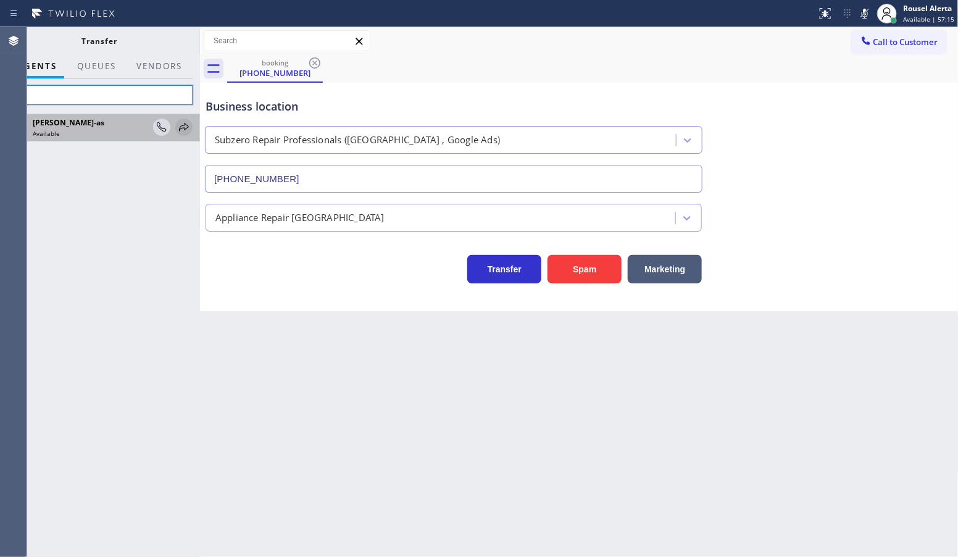
type input "jes"
click at [177, 130] on icon at bounding box center [184, 127] width 15 height 15
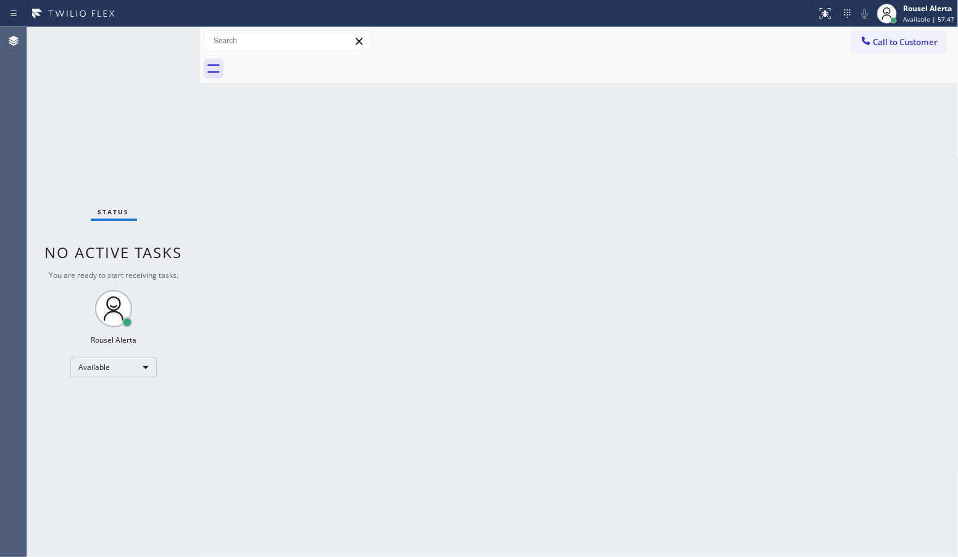
drag, startPoint x: 135, startPoint y: 115, endPoint x: 146, endPoint y: 112, distance: 12.3
click at [135, 115] on div "Status No active tasks You are ready to start receiving tasks. Rousel Alerta Av…" at bounding box center [113, 292] width 173 height 530
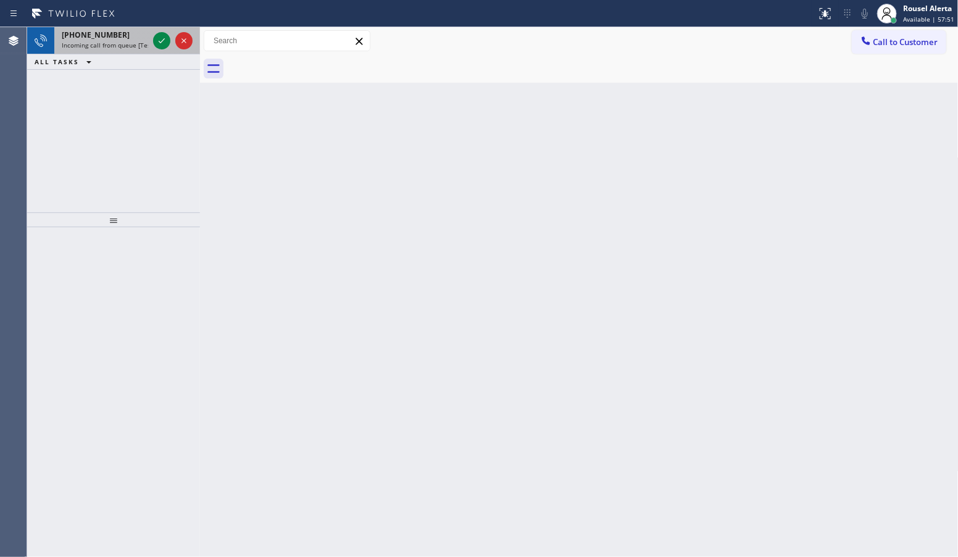
click at [110, 31] on span "+18104475430" at bounding box center [96, 35] width 68 height 10
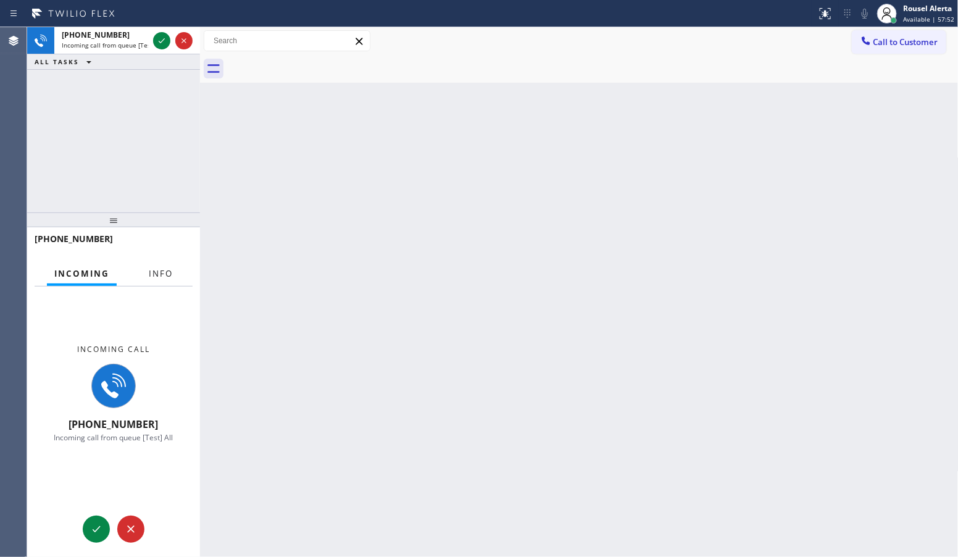
click at [164, 276] on span "Info" at bounding box center [161, 273] width 24 height 11
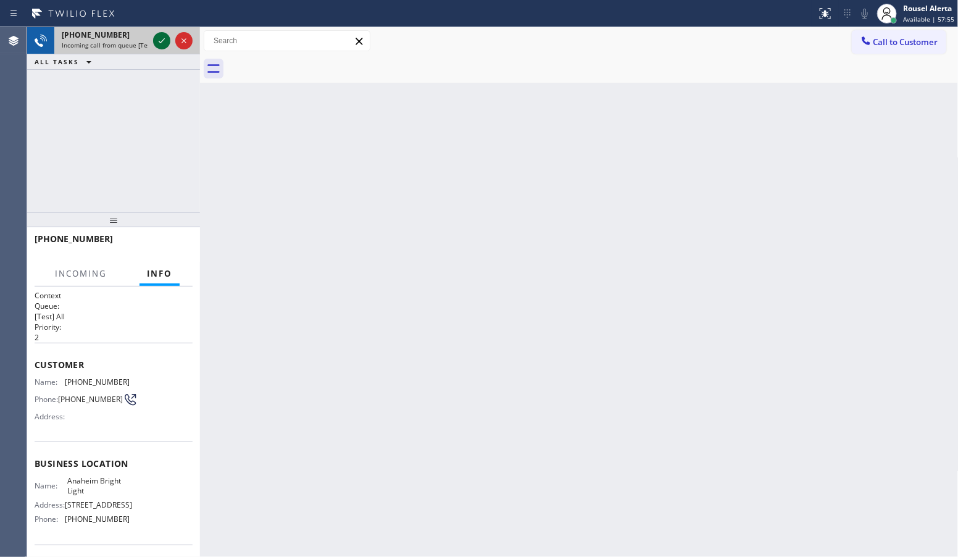
click at [153, 38] on div at bounding box center [161, 40] width 17 height 15
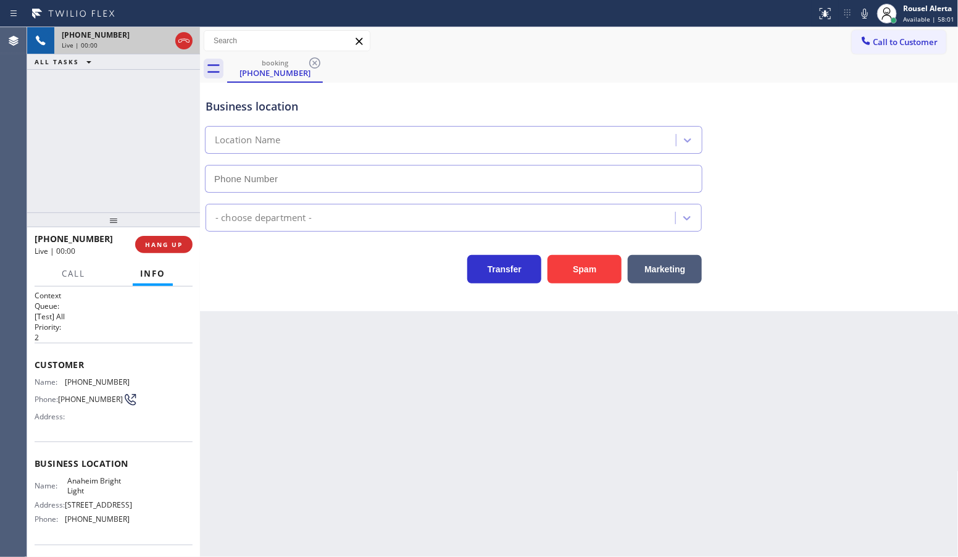
type input "(818) 875-9129"
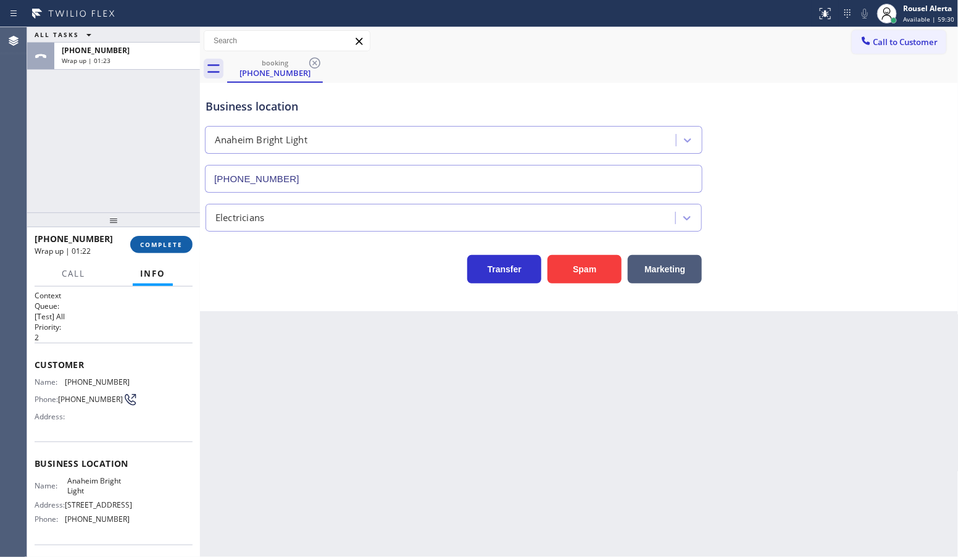
click at [156, 243] on span "COMPLETE" at bounding box center [161, 244] width 43 height 9
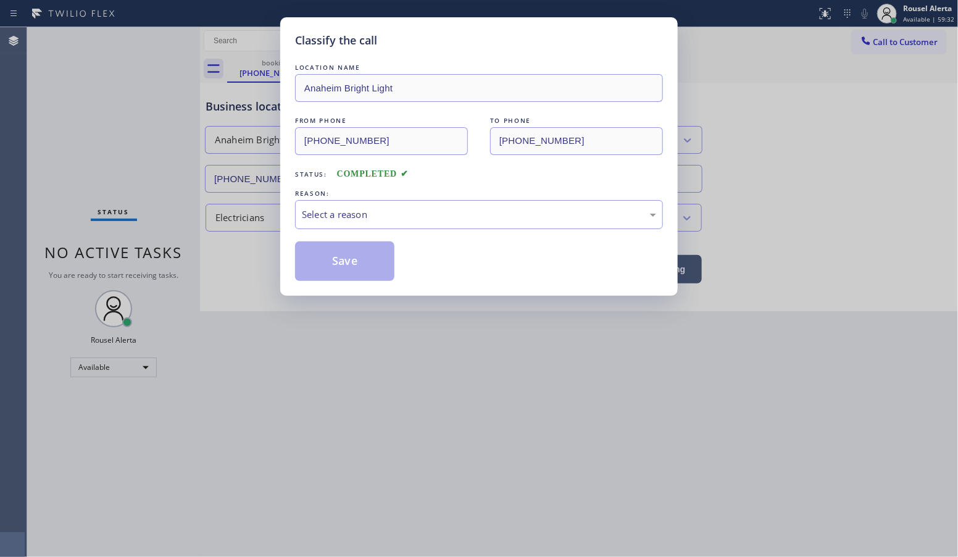
click at [296, 219] on div "Select a reason" at bounding box center [479, 214] width 368 height 29
click at [336, 278] on button "Save" at bounding box center [344, 261] width 99 height 40
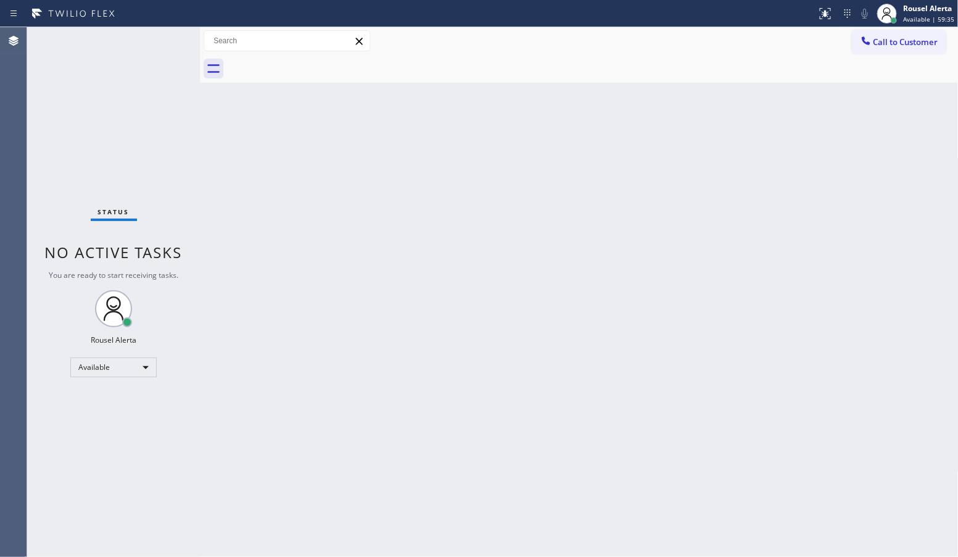
click at [531, 230] on div "Back to Dashboard Change Sender ID Customers Technicians Select a contact Outbo…" at bounding box center [579, 292] width 759 height 530
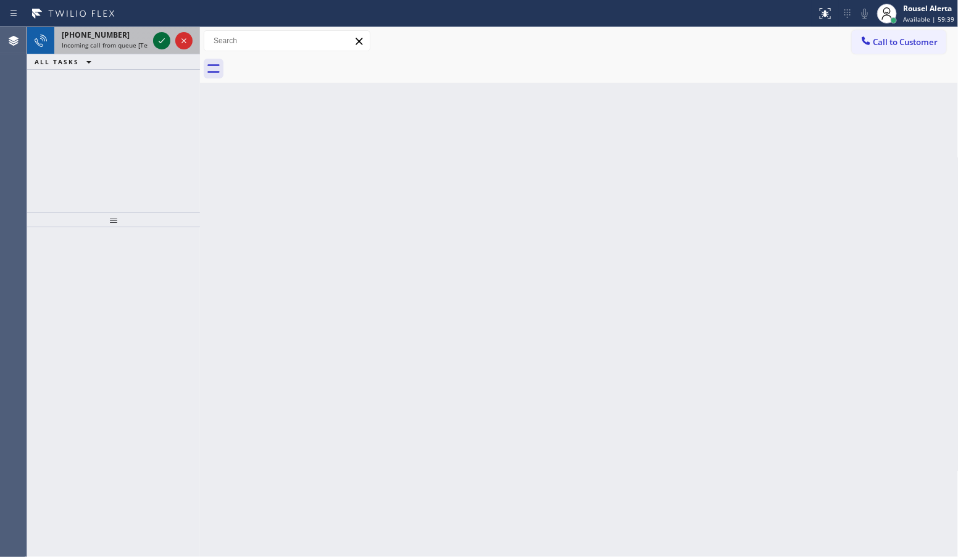
click at [155, 36] on icon at bounding box center [161, 40] width 15 height 15
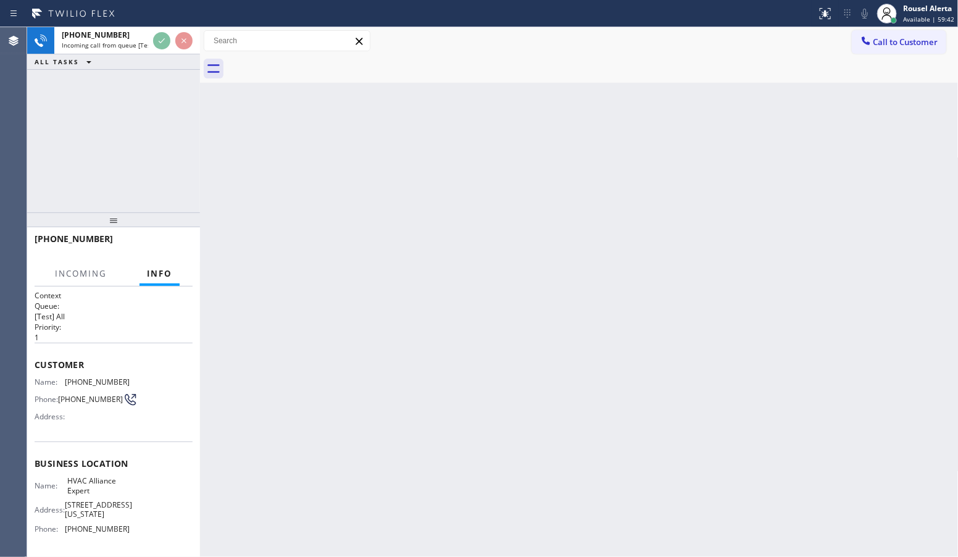
click at [176, 77] on div "+14083340706 Incoming call from queue [Test] All ALL TASKS ALL TASKS ACTIVE TAS…" at bounding box center [113, 119] width 173 height 185
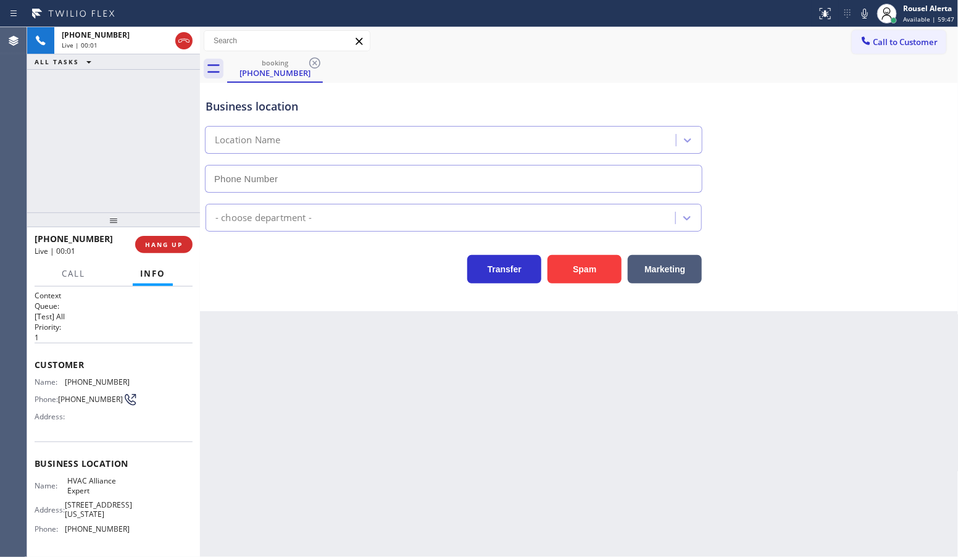
type input "[PHONE_NUMBER]"
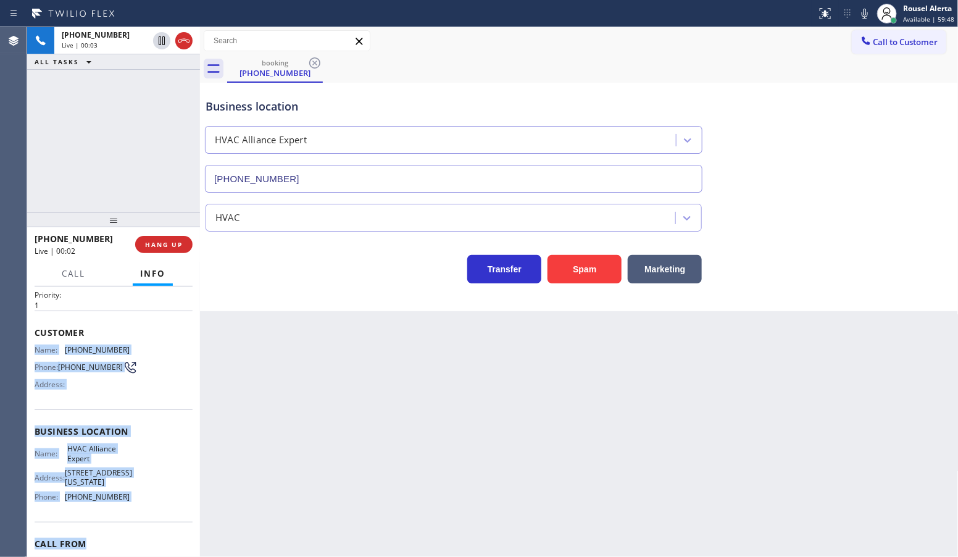
drag, startPoint x: 34, startPoint y: 374, endPoint x: 134, endPoint y: 539, distance: 192.8
click at [134, 539] on div "Context Queue: [Test] All Priority: 1 Customer Name: (408) 334-0706 Phone: (408…" at bounding box center [114, 441] width 158 height 367
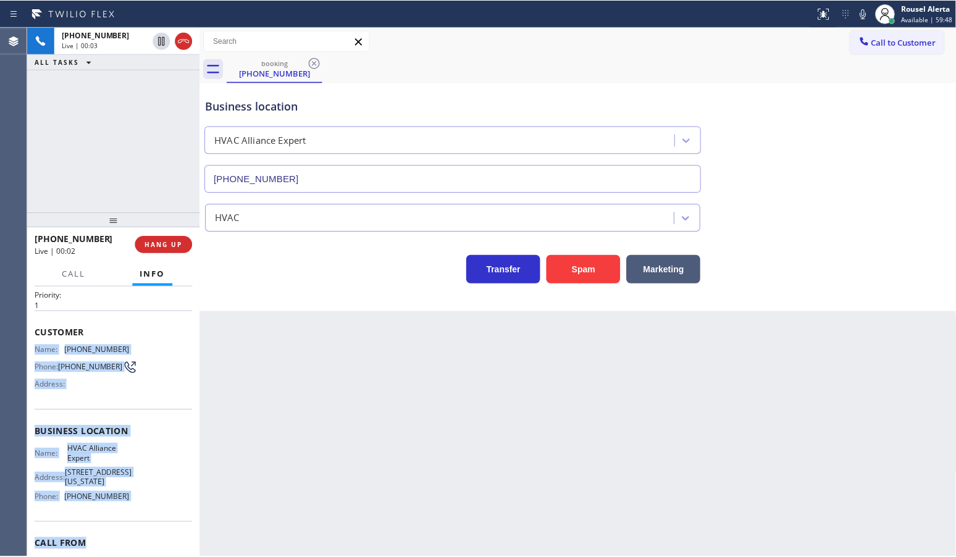
scroll to position [41, 0]
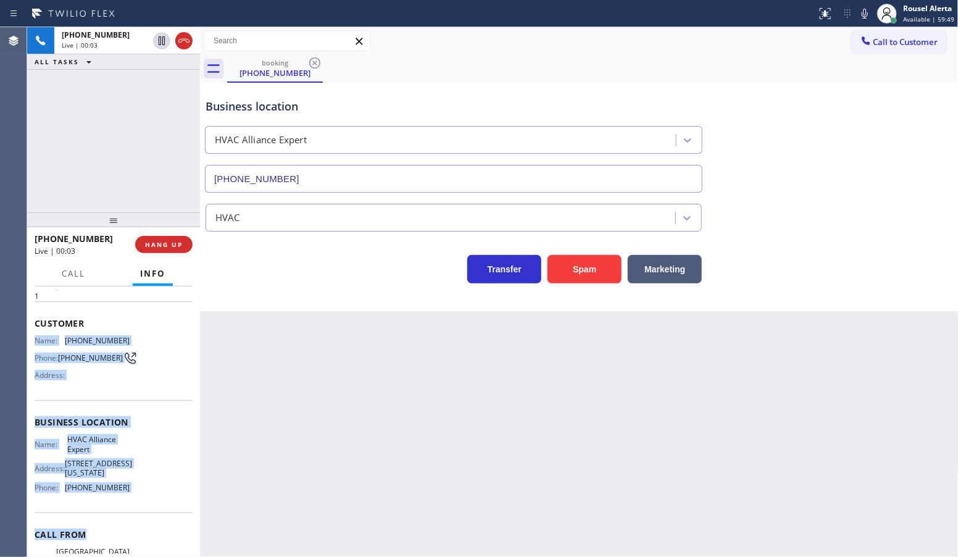
click at [154, 476] on div "Name: HVAC Alliance Expert Address: 10866 Washington Blvd Phone: (855) 999-4417" at bounding box center [114, 466] width 158 height 62
drag, startPoint x: 131, startPoint y: 496, endPoint x: 28, endPoint y: 341, distance: 185.6
click at [28, 341] on div "Context Queue: [Test] All Priority: 1 Customer Name: (408) 334-0706 Phone: (408…" at bounding box center [113, 421] width 173 height 270
copy div "Name: (408) 334-0706 Phone: (408) 334-0706 Address: Business location Name: HVA…"
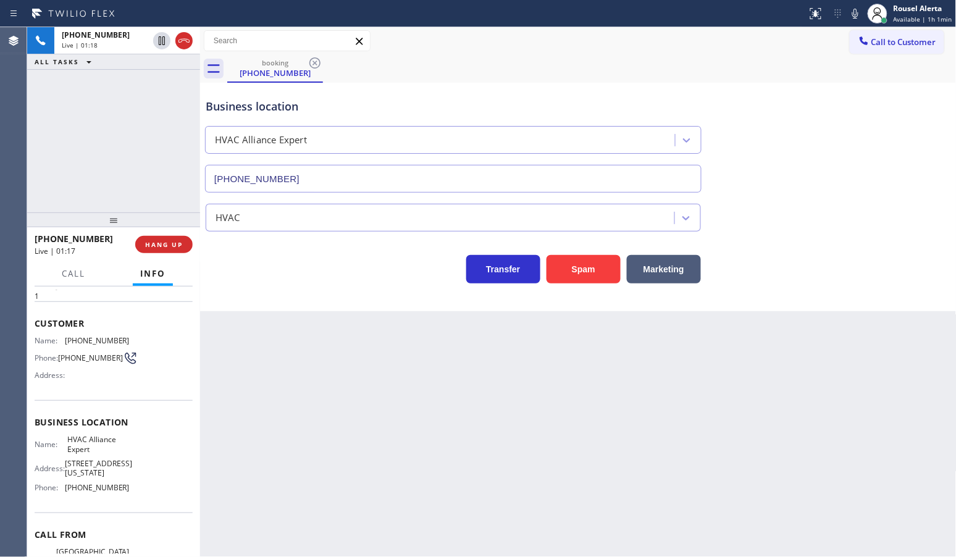
click at [377, 475] on div "Back to Dashboard Change Sender ID Customers Technicians Select a contact Outbo…" at bounding box center [578, 292] width 756 height 530
click at [385, 398] on div "Back to Dashboard Change Sender ID Customers Technicians Select a contact Outbo…" at bounding box center [578, 292] width 756 height 530
click at [116, 108] on div "+14083340706 Live | 01:20 ALL TASKS ALL TASKS ACTIVE TASKS TASKS IN WRAP UP" at bounding box center [113, 119] width 173 height 185
click at [446, 467] on div "Back to Dashboard Change Sender ID Customers Technicians Select a contact Outbo…" at bounding box center [578, 292] width 756 height 530
click at [620, 446] on div "Back to Dashboard Change Sender ID Customers Technicians Select a contact Outbo…" at bounding box center [578, 292] width 756 height 530
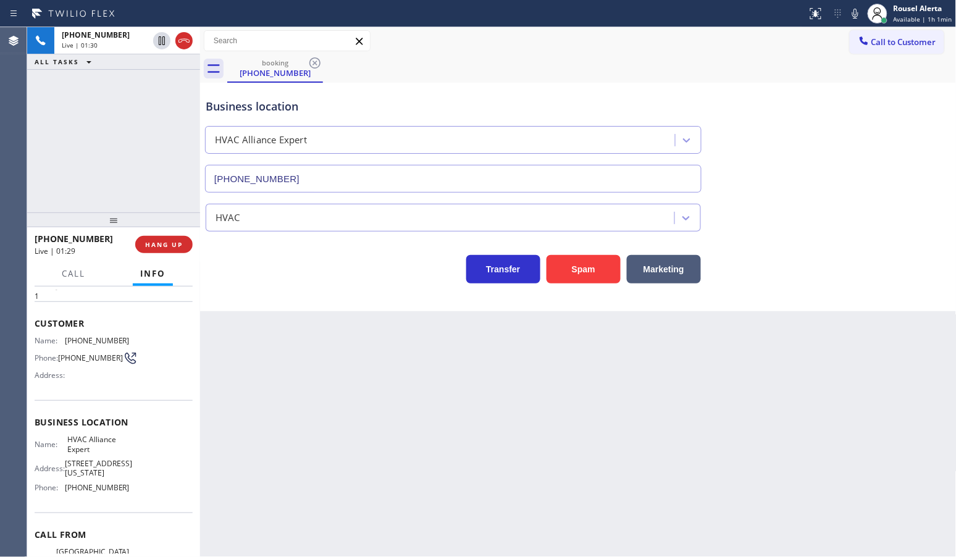
drag, startPoint x: 152, startPoint y: 156, endPoint x: 269, endPoint y: 314, distance: 196.4
click at [156, 159] on div "+14083340706 Live | 01:30 ALL TASKS ALL TASKS ACTIVE TASKS TASKS IN WRAP UP" at bounding box center [113, 119] width 173 height 185
click at [316, 388] on div "Back to Dashboard Change Sender ID Customers Technicians Select a contact Outbo…" at bounding box center [578, 292] width 756 height 530
click at [182, 254] on div "+14083340706 Live | 01:30 HANG UP" at bounding box center [114, 244] width 158 height 32
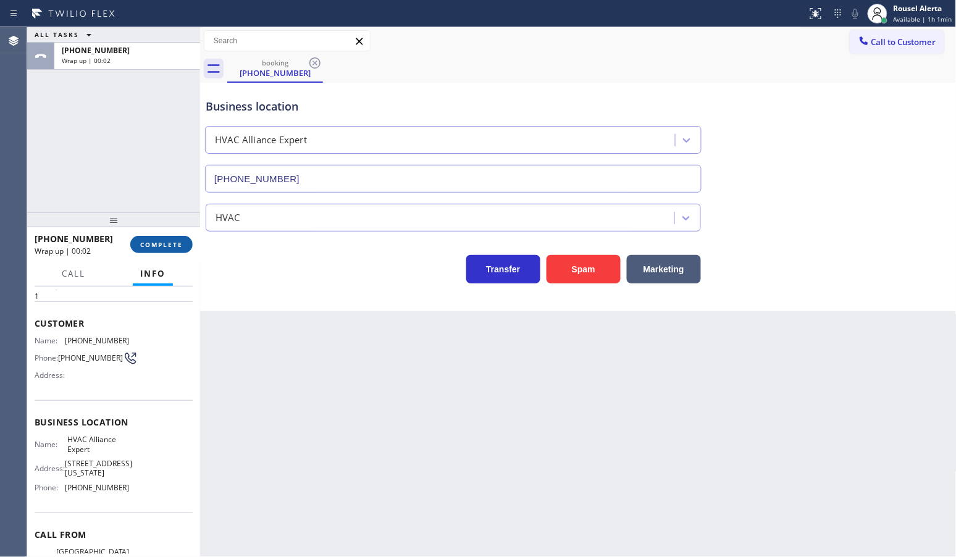
click at [178, 249] on button "COMPLETE" at bounding box center [161, 244] width 62 height 17
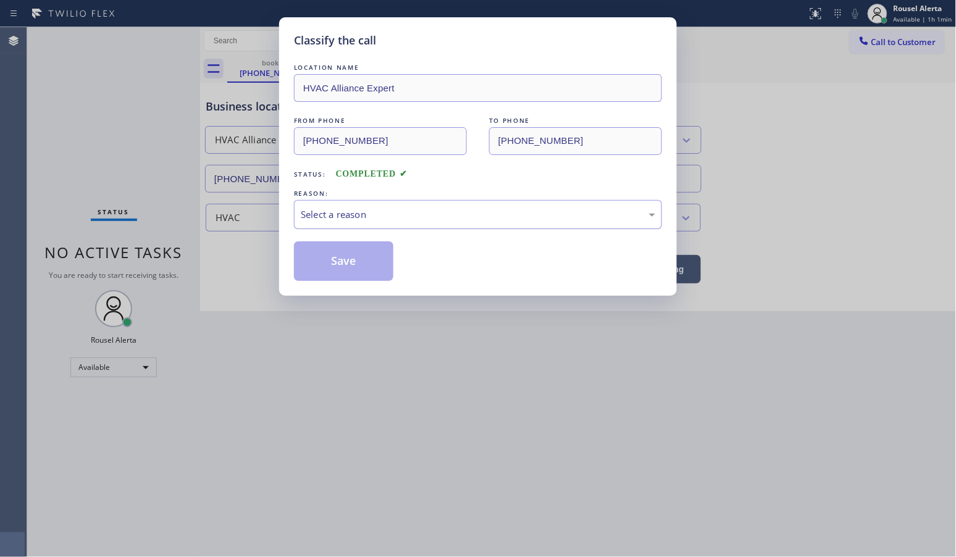
click at [378, 214] on div "Select a reason" at bounding box center [478, 214] width 354 height 14
click at [332, 262] on button "Save" at bounding box center [343, 261] width 99 height 40
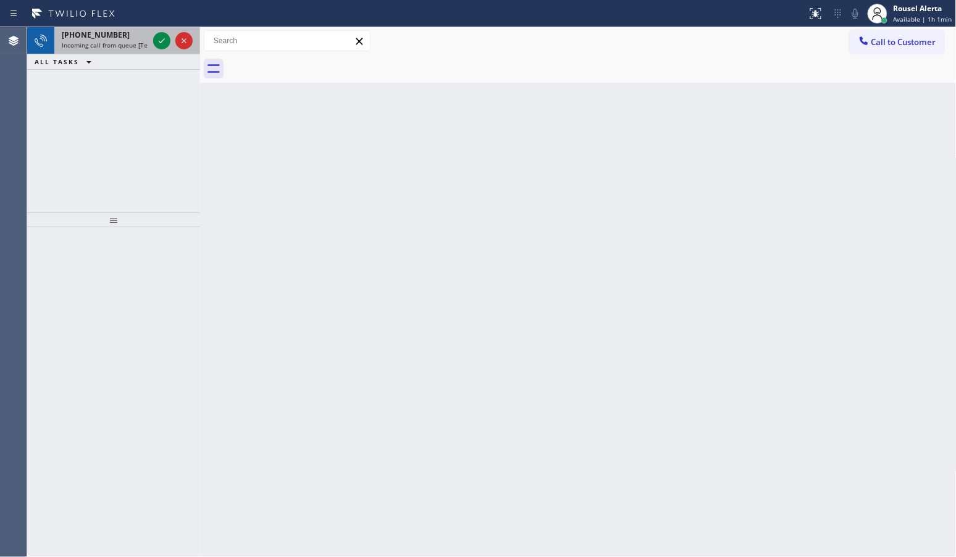
drag, startPoint x: 131, startPoint y: 39, endPoint x: 136, endPoint y: 43, distance: 7.0
click at [131, 39] on div "+15419147459" at bounding box center [105, 35] width 86 height 10
click at [157, 41] on icon at bounding box center [161, 40] width 15 height 15
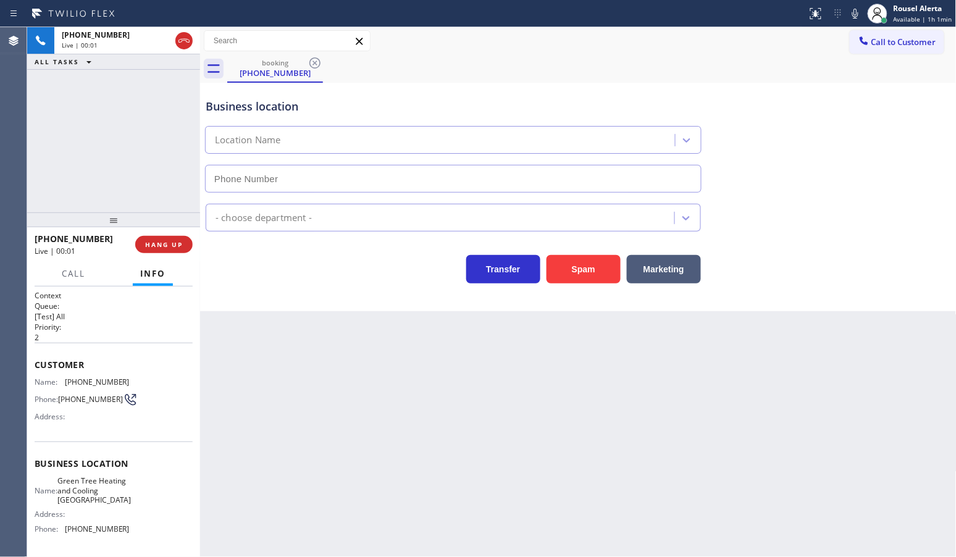
type input "(510) 616-9136"
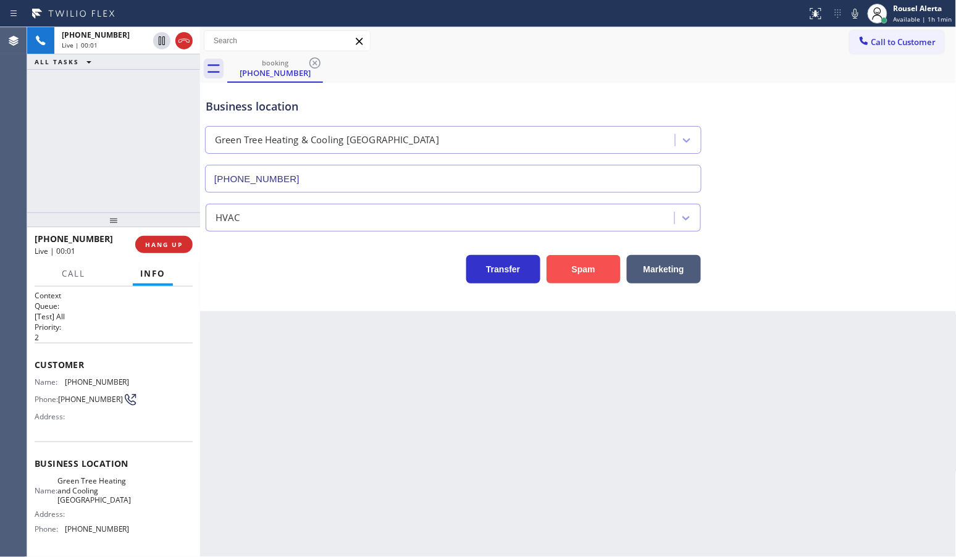
click at [596, 272] on button "Spam" at bounding box center [583, 269] width 74 height 28
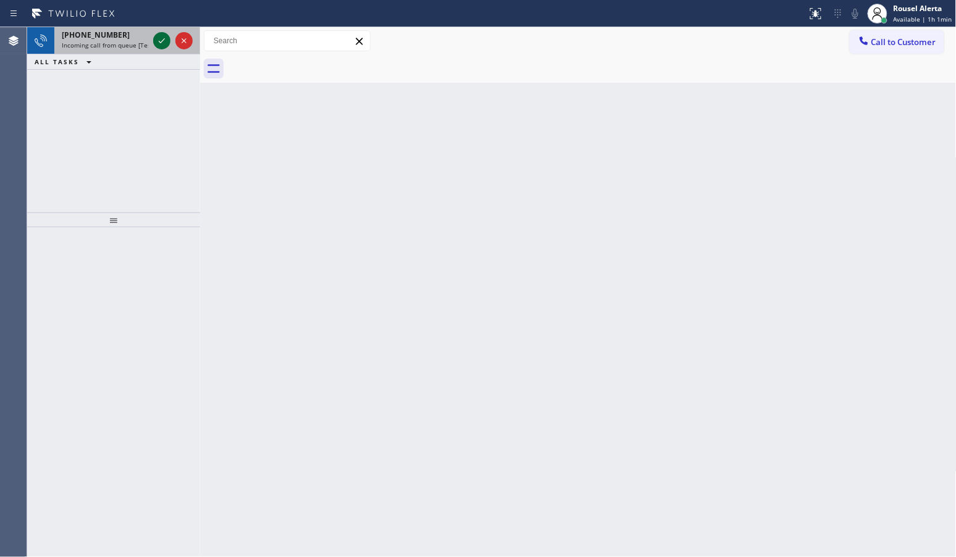
click at [153, 42] on div at bounding box center [161, 40] width 17 height 15
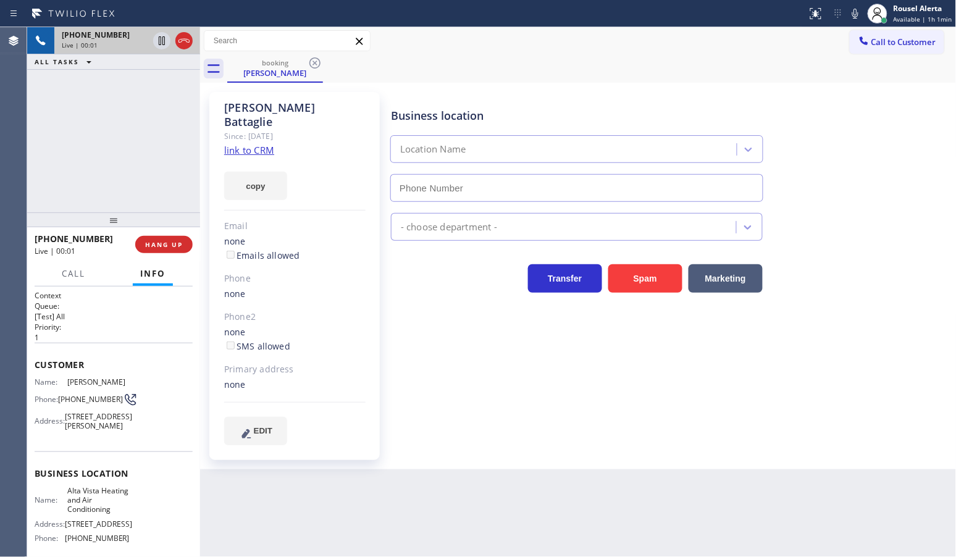
type input "(442) 201-0135"
click at [252, 144] on link "link to CRM" at bounding box center [249, 150] width 50 height 12
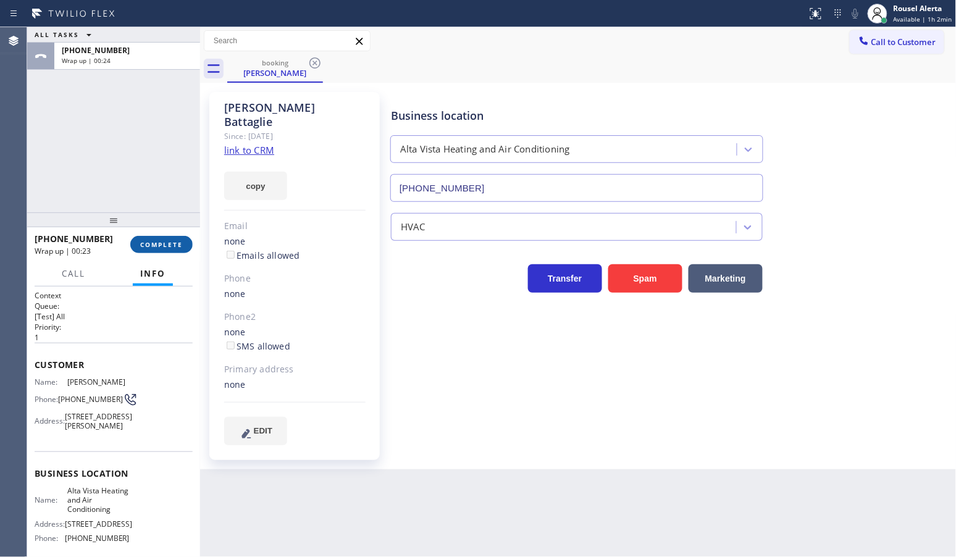
click at [158, 240] on button "COMPLETE" at bounding box center [161, 244] width 62 height 17
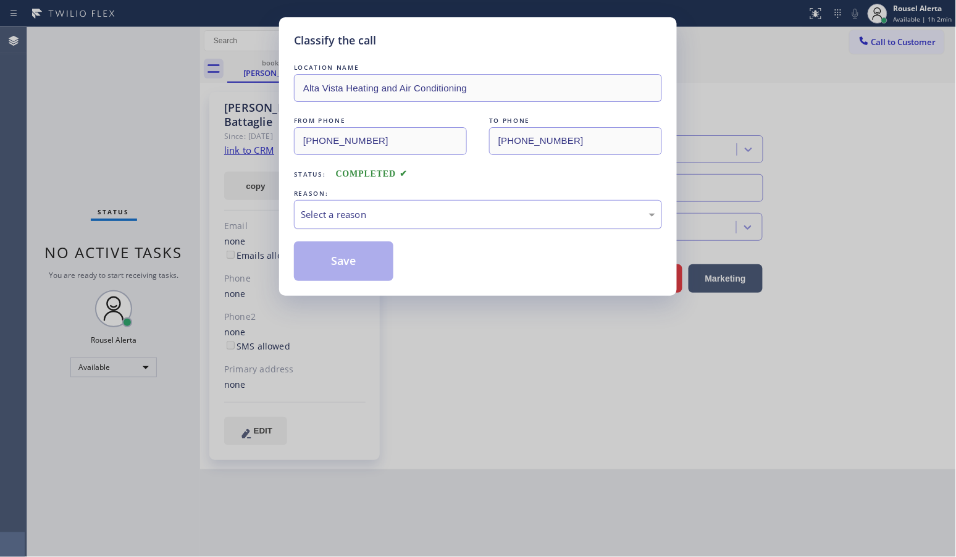
click at [328, 211] on div "Select a reason" at bounding box center [478, 214] width 354 height 14
click at [338, 259] on button "Save" at bounding box center [343, 261] width 99 height 40
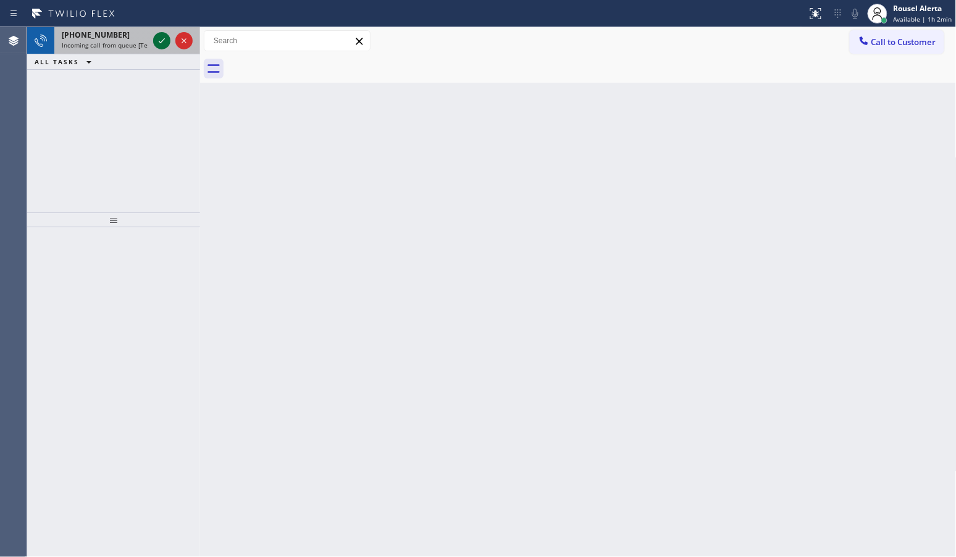
click at [156, 38] on icon at bounding box center [161, 40] width 15 height 15
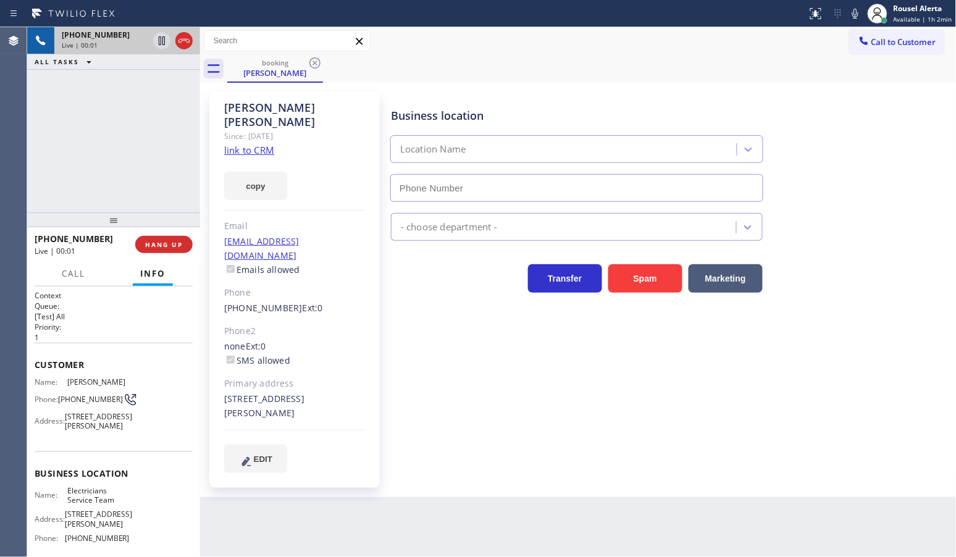
type input "(800) 568-8664"
click at [248, 129] on div "Since: 20 may 2020" at bounding box center [294, 136] width 141 height 14
click at [251, 144] on link "link to CRM" at bounding box center [249, 150] width 50 height 12
click at [136, 106] on div "+13232516715 Live | 00:57 ALL TASKS ALL TASKS ACTIVE TASKS TASKS IN WRAP UP" at bounding box center [113, 119] width 173 height 185
click at [158, 44] on icon at bounding box center [161, 40] width 15 height 15
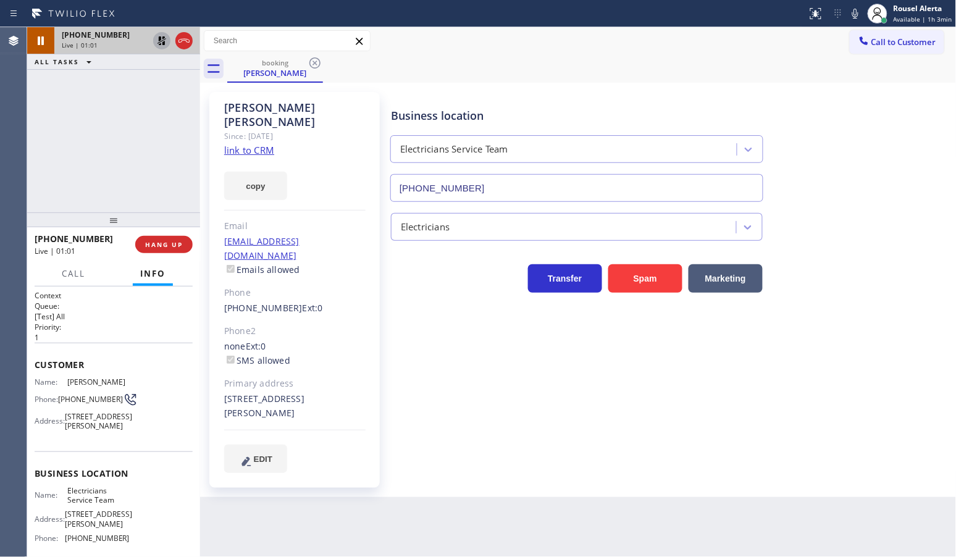
drag, startPoint x: 853, startPoint y: 14, endPoint x: 852, endPoint y: 69, distance: 54.9
click at [853, 14] on icon at bounding box center [855, 13] width 15 height 15
click at [109, 131] on div "+13232516715 Live | 01:16 ALL TASKS ALL TASKS ACTIVE TASKS TASKS IN WRAP UP" at bounding box center [113, 119] width 173 height 185
click at [157, 39] on icon at bounding box center [161, 40] width 15 height 15
click at [856, 7] on icon at bounding box center [855, 13] width 15 height 15
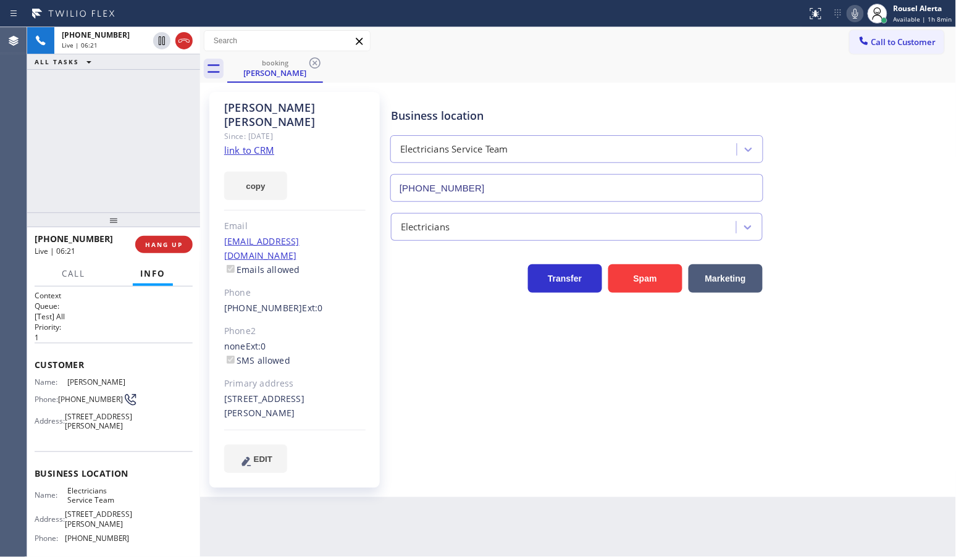
click at [80, 96] on div "+13232516715 Live | 06:21 ALL TASKS ALL TASKS ACTIVE TASKS TASKS IN WRAP UP" at bounding box center [113, 119] width 173 height 185
click at [148, 106] on div "+13232516715 Live | 06:28 ALL TASKS ALL TASKS ACTIVE TASKS TASKS IN WRAP UP" at bounding box center [113, 119] width 173 height 185
click at [351, 516] on div "Back to Dashboard Change Sender ID Customers Technicians Select a contact Outbo…" at bounding box center [578, 292] width 756 height 530
click at [138, 100] on div "+13232516715 Live | 06:32 ALL TASKS ALL TASKS ACTIVE TASKS TASKS IN WRAP UP" at bounding box center [113, 119] width 173 height 185
click at [293, 520] on div "Back to Dashboard Change Sender ID Customers Technicians Select a contact Outbo…" at bounding box center [578, 292] width 756 height 530
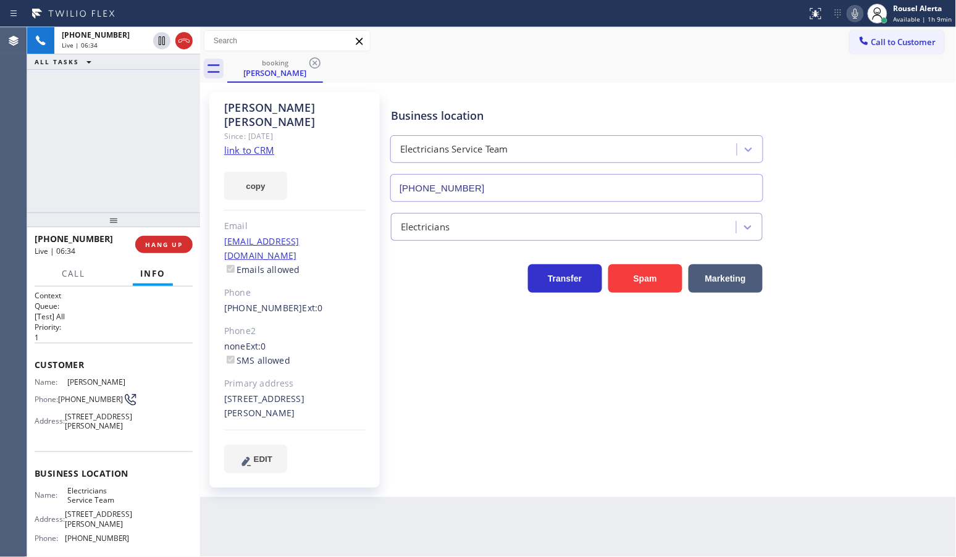
click at [165, 83] on div "+13232516715 Live | 06:34 ALL TASKS ALL TASKS ACTIVE TASKS TASKS IN WRAP UP" at bounding box center [113, 119] width 173 height 185
click at [316, 498] on div "Back to Dashboard Change Sender ID Customers Technicians Select a contact Outbo…" at bounding box center [578, 292] width 756 height 530
click at [131, 198] on div "+13232516715 Live | 06:36 ALL TASKS ALL TASKS ACTIVE TASKS TASKS IN WRAP UP" at bounding box center [113, 119] width 173 height 185
click at [154, 244] on span "HANG UP" at bounding box center [164, 244] width 38 height 9
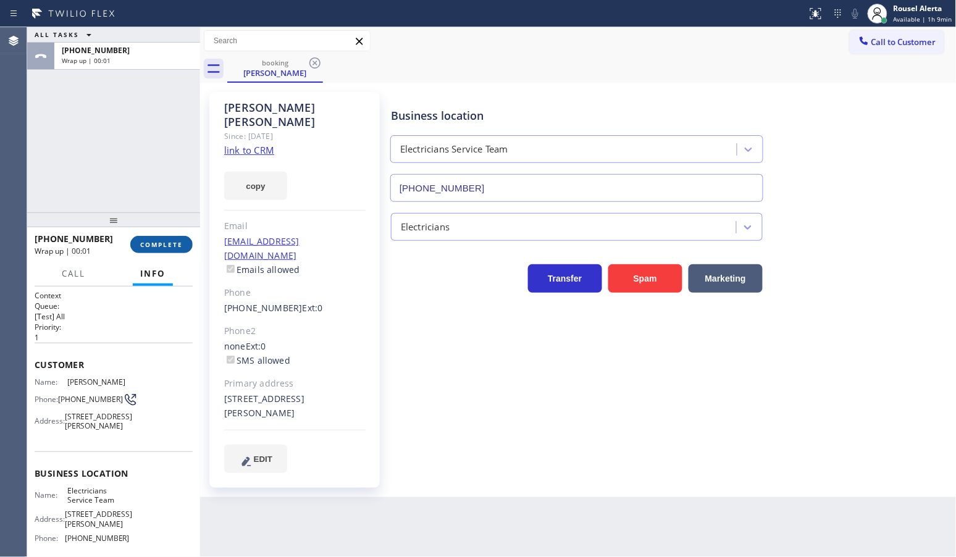
click at [159, 244] on span "COMPLETE" at bounding box center [161, 244] width 43 height 9
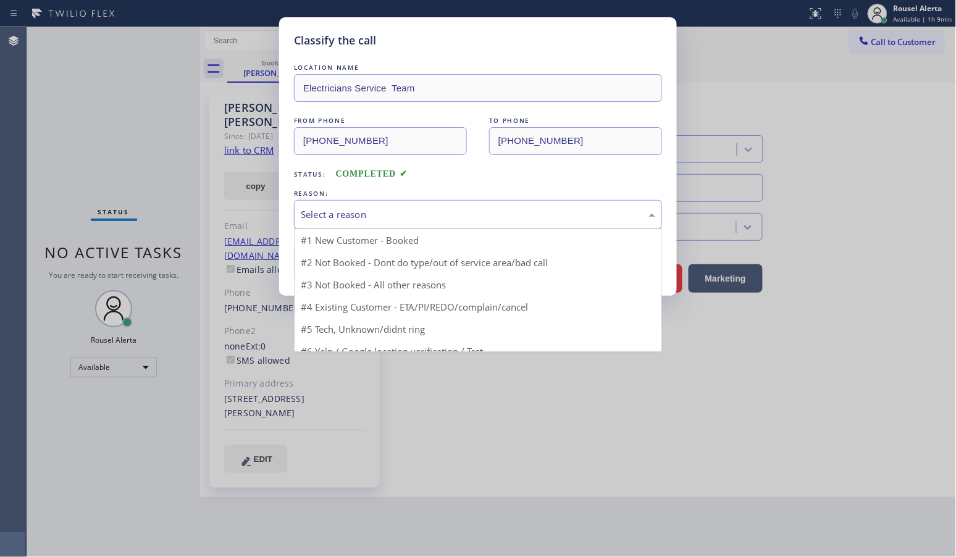
click at [397, 224] on div "Select a reason" at bounding box center [478, 214] width 368 height 29
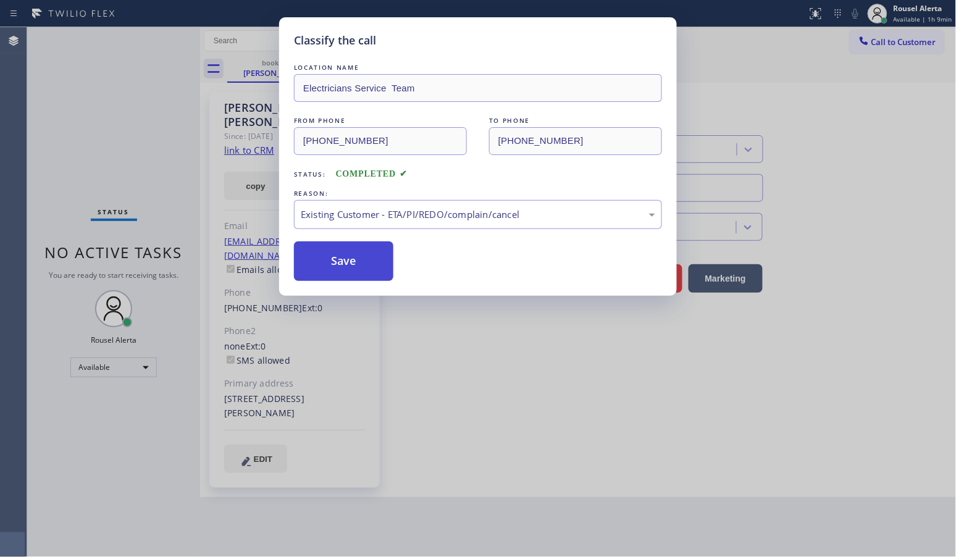
click at [365, 264] on button "Save" at bounding box center [343, 261] width 99 height 40
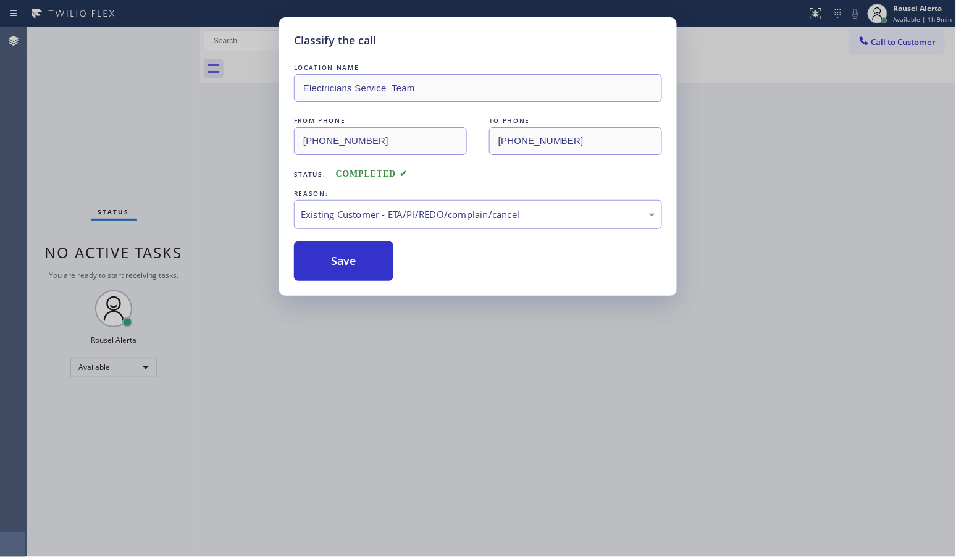
click at [423, 510] on div "Classify the call LOCATION NAME Electricians Service Team FROM PHONE (323) 251-…" at bounding box center [478, 278] width 956 height 557
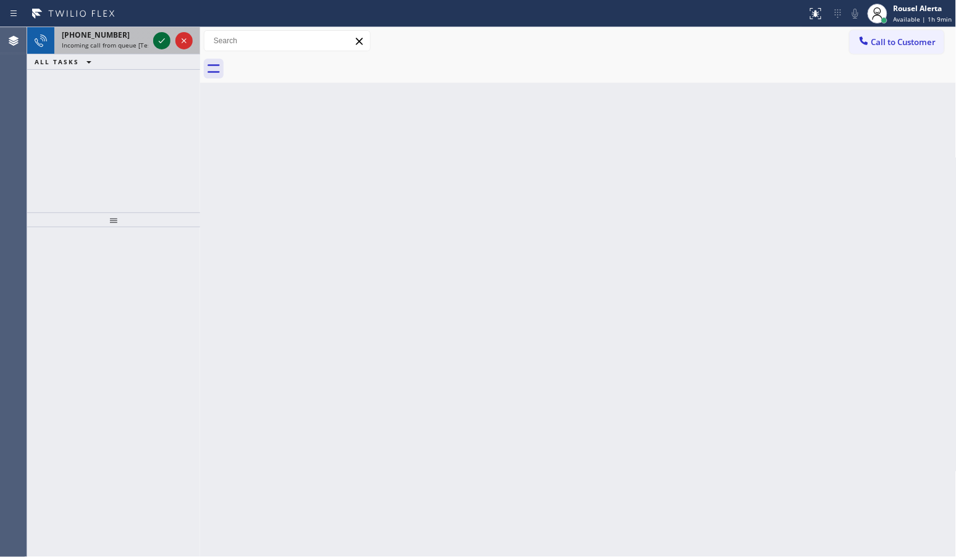
click at [156, 41] on icon at bounding box center [161, 40] width 15 height 15
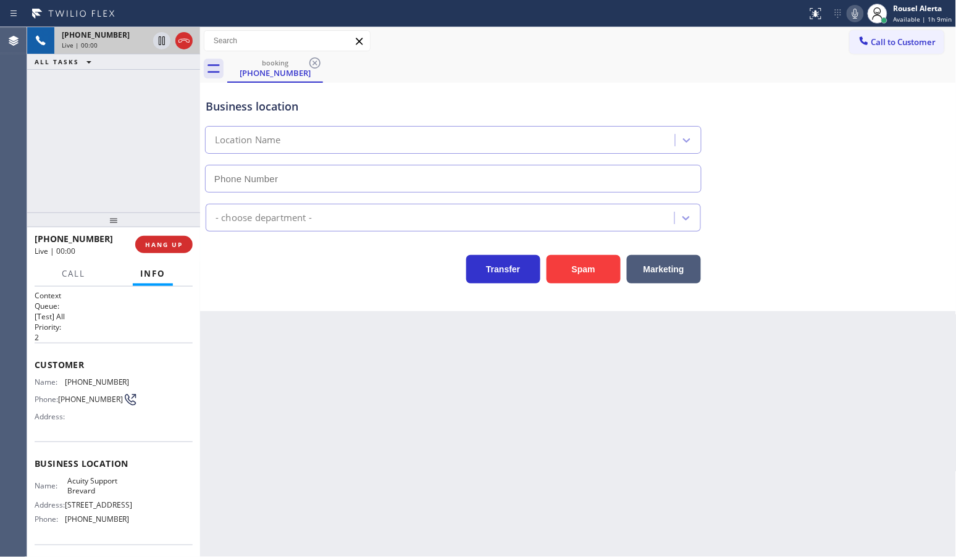
type input "(813) 534-4495"
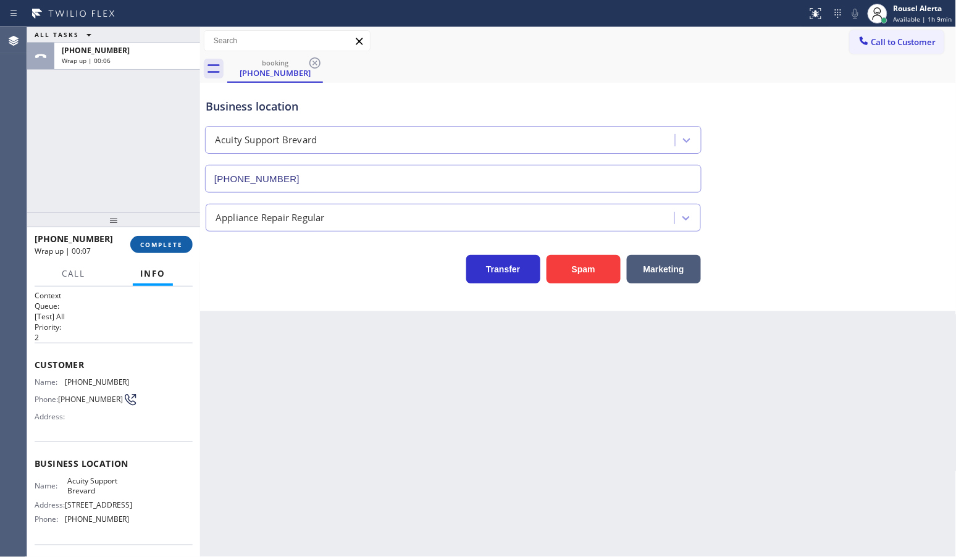
click at [164, 238] on button "COMPLETE" at bounding box center [161, 244] width 62 height 17
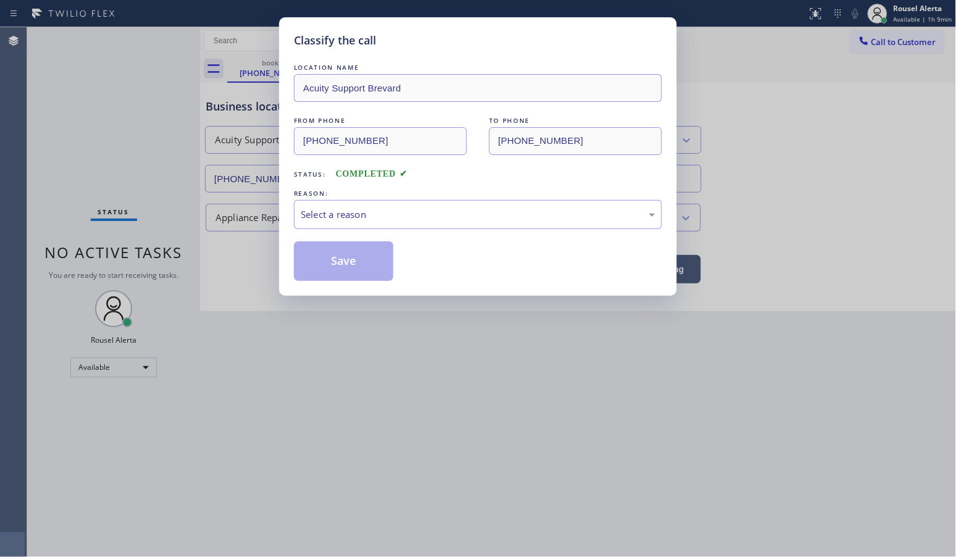
click at [377, 220] on div "Select a reason" at bounding box center [478, 214] width 354 height 14
click at [368, 257] on button "Save" at bounding box center [343, 261] width 99 height 40
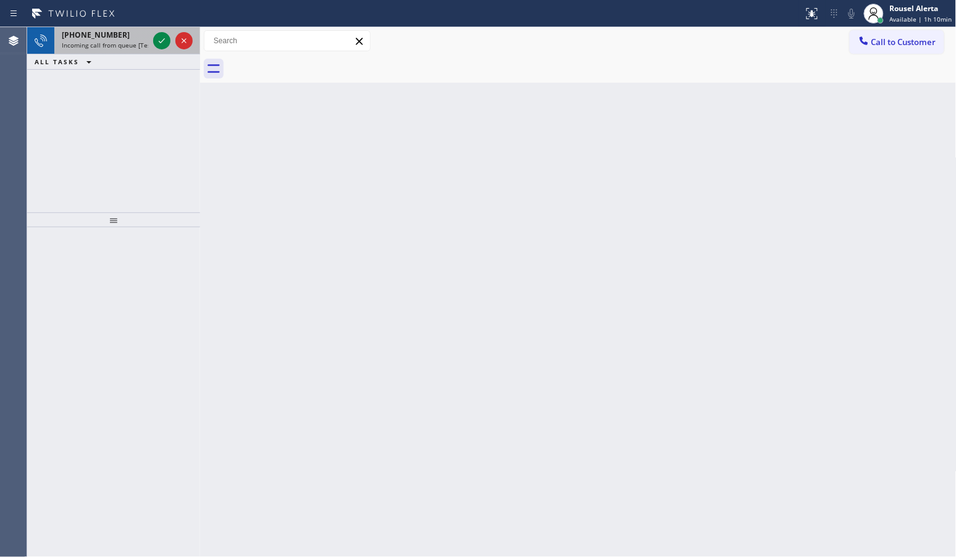
click at [127, 45] on span "Incoming call from queue [Test] All" at bounding box center [113, 45] width 102 height 9
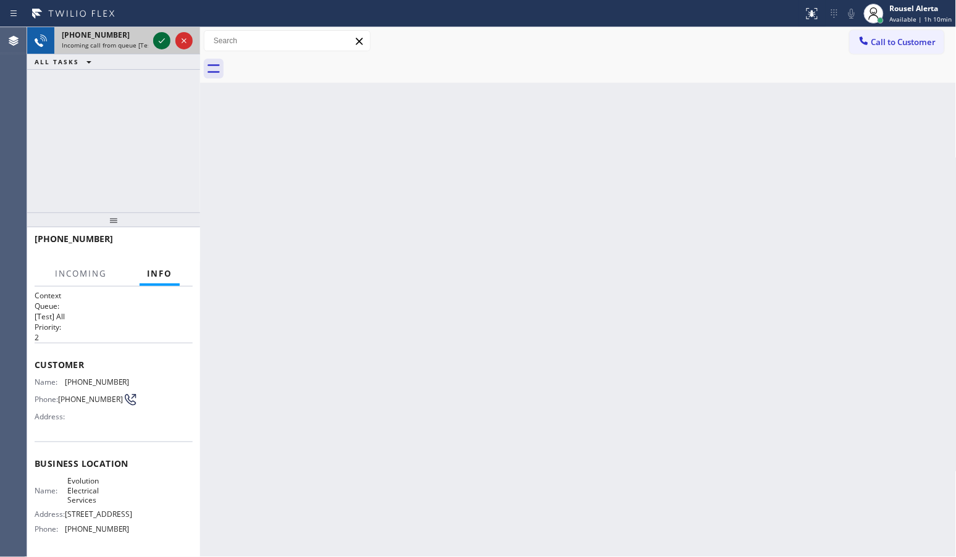
click at [162, 43] on icon at bounding box center [161, 40] width 15 height 15
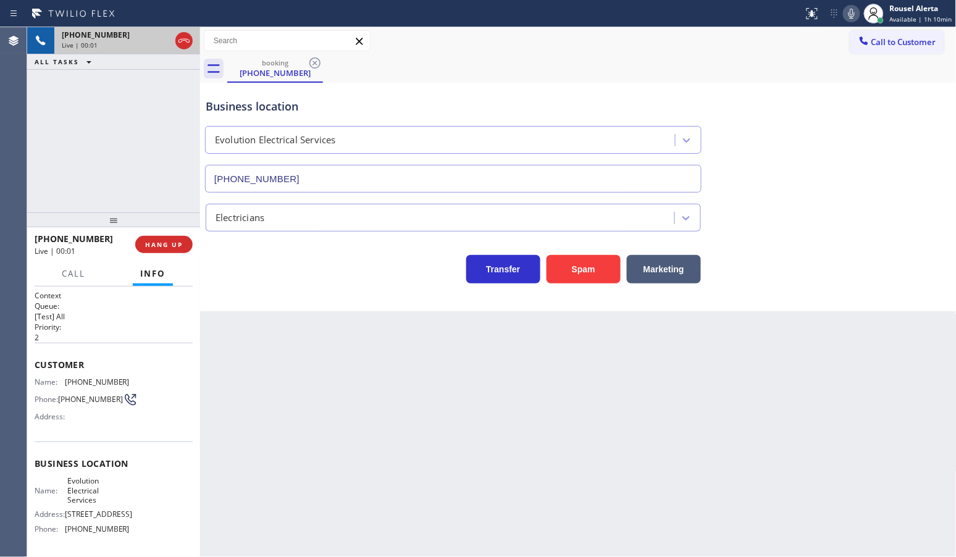
type input "(510) 962-8891"
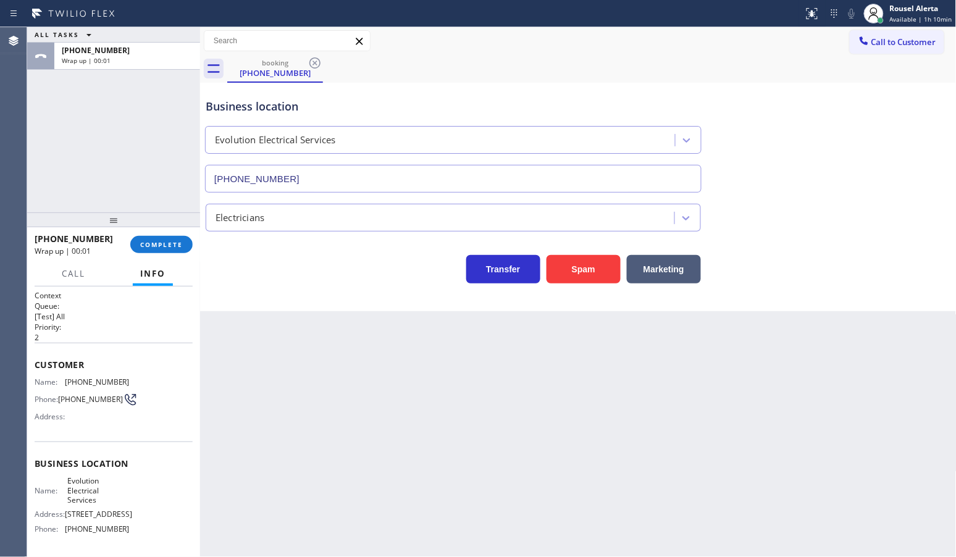
click at [149, 133] on div "ALL TASKS ALL TASKS ACTIVE TASKS TASKS IN WRAP UP +15108898390 Wrap up | 00:01" at bounding box center [113, 119] width 173 height 185
click at [141, 241] on span "COMPLETE" at bounding box center [161, 244] width 43 height 9
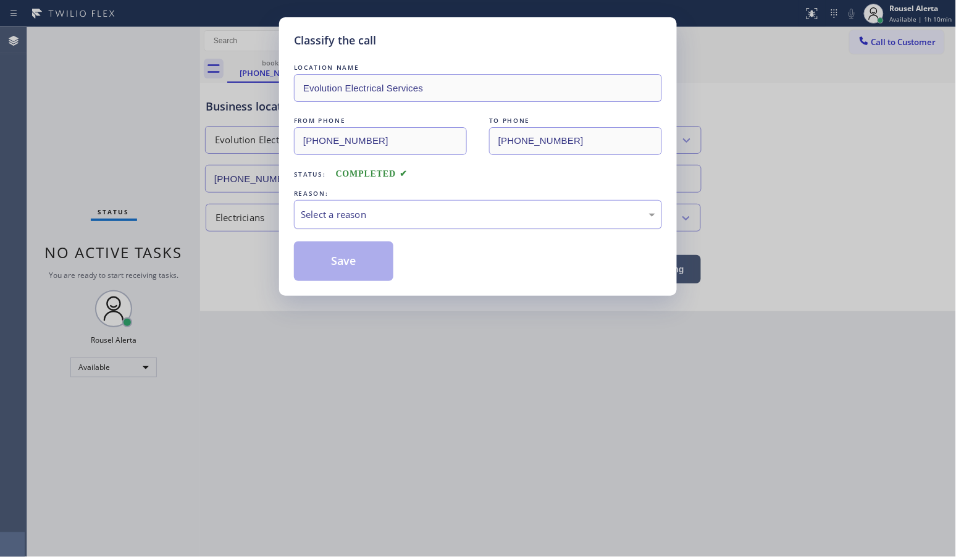
click at [350, 224] on div "Select a reason" at bounding box center [478, 214] width 368 height 29
click at [356, 273] on button "Save" at bounding box center [343, 261] width 99 height 40
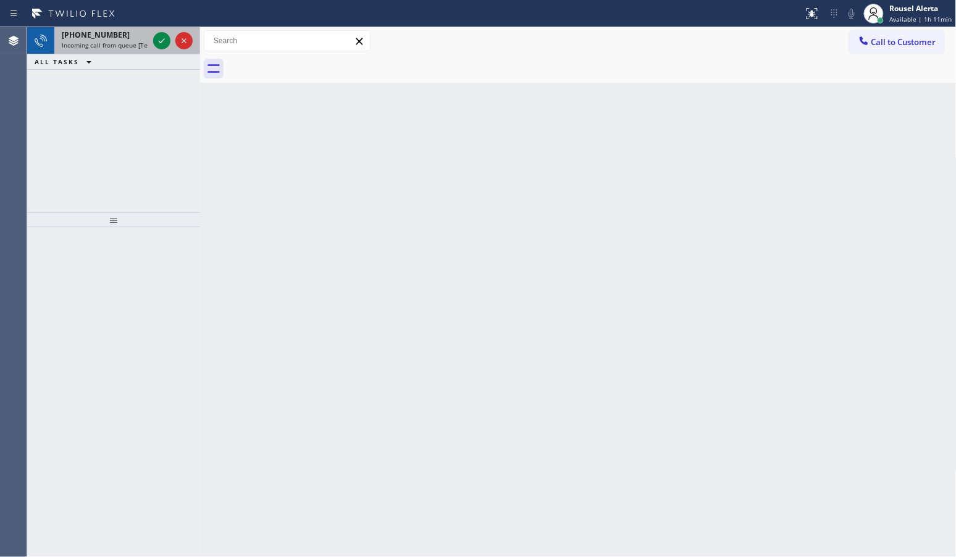
click at [116, 32] on div "+16822012626" at bounding box center [105, 35] width 86 height 10
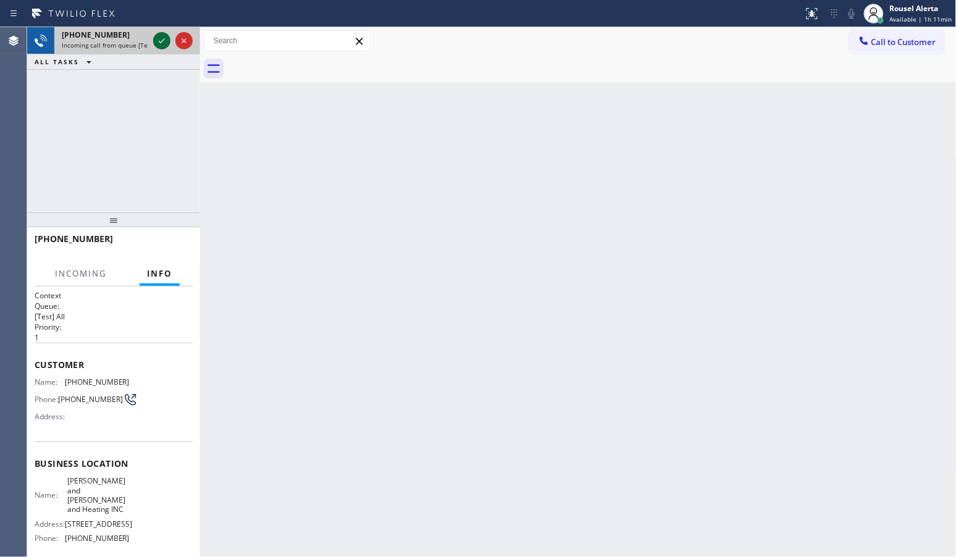
click at [165, 38] on icon at bounding box center [161, 40] width 15 height 15
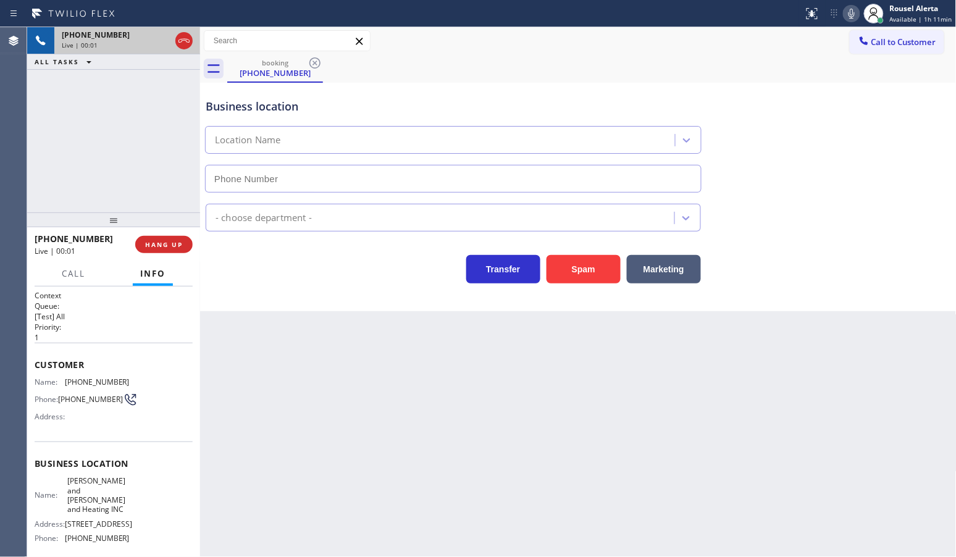
type input "(346) 585-7917"
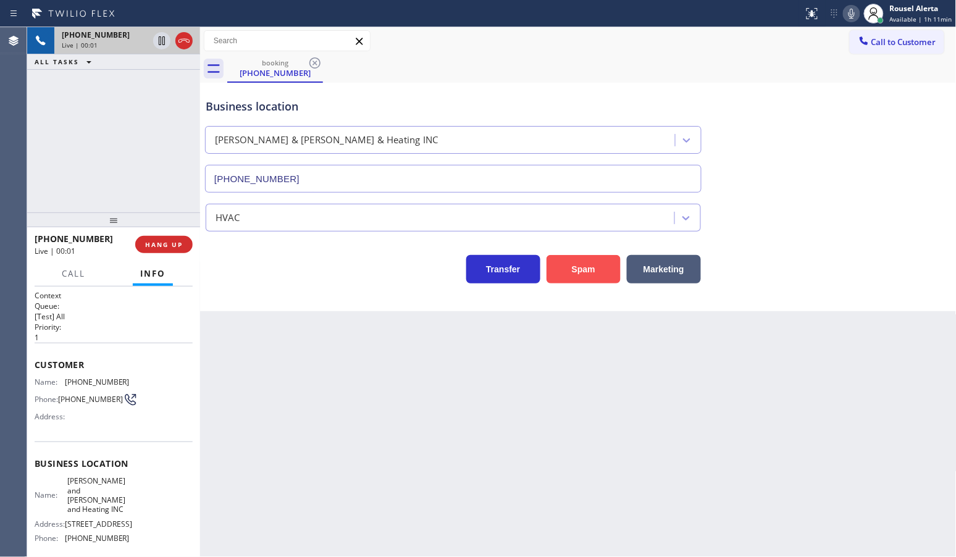
click at [554, 272] on button "Spam" at bounding box center [583, 269] width 74 height 28
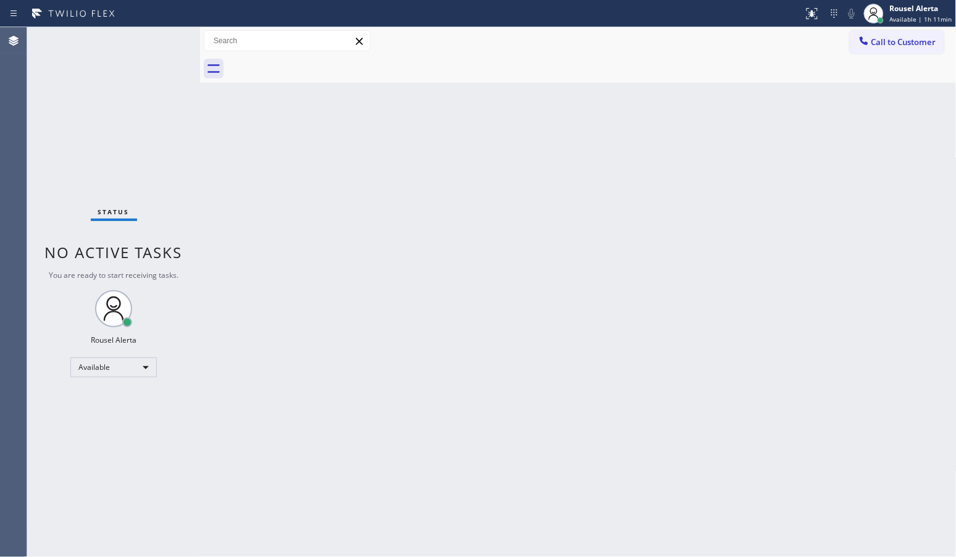
drag, startPoint x: 116, startPoint y: 60, endPoint x: 124, endPoint y: 43, distance: 18.5
click at [124, 43] on div "Status No active tasks You are ready to start receiving tasks. Rousel Alerta Av…" at bounding box center [113, 292] width 173 height 530
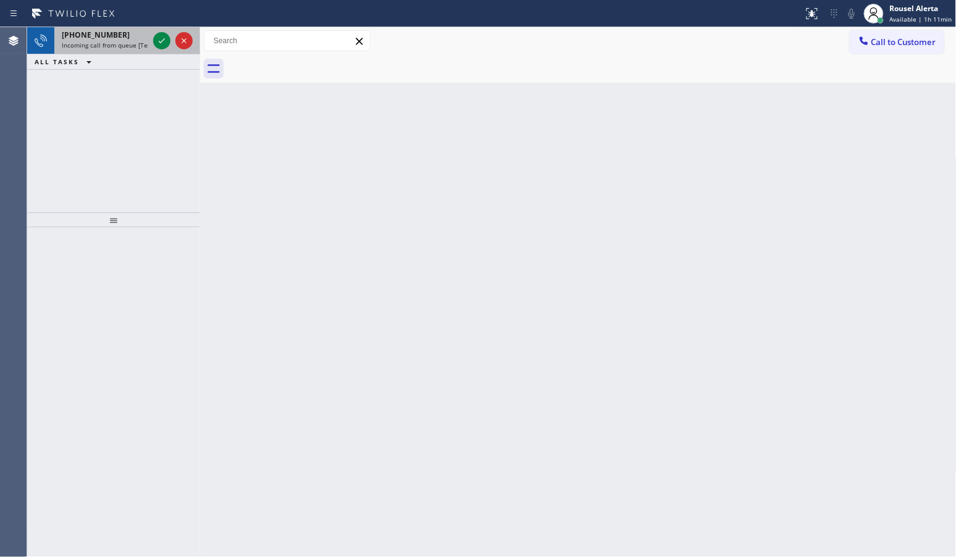
click at [151, 51] on div at bounding box center [173, 40] width 44 height 27
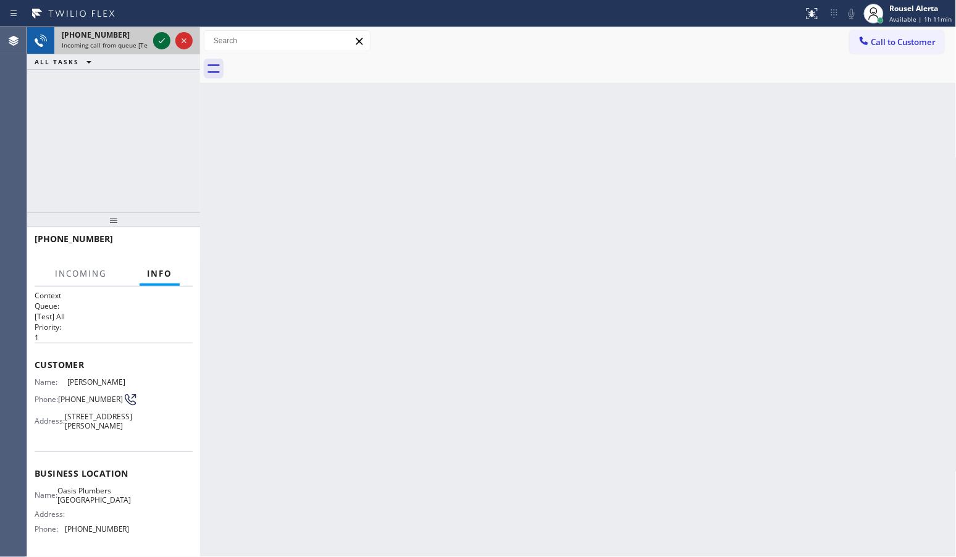
click at [160, 45] on icon at bounding box center [161, 40] width 15 height 15
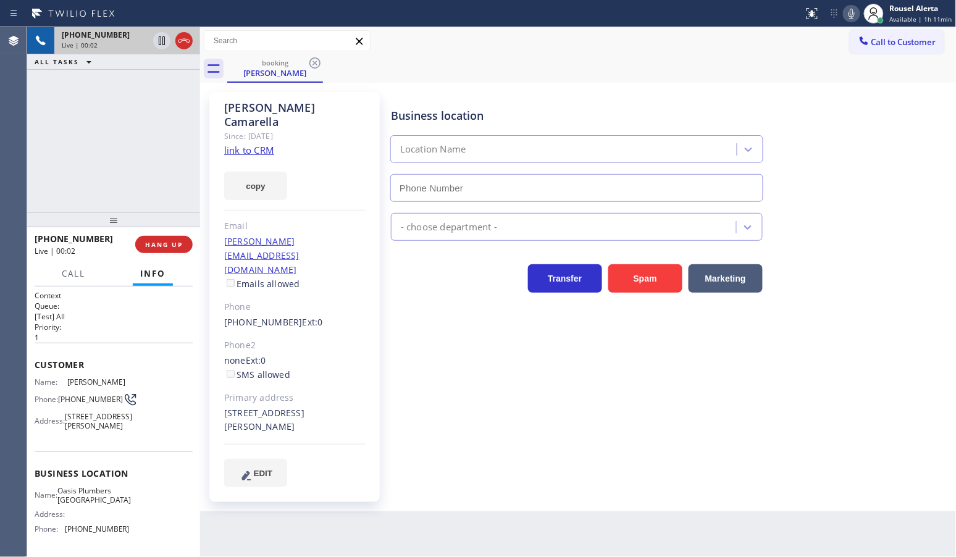
type input "(805) 883-6154"
click at [243, 144] on link "link to CRM" at bounding box center [249, 150] width 50 height 12
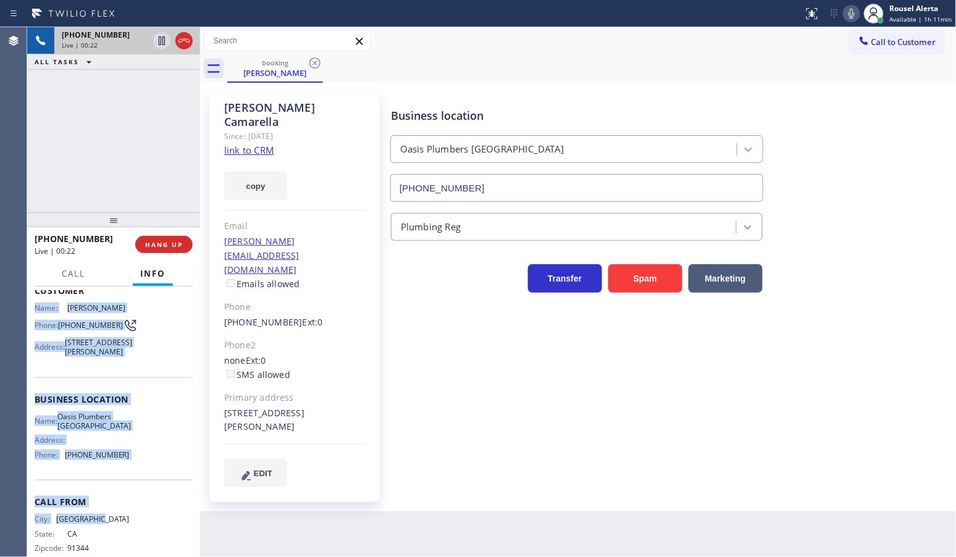
scroll to position [77, 0]
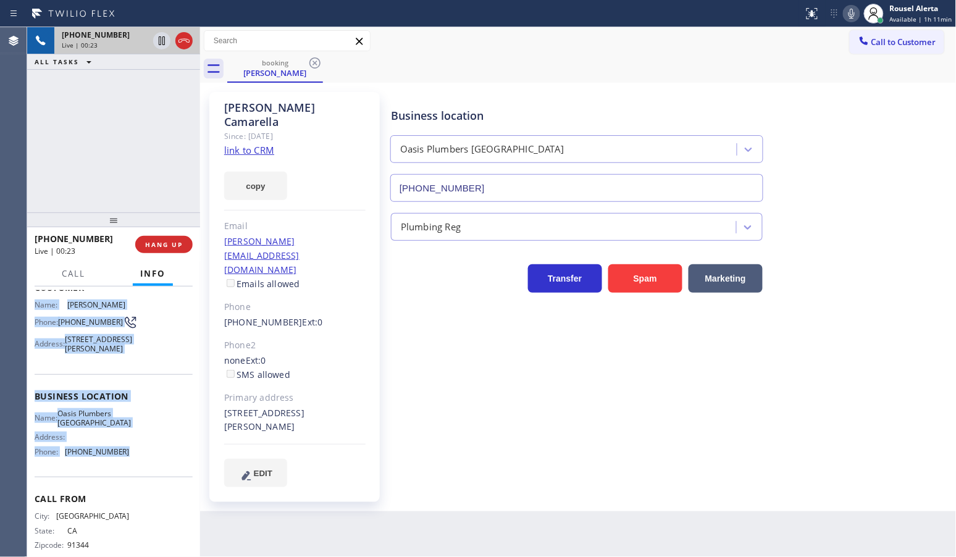
drag, startPoint x: 35, startPoint y: 381, endPoint x: 152, endPoint y: 468, distance: 146.1
click at [152, 468] on div "Context Queue: [Test] All Priority: 1 Customer Name: Chris Camarella Phone: (81…" at bounding box center [114, 391] width 158 height 357
copy div "Name: Chris Camarella Phone: (818) 298-5085 Address: 10810 Cantara St, Sun Vall…"
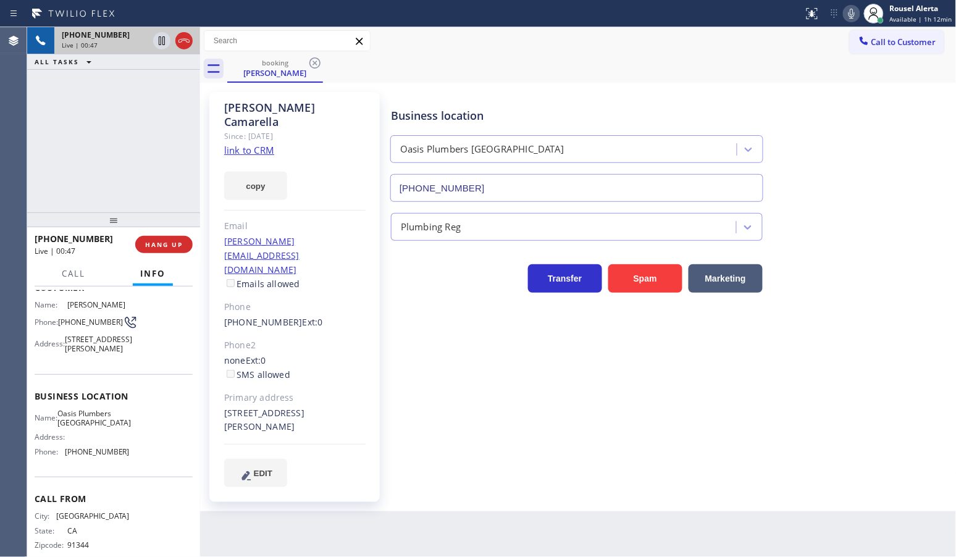
click at [130, 111] on div "+18182985085 Live | 00:47 ALL TASKS ALL TASKS ACTIVE TASKS TASKS IN WRAP UP" at bounding box center [113, 119] width 173 height 185
click at [393, 517] on div "Back to Dashboard Change Sender ID Customers Technicians Select a contact Outbo…" at bounding box center [578, 292] width 756 height 530
click at [160, 212] on div at bounding box center [113, 219] width 173 height 15
click at [170, 243] on span "HANG UP" at bounding box center [164, 244] width 38 height 9
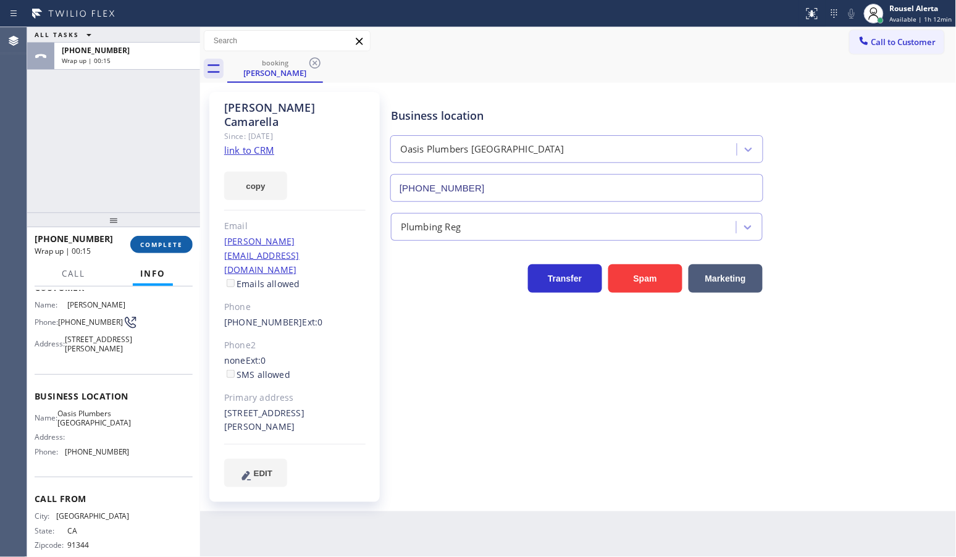
click at [153, 251] on button "COMPLETE" at bounding box center [161, 244] width 62 height 17
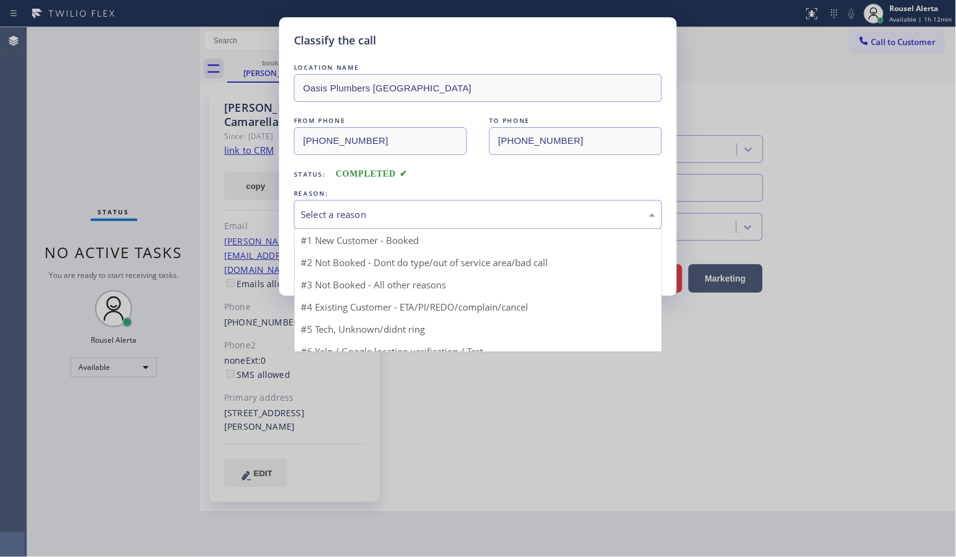
click at [322, 207] on div "Select a reason" at bounding box center [478, 214] width 368 height 29
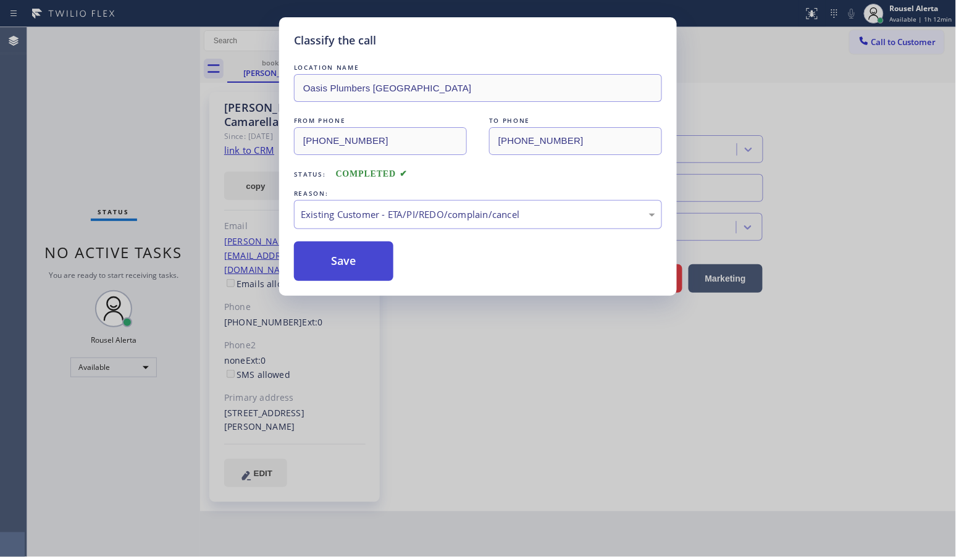
click at [361, 264] on button "Save" at bounding box center [343, 261] width 99 height 40
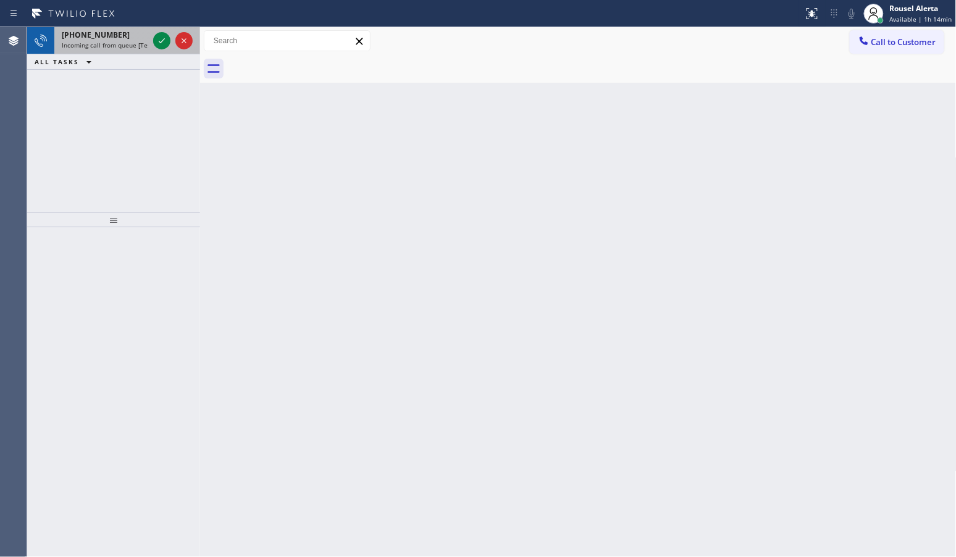
click at [128, 38] on div "+16312159876" at bounding box center [105, 35] width 86 height 10
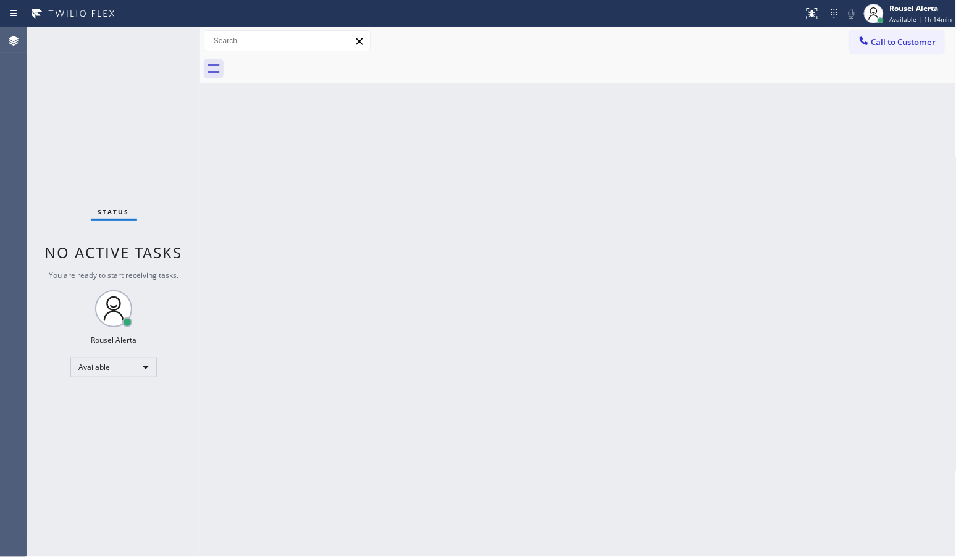
click at [245, 296] on div "Back to Dashboard Change Sender ID Customers Technicians Select a contact Outbo…" at bounding box center [578, 292] width 756 height 530
click at [100, 131] on div "Status No active tasks You are ready to start receiving tasks. Rousel Alerta Av…" at bounding box center [113, 292] width 173 height 530
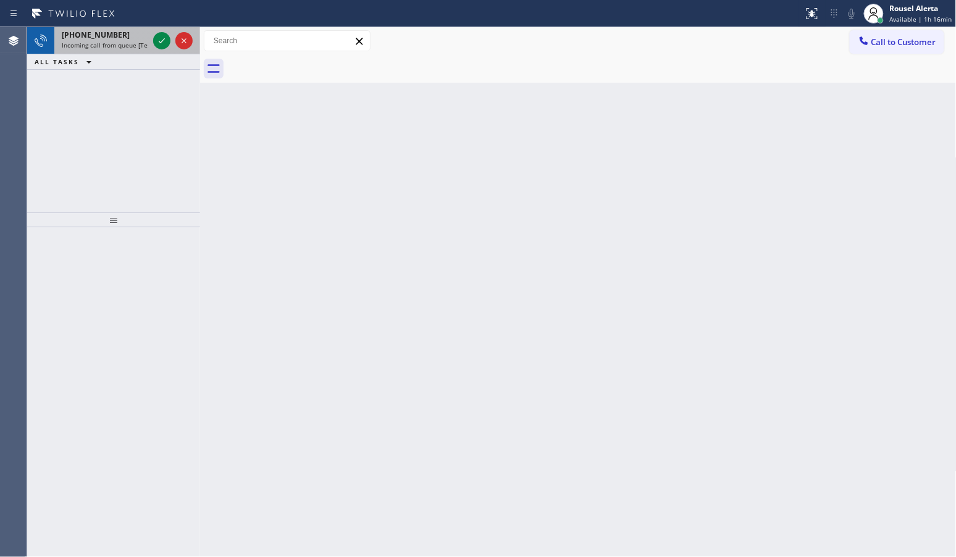
click at [141, 46] on span "Incoming call from queue [Test] All" at bounding box center [113, 45] width 102 height 9
click at [136, 38] on div "+13473946643" at bounding box center [105, 35] width 86 height 10
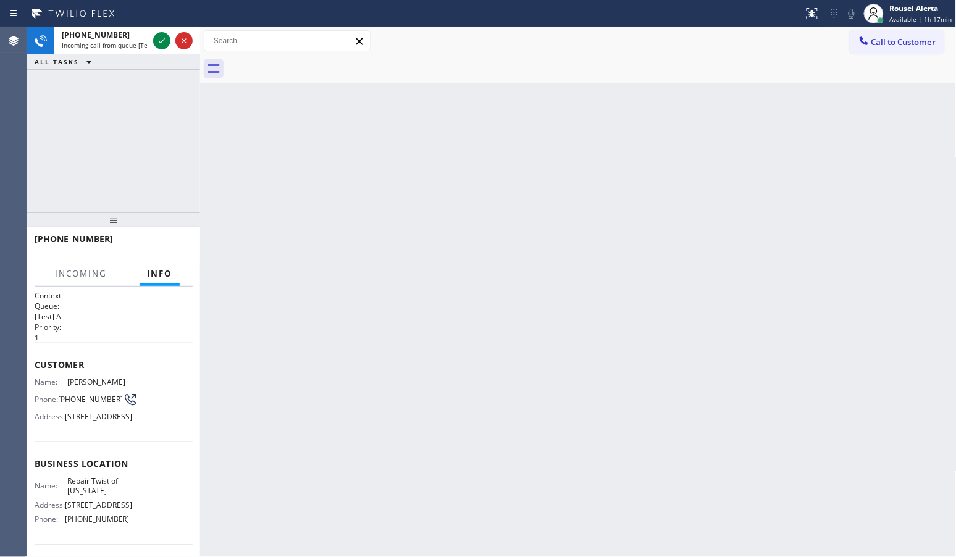
click at [393, 396] on div "Back to Dashboard Change Sender ID Customers Technicians Select a contact Outbo…" at bounding box center [578, 292] width 756 height 530
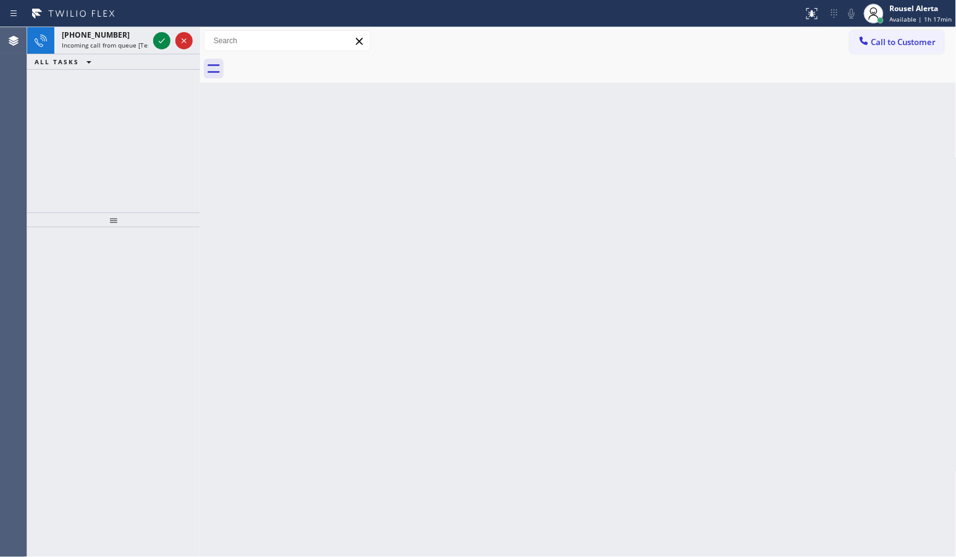
click at [124, 36] on div "+13473946643" at bounding box center [105, 35] width 86 height 10
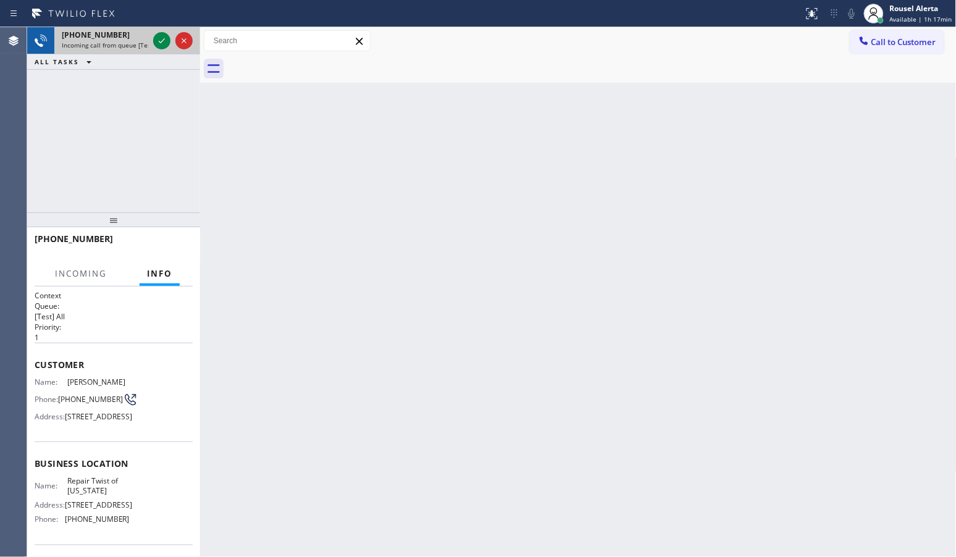
click at [124, 35] on div "+13473946643" at bounding box center [105, 35] width 86 height 10
click at [124, 36] on div "+13473946643" at bounding box center [105, 35] width 86 height 10
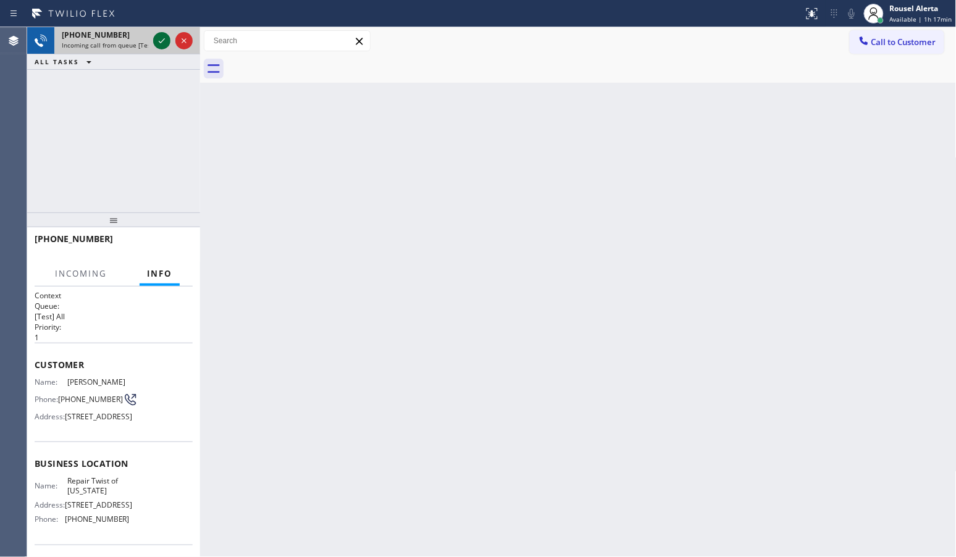
click at [157, 44] on icon at bounding box center [161, 40] width 15 height 15
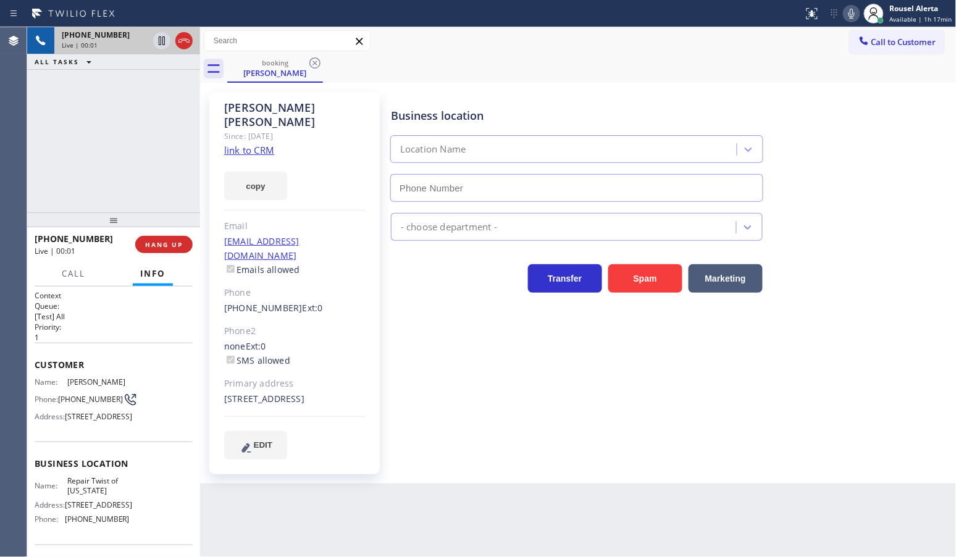
type input "[PHONE_NUMBER]"
click at [266, 129] on div "Since: 20 may 2020" at bounding box center [294, 136] width 141 height 14
click at [261, 144] on link "link to CRM" at bounding box center [249, 150] width 50 height 12
click at [117, 122] on div "+13473946643 Live | 00:26 ALL TASKS ALL TASKS ACTIVE TASKS TASKS IN WRAP UP" at bounding box center [113, 119] width 173 height 185
click at [158, 44] on icon at bounding box center [161, 40] width 15 height 15
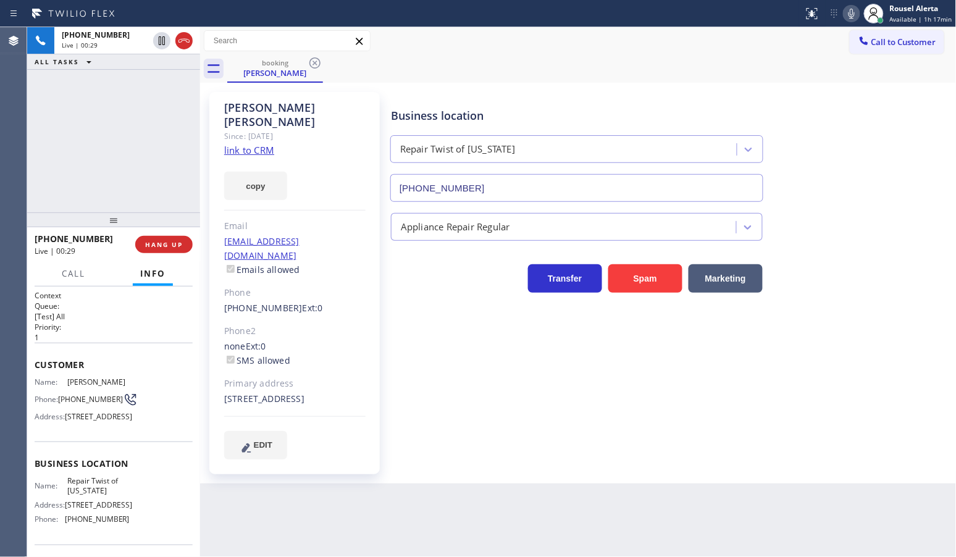
click at [857, 10] on icon at bounding box center [851, 13] width 15 height 15
click at [407, 470] on div "Back to Dashboard Change Sender ID Customers Technicians Select a contact Outbo…" at bounding box center [578, 292] width 756 height 530
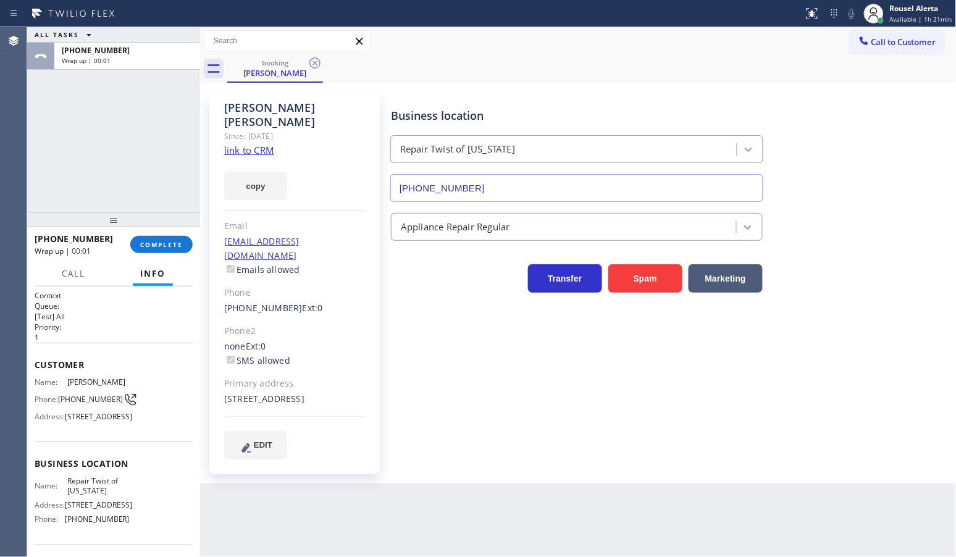
click at [427, 533] on div "Back to Dashboard Change Sender ID Customers Technicians Select a contact Outbo…" at bounding box center [578, 292] width 756 height 530
drag, startPoint x: 122, startPoint y: 85, endPoint x: 143, endPoint y: 102, distance: 27.2
click at [124, 86] on div "ALL TASKS ALL TASKS ACTIVE TASKS TASKS IN WRAP UP +13473946643 Wrap up | 00:06" at bounding box center [113, 119] width 173 height 185
click at [880, 41] on span "Call to Customer" at bounding box center [903, 41] width 65 height 11
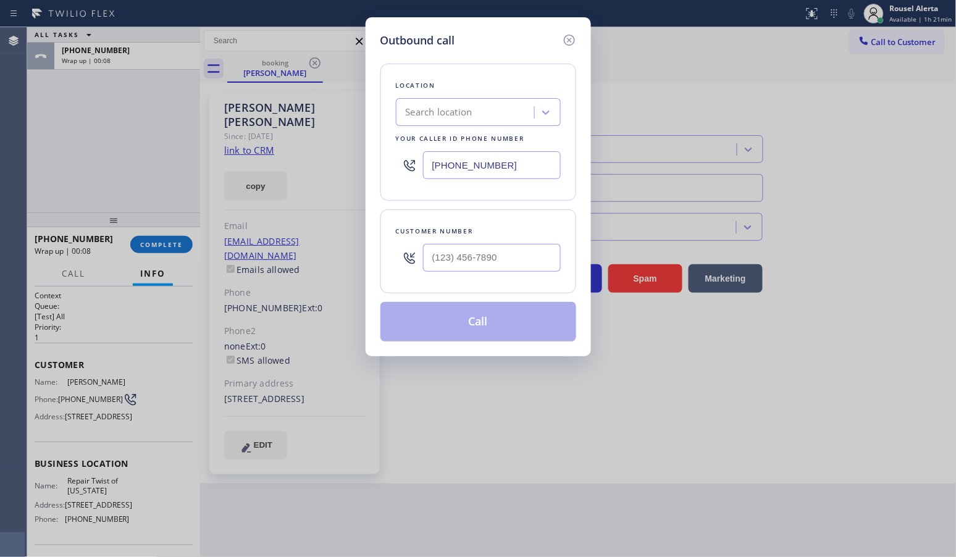
click at [155, 112] on div "Outbound call Location Search location Your caller id phone number (323) 238-81…" at bounding box center [478, 278] width 956 height 557
click at [568, 44] on icon at bounding box center [568, 40] width 11 height 11
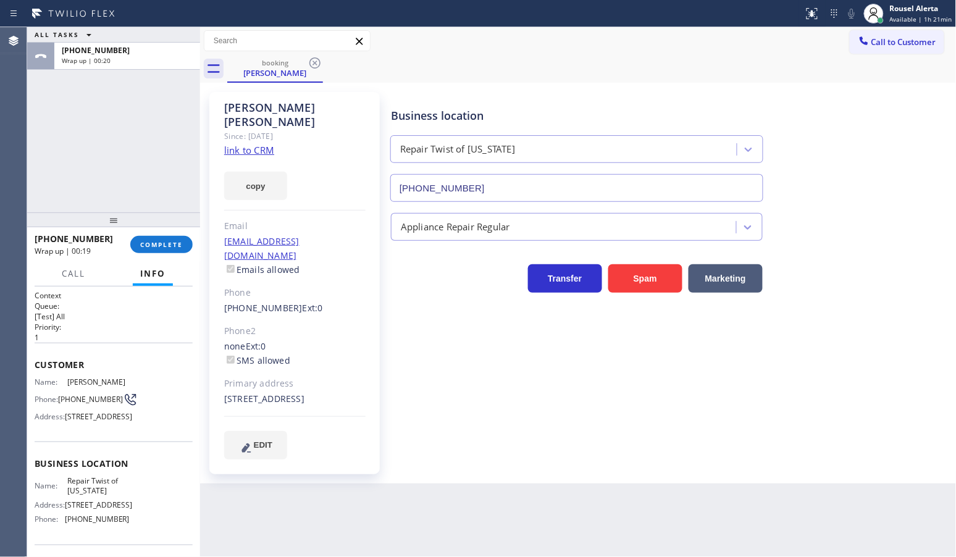
click at [167, 134] on div "ALL TASKS ALL TASKS ACTIVE TASKS TASKS IN WRAP UP +13473946643 Wrap up | 00:20" at bounding box center [113, 119] width 173 height 185
click at [375, 529] on div "Back to Dashboard Change Sender ID Customers Technicians Select a contact Outbo…" at bounding box center [578, 292] width 756 height 530
click at [875, 44] on span "Call to Customer" at bounding box center [903, 41] width 65 height 11
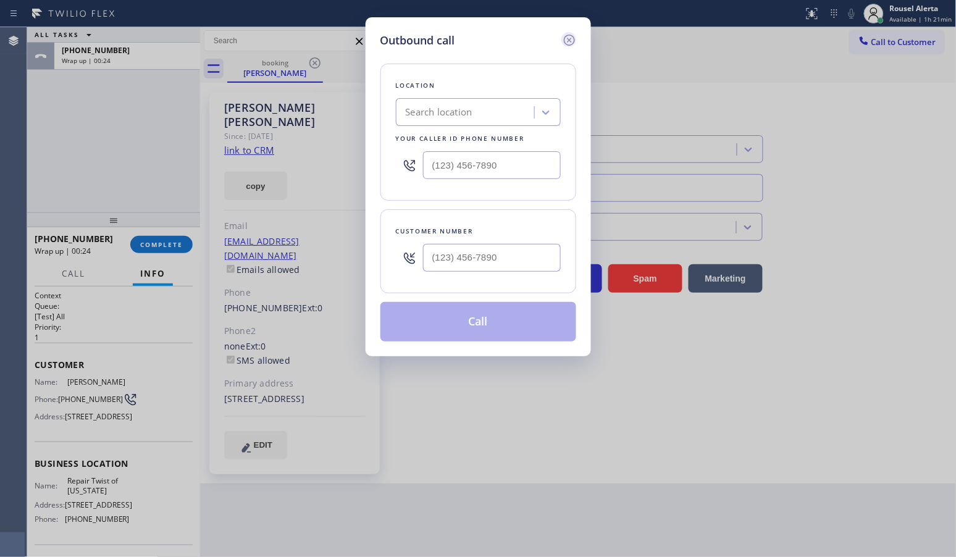
click at [571, 40] on icon at bounding box center [569, 40] width 15 height 15
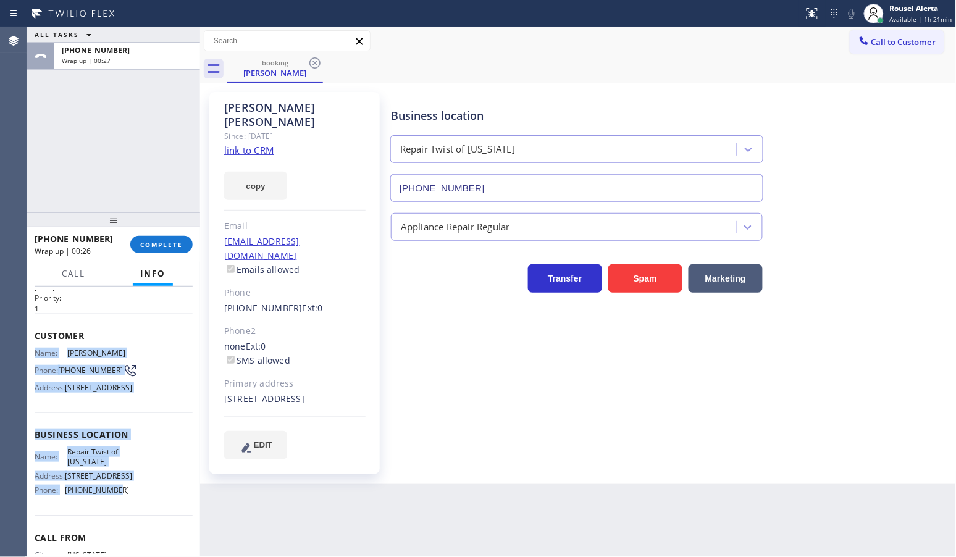
scroll to position [77, 0]
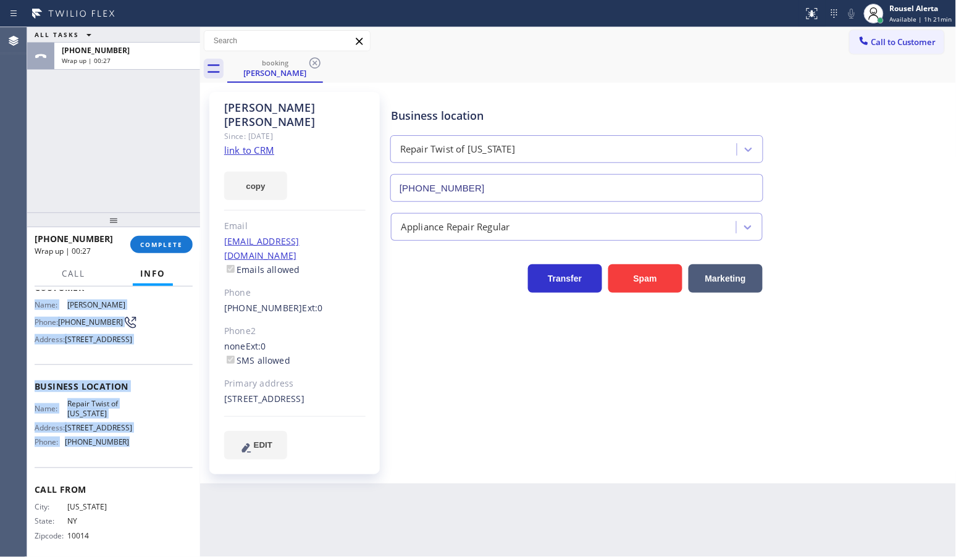
drag, startPoint x: 28, startPoint y: 377, endPoint x: 127, endPoint y: 496, distance: 154.7
click at [127, 496] on div "Context Queue: [Test] All Priority: 1 Customer Name: Ravinder Gill Phone: (347)…" at bounding box center [113, 421] width 173 height 270
copy div "Name: Ravinder Gill Phone: (347) 394-6643 Address: 139-11 111th Ave, Jamaica, N…"
drag, startPoint x: 681, startPoint y: 109, endPoint x: 717, endPoint y: 78, distance: 47.3
click at [681, 109] on div "Business location" at bounding box center [577, 115] width 372 height 17
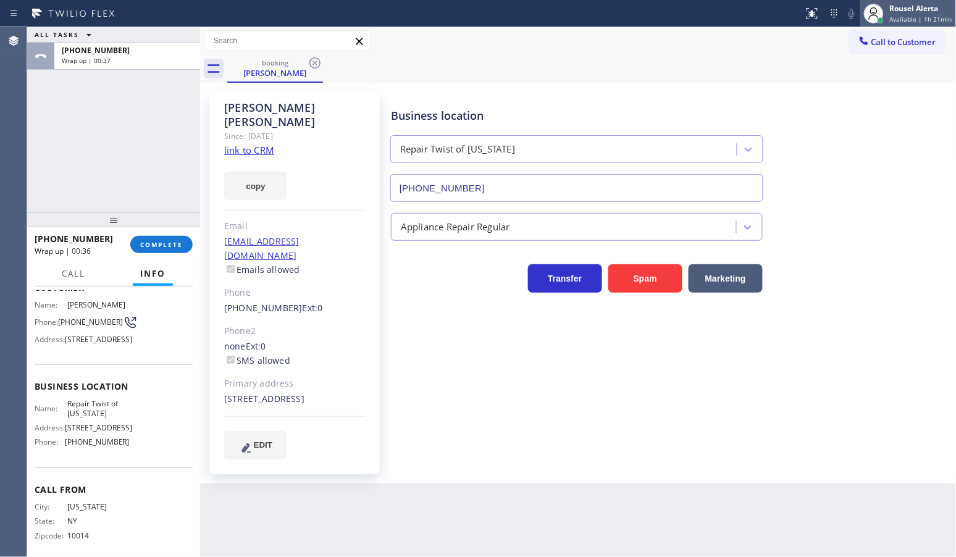
click at [900, 17] on span "Available | 1h 21min" at bounding box center [921, 19] width 62 height 9
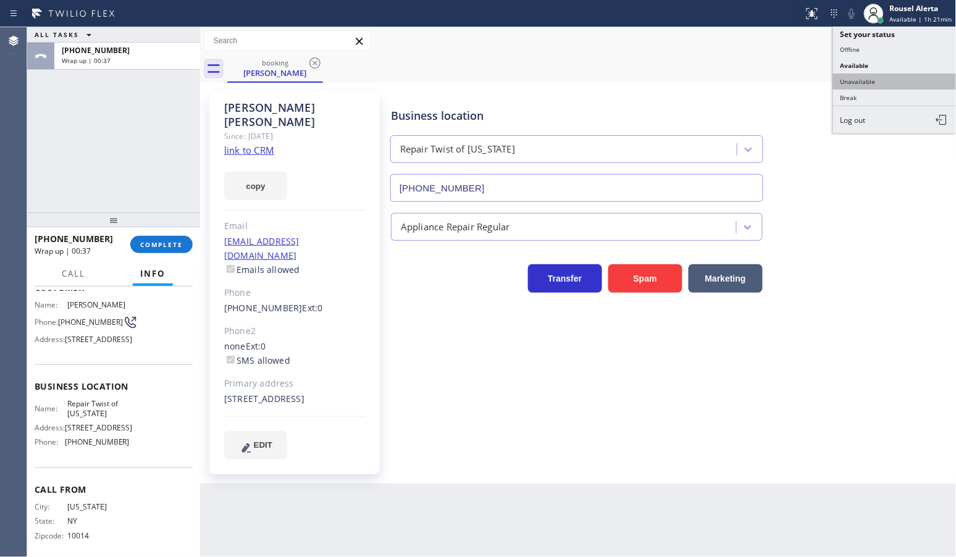
click at [888, 75] on button "Unavailable" at bounding box center [894, 81] width 123 height 16
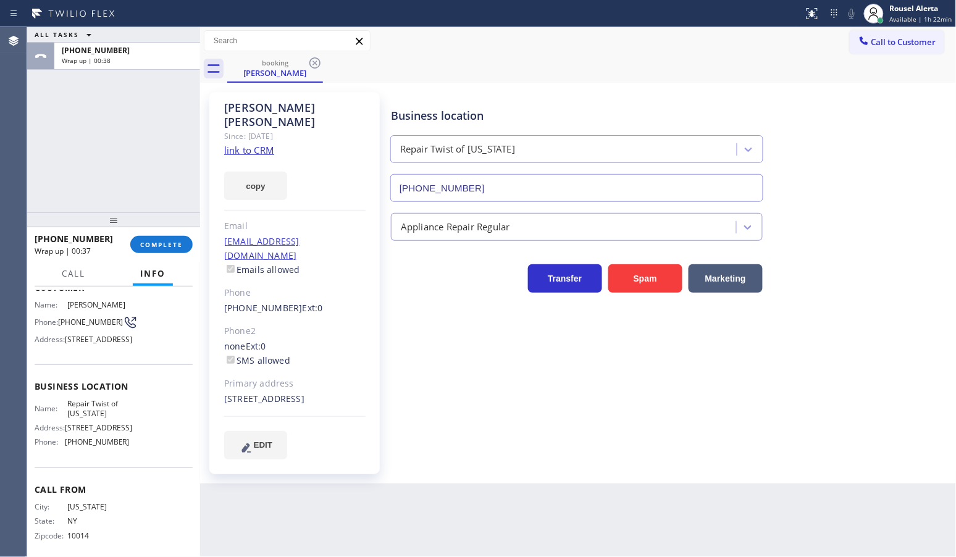
click at [812, 72] on div "booking Ravinder Gill" at bounding box center [591, 69] width 729 height 28
click at [887, 34] on button "Call to Customer" at bounding box center [896, 41] width 94 height 23
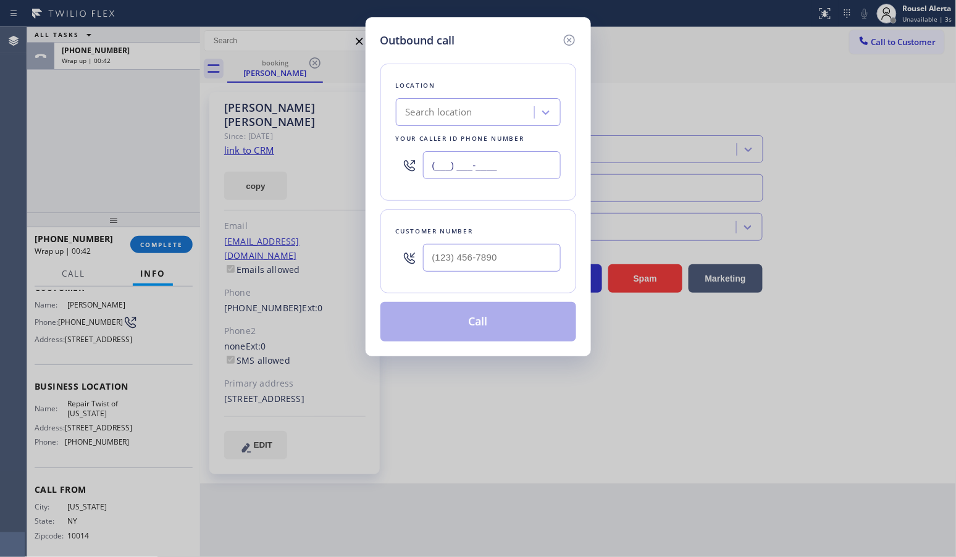
click at [538, 168] on input "(___) ___-____" at bounding box center [492, 165] width 138 height 28
paste input "347) 284-6179"
type input "[PHONE_NUMBER]"
click at [493, 254] on input "(___) ___-____" at bounding box center [492, 258] width 138 height 28
paste input "347) 394-6643"
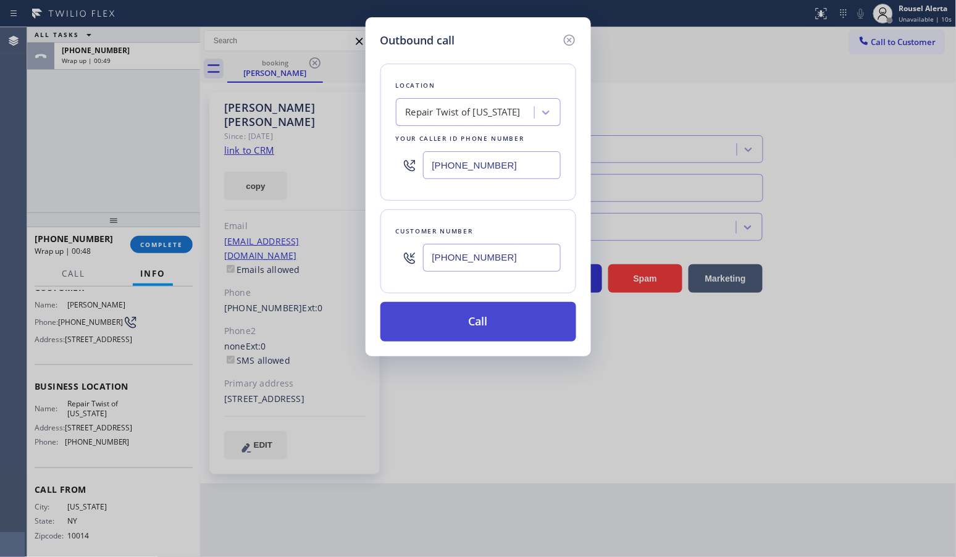
type input "[PHONE_NUMBER]"
click at [483, 316] on button "Call" at bounding box center [478, 322] width 196 height 40
click at [120, 149] on div "Outbound call Location Repair Twist of New York Your caller id phone number (34…" at bounding box center [478, 278] width 956 height 557
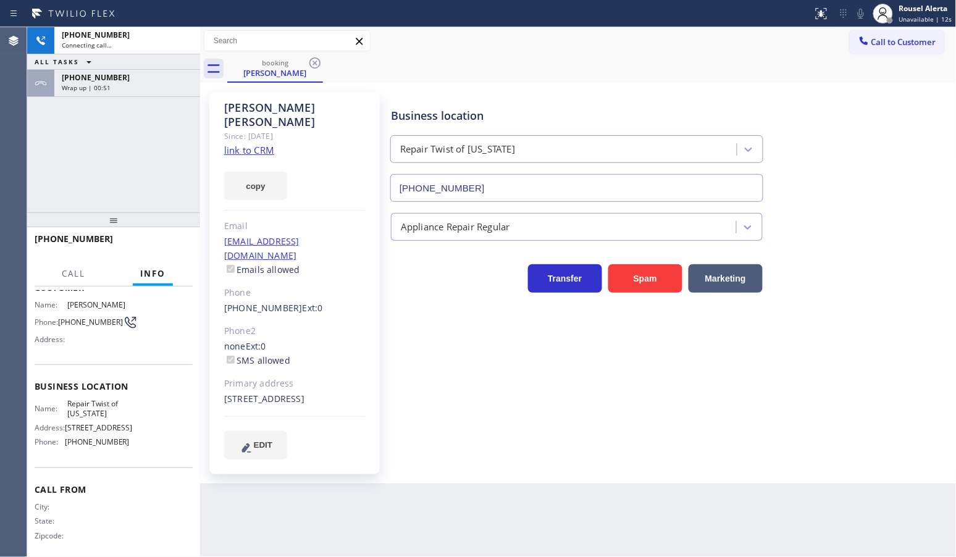
click at [141, 91] on div "Wrap up | 00:51" at bounding box center [127, 87] width 131 height 9
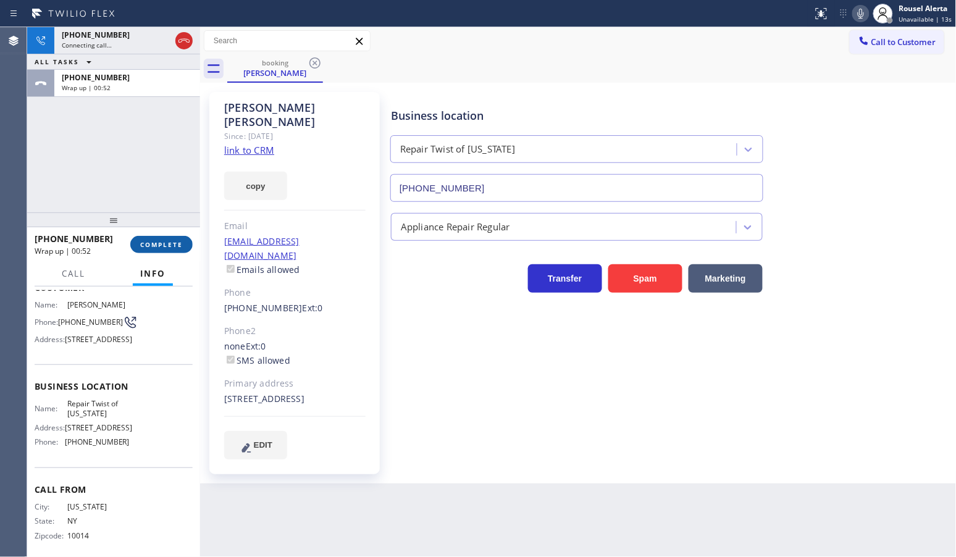
click at [151, 241] on span "COMPLETE" at bounding box center [161, 244] width 43 height 9
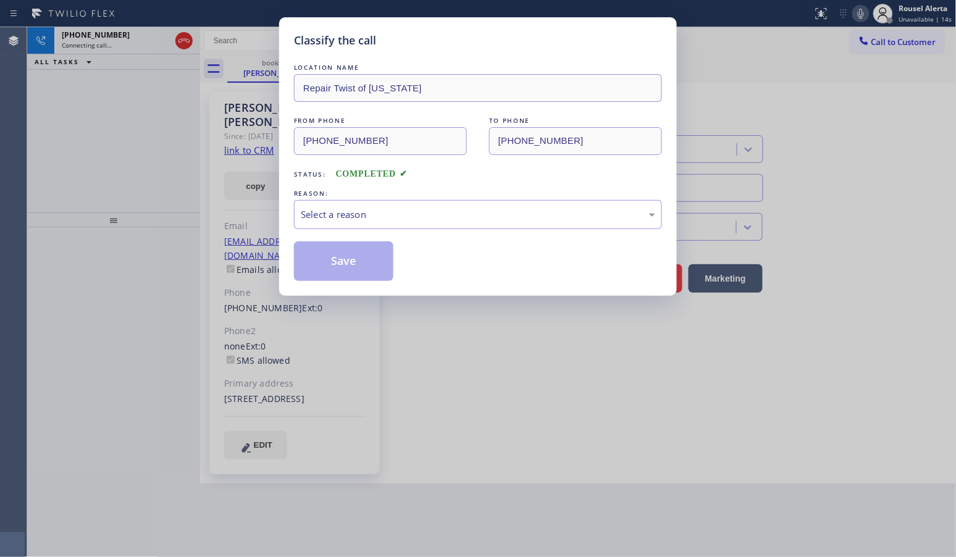
click at [386, 213] on div "Select a reason" at bounding box center [478, 214] width 354 height 14
click at [358, 272] on button "Save" at bounding box center [343, 261] width 99 height 40
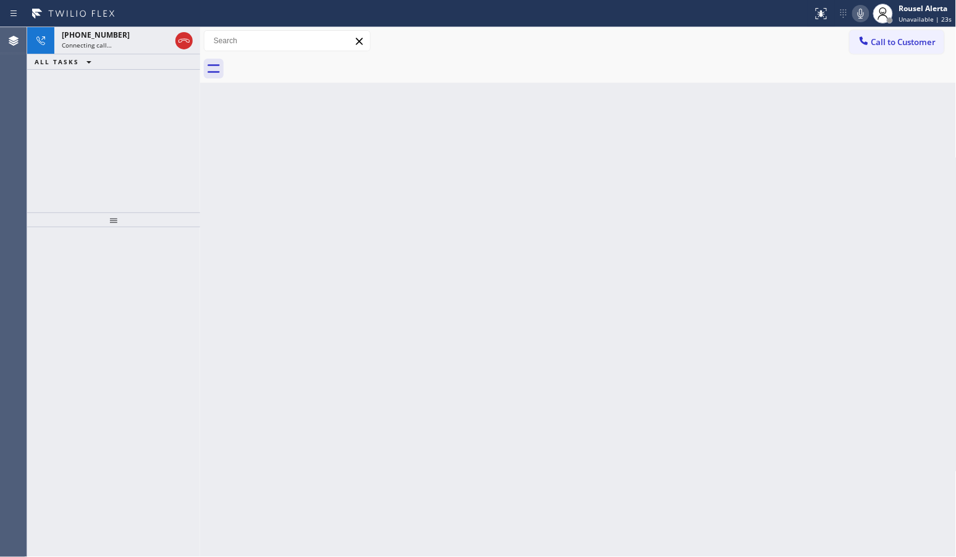
click at [593, 122] on div "Back to Dashboard Change Sender ID Customers Technicians Select a contact Outbo…" at bounding box center [578, 292] width 756 height 530
click at [107, 43] on span "Connecting call…" at bounding box center [87, 45] width 50 height 9
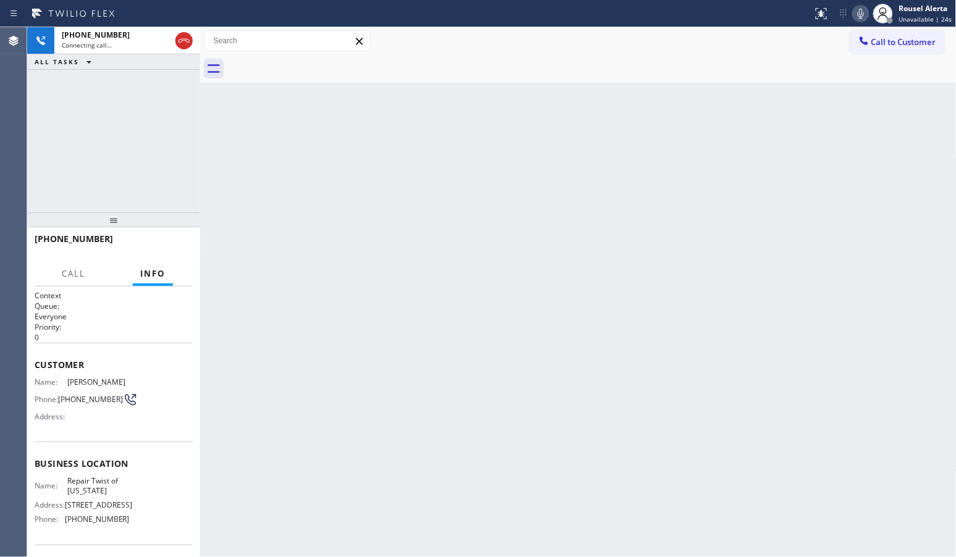
click at [337, 378] on div "Back to Dashboard Change Sender ID Customers Technicians Select a contact Outbo…" at bounding box center [578, 292] width 756 height 530
click at [506, 225] on div "Back to Dashboard Change Sender ID Customers Technicians Select a contact Outbo…" at bounding box center [578, 292] width 756 height 530
click at [577, 124] on div "Back to Dashboard Change Sender ID Customers Technicians Select a contact Outbo…" at bounding box center [578, 292] width 756 height 530
click at [488, 283] on div "Back to Dashboard Change Sender ID Customers Technicians Select a contact Outbo…" at bounding box center [578, 292] width 756 height 530
click at [124, 41] on div "Connecting call…" at bounding box center [116, 45] width 109 height 9
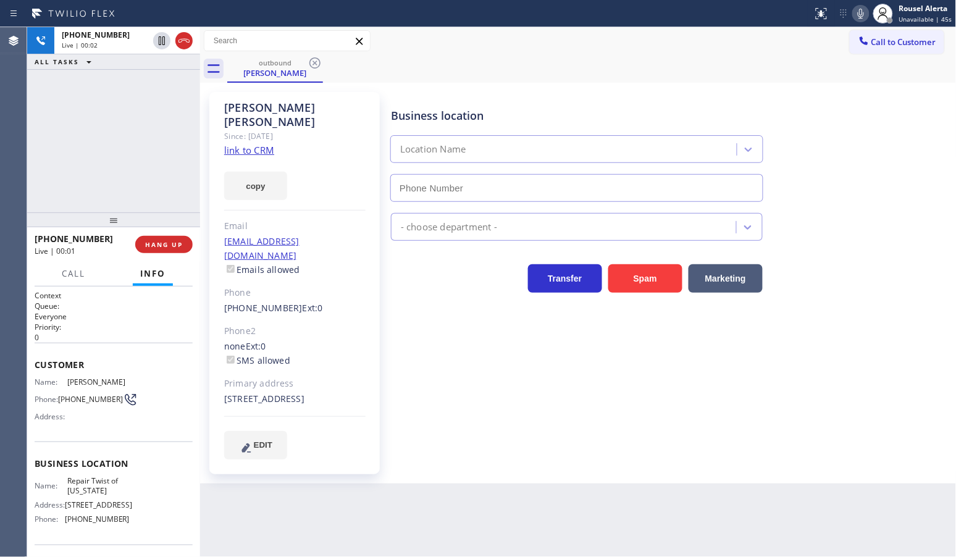
type input "[PHONE_NUMBER]"
click at [149, 109] on div "+13473946643 Live | 00:10 ALL TASKS ALL TASKS ACTIVE TASKS TASKS IN WRAP UP" at bounding box center [113, 119] width 173 height 185
click at [159, 245] on span "HANG UP" at bounding box center [164, 244] width 38 height 9
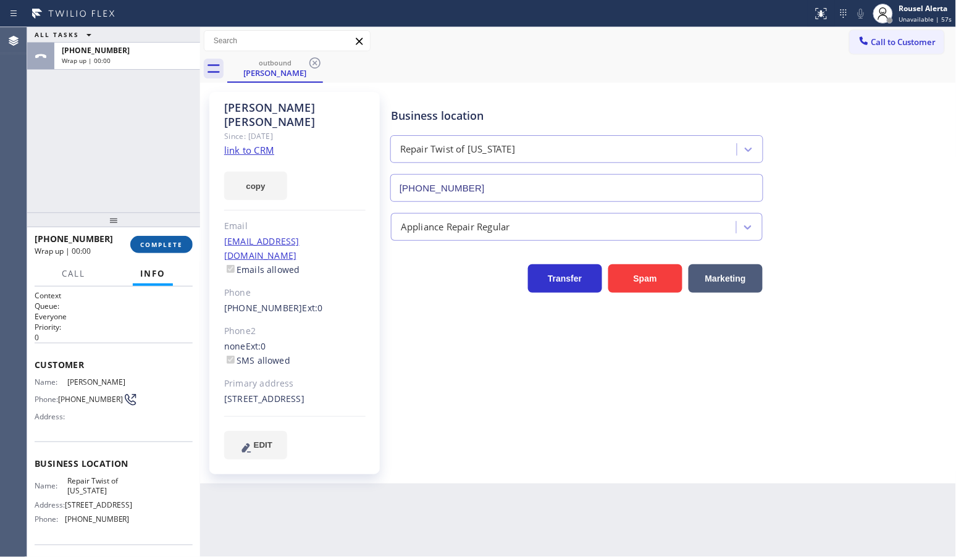
click at [159, 245] on span "COMPLETE" at bounding box center [161, 244] width 43 height 9
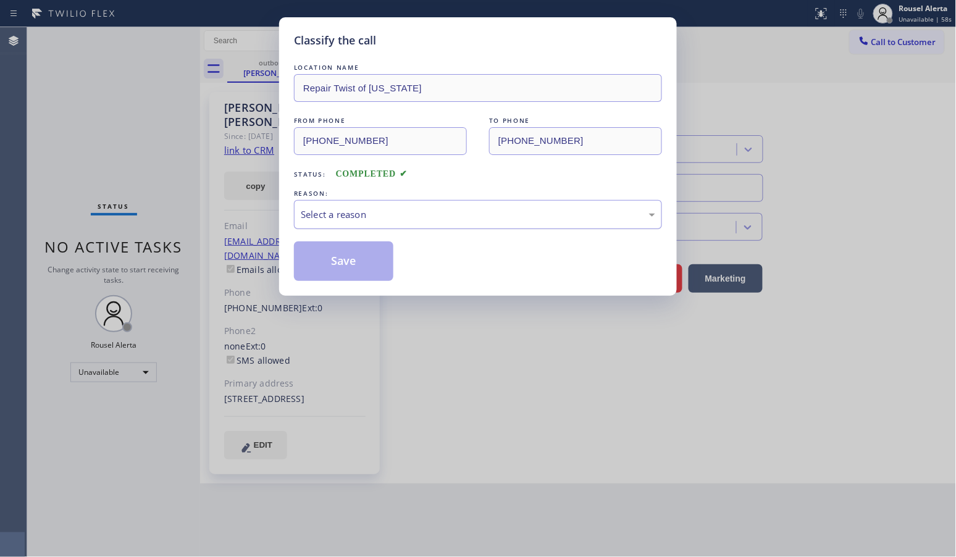
click at [448, 202] on div "Select a reason" at bounding box center [478, 214] width 368 height 29
click at [367, 264] on button "Save" at bounding box center [343, 261] width 99 height 40
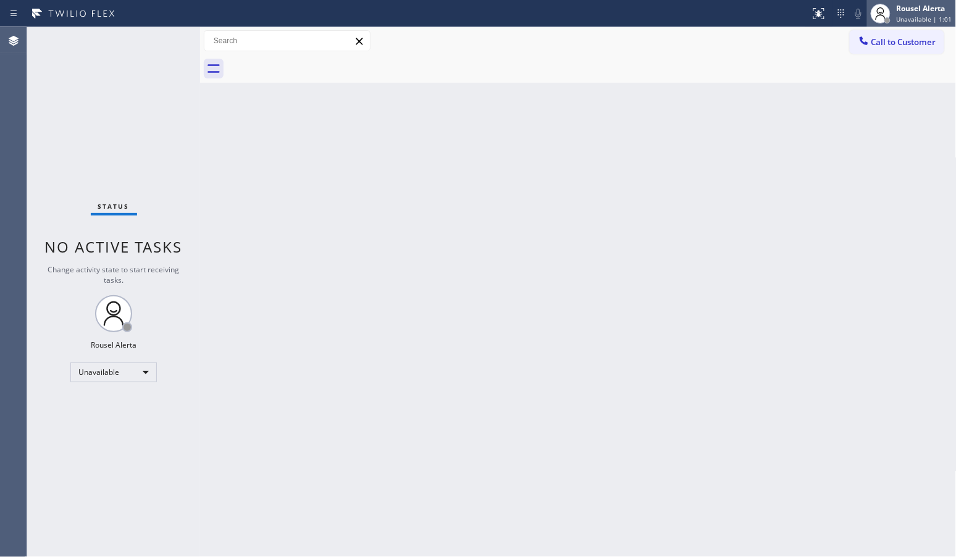
click at [930, 15] on span "Unavailable | 1:01" at bounding box center [924, 19] width 56 height 9
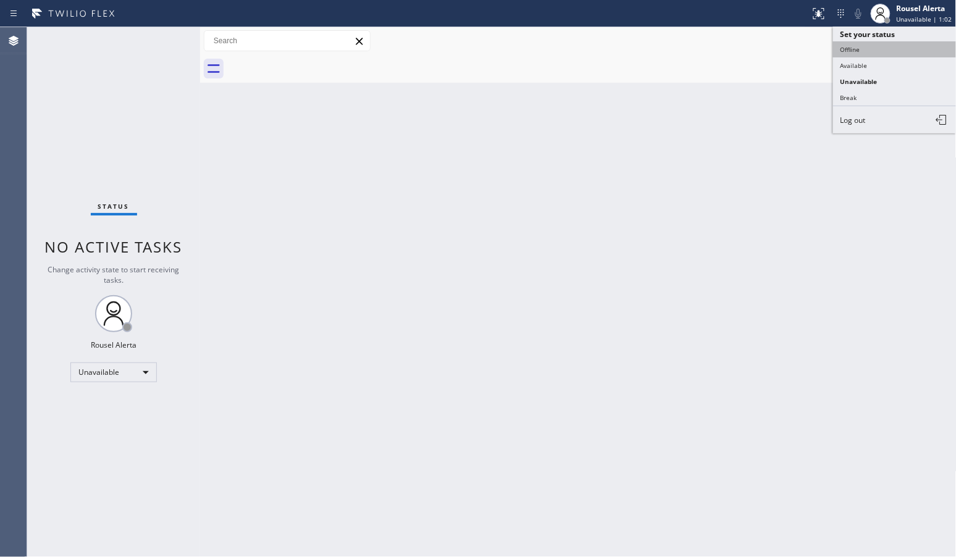
click at [897, 45] on button "Offline" at bounding box center [894, 49] width 123 height 16
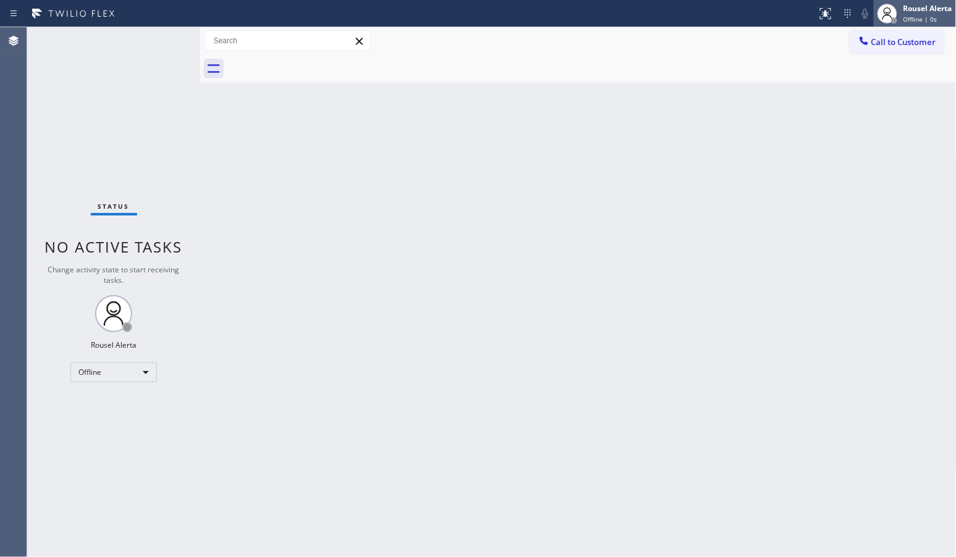
click at [917, 17] on span "Offline | 0s" at bounding box center [920, 19] width 34 height 9
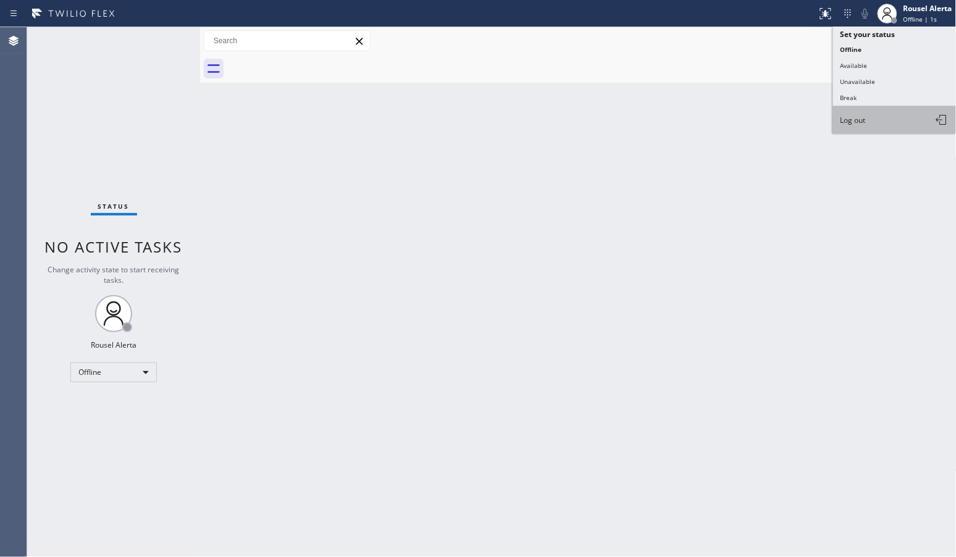
click at [875, 112] on button "Log out" at bounding box center [894, 119] width 123 height 27
